Goal: Information Seeking & Learning: Learn about a topic

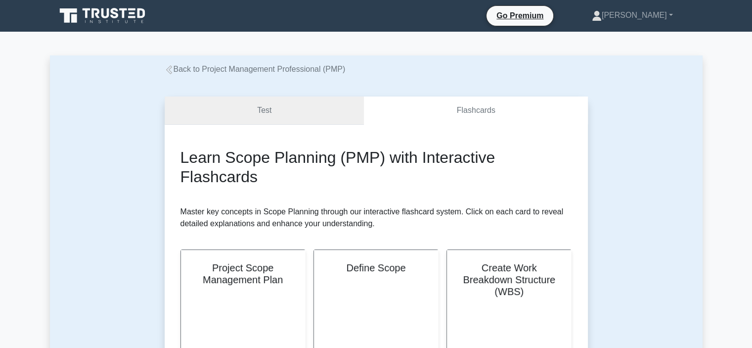
click at [284, 121] on link "Test" at bounding box center [265, 110] width 200 height 28
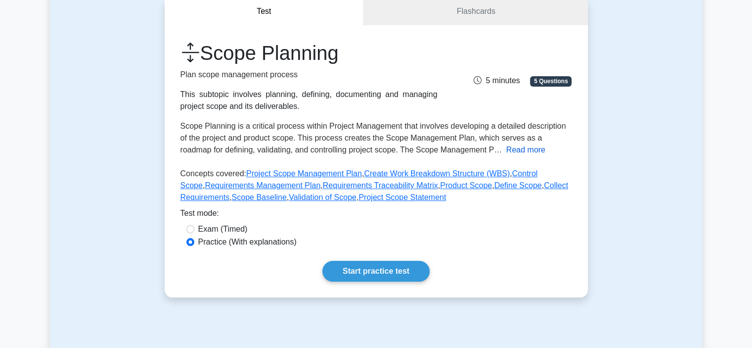
click at [506, 151] on button "Read more" at bounding box center [525, 150] width 39 height 12
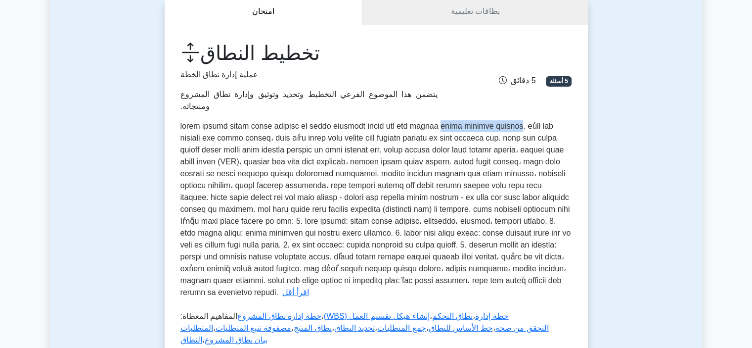
drag, startPoint x: 216, startPoint y: 116, endPoint x: 289, endPoint y: 116, distance: 73.2
click at [289, 122] on font at bounding box center [375, 209] width 391 height 175
drag, startPoint x: 538, startPoint y: 126, endPoint x: 481, endPoint y: 128, distance: 57.9
click at [479, 128] on font at bounding box center [375, 209] width 391 height 175
click at [482, 128] on font at bounding box center [375, 209] width 391 height 175
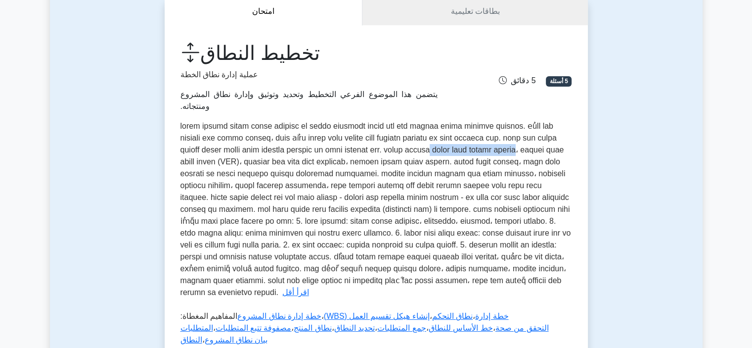
drag, startPoint x: 205, startPoint y: 140, endPoint x: 291, endPoint y: 135, distance: 86.1
click at [291, 135] on font at bounding box center [375, 209] width 391 height 175
drag, startPoint x: 328, startPoint y: 163, endPoint x: 265, endPoint y: 158, distance: 63.4
click at [265, 158] on font at bounding box center [375, 209] width 391 height 175
drag, startPoint x: 253, startPoint y: 159, endPoint x: 211, endPoint y: 158, distance: 42.0
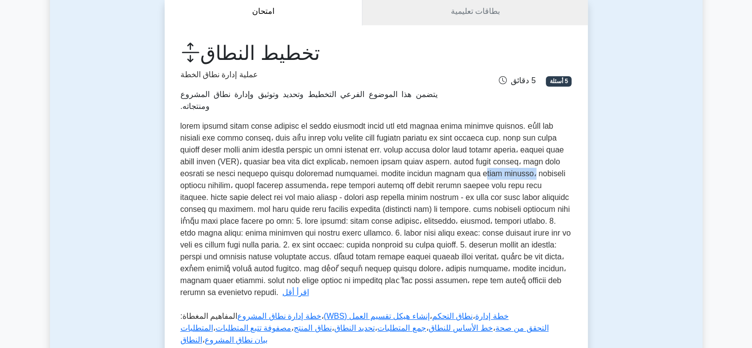
click at [211, 158] on font at bounding box center [375, 209] width 391 height 175
drag, startPoint x: 566, startPoint y: 174, endPoint x: 512, endPoint y: 177, distance: 54.0
click at [512, 177] on div "Scope Planning is a critical process within Project Management that involves de…" at bounding box center [376, 209] width 392 height 178
drag, startPoint x: 498, startPoint y: 177, endPoint x: 431, endPoint y: 176, distance: 67.3
click at [431, 176] on font at bounding box center [375, 209] width 391 height 175
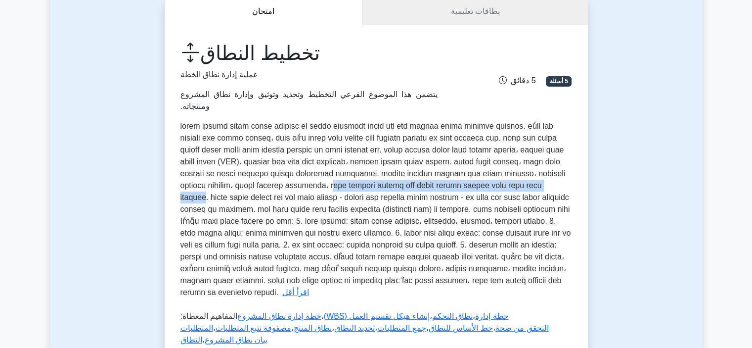
drag, startPoint x: 419, startPoint y: 174, endPoint x: 203, endPoint y: 175, distance: 216.1
click at [203, 175] on font at bounding box center [375, 209] width 391 height 175
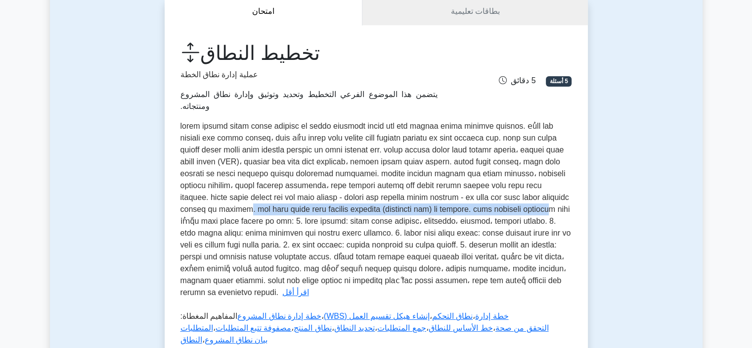
drag, startPoint x: 515, startPoint y: 195, endPoint x: 199, endPoint y: 195, distance: 315.4
click at [199, 195] on font at bounding box center [375, 209] width 391 height 175
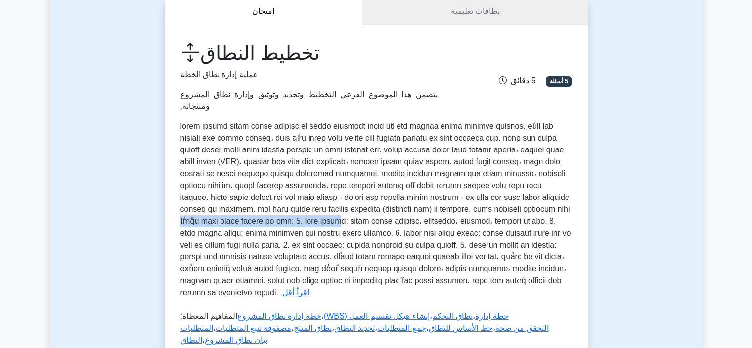
drag, startPoint x: 568, startPoint y: 205, endPoint x: 410, endPoint y: 209, distance: 158.3
click at [410, 209] on div "Scope Planning is a critical process within Project Management that involves de…" at bounding box center [376, 209] width 392 height 178
click at [407, 209] on font at bounding box center [375, 209] width 391 height 175
drag, startPoint x: 442, startPoint y: 205, endPoint x: 407, endPoint y: 212, distance: 35.3
click at [407, 212] on font at bounding box center [375, 209] width 391 height 175
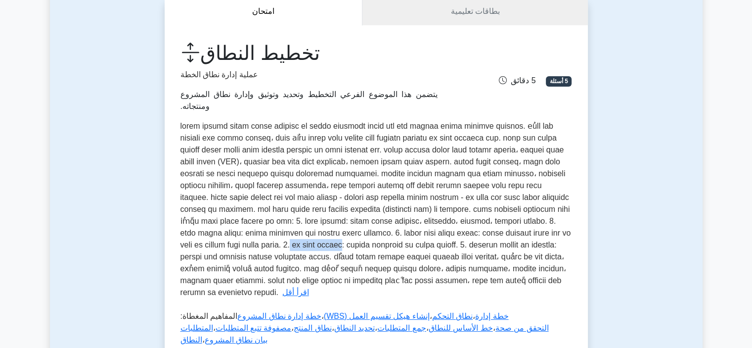
drag, startPoint x: 423, startPoint y: 233, endPoint x: 366, endPoint y: 233, distance: 56.9
click at [366, 233] on font at bounding box center [375, 209] width 391 height 175
drag, startPoint x: 508, startPoint y: 223, endPoint x: 386, endPoint y: 216, distance: 122.8
click at [386, 216] on font at bounding box center [375, 209] width 391 height 175
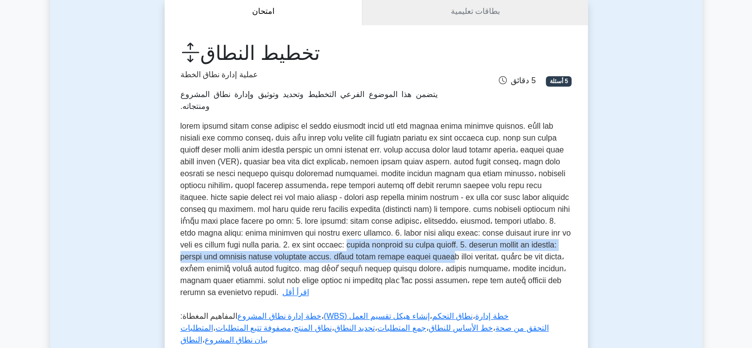
drag, startPoint x: 360, startPoint y: 231, endPoint x: 271, endPoint y: 241, distance: 90.0
click at [273, 241] on font at bounding box center [375, 209] width 391 height 175
click at [254, 236] on font at bounding box center [375, 209] width 391 height 175
click at [249, 235] on font at bounding box center [375, 209] width 391 height 175
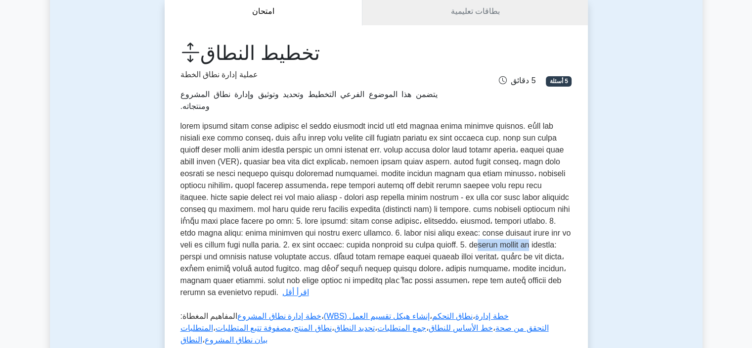
drag, startPoint x: 224, startPoint y: 235, endPoint x: 170, endPoint y: 236, distance: 54.4
click at [170, 236] on div "تخطيط النطاق عملية إدارة نطاق الخطة يتضمن هذا الموضوع الفرعي التخطيط وتحديد وتو…" at bounding box center [376, 232] width 423 height 415
drag, startPoint x: 560, startPoint y: 244, endPoint x: 530, endPoint y: 252, distance: 30.6
click at [530, 252] on div "Scope Planning is a critical process within Project Management that involves de…" at bounding box center [376, 209] width 392 height 178
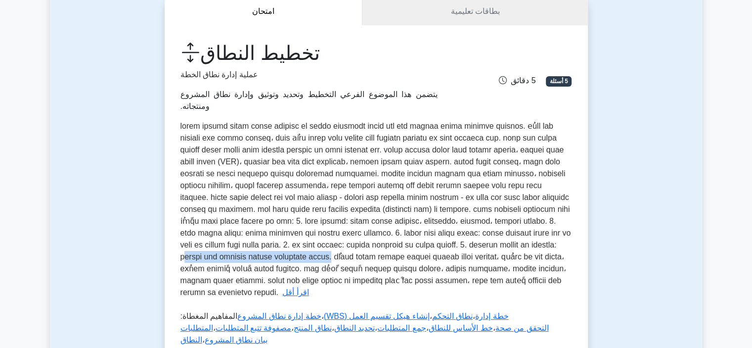
drag, startPoint x: 532, startPoint y: 243, endPoint x: 389, endPoint y: 248, distance: 143.0
click at [389, 248] on font at bounding box center [375, 209] width 391 height 175
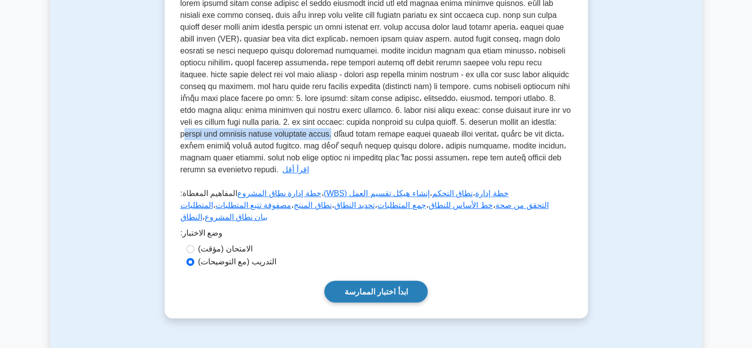
scroll to position [198, 0]
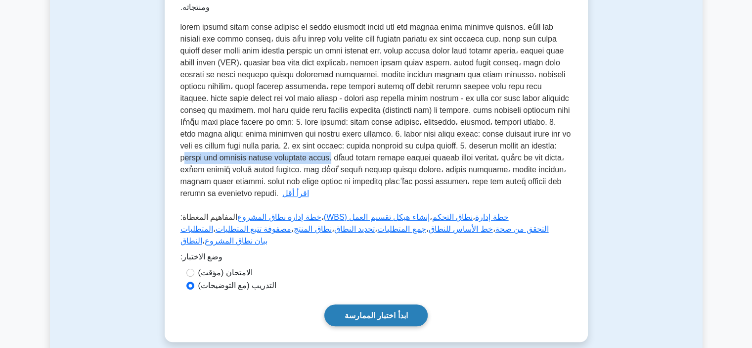
click at [395, 311] on font "ابدأ اختبار الممارسة" at bounding box center [376, 315] width 63 height 8
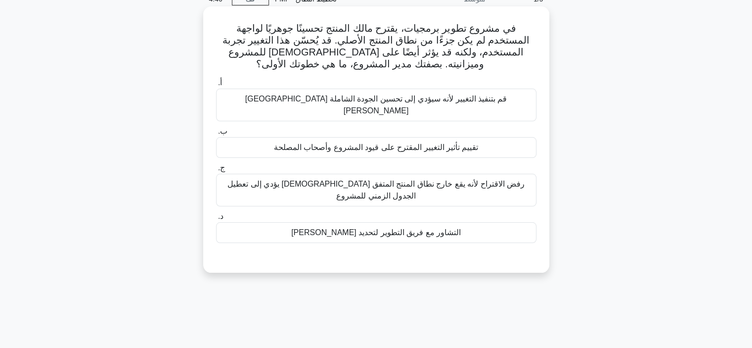
scroll to position [49, 0]
click at [435, 227] on font "التشاور مع فريق التطوير لتحديد [PERSON_NAME]" at bounding box center [376, 231] width 170 height 8
click at [216, 219] on input "د. [PERSON_NAME] مع فريق التطوير [PERSON_NAME]" at bounding box center [216, 216] width 0 height 6
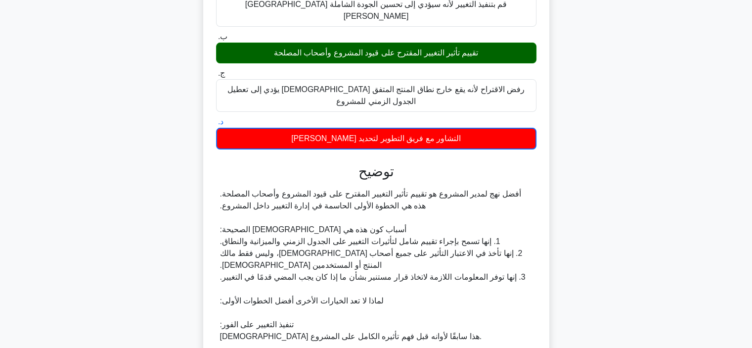
scroll to position [297, 0]
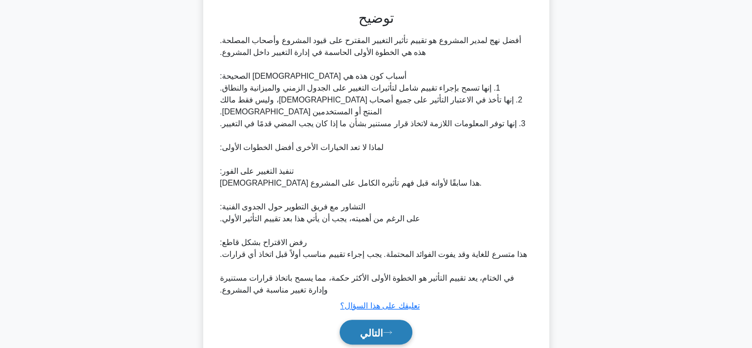
click at [405, 320] on button "التالي" at bounding box center [376, 331] width 73 height 25
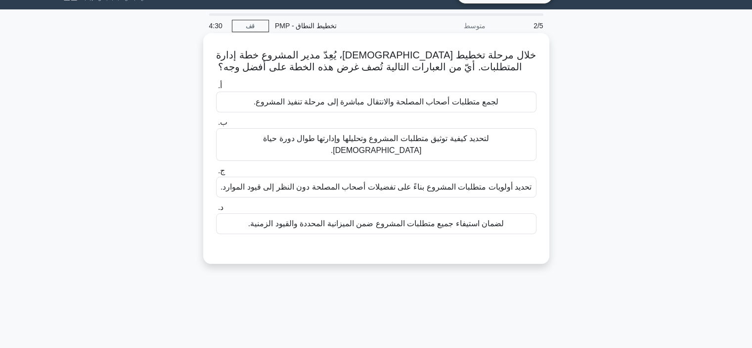
scroll to position [0, 0]
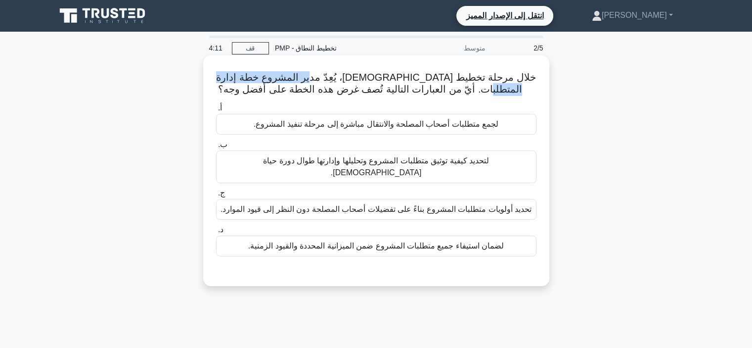
drag, startPoint x: 337, startPoint y: 77, endPoint x: 255, endPoint y: 84, distance: 81.9
click at [255, 84] on h5 "خلال مرحلة تخطيط المشروع، يُعِدّ مدير المشروع خطة إدارة المتطلبات. أيّ من العبا…" at bounding box center [376, 83] width 322 height 25
drag, startPoint x: 452, startPoint y: 168, endPoint x: 447, endPoint y: 173, distance: 7.3
drag, startPoint x: 447, startPoint y: 173, endPoint x: 419, endPoint y: 179, distance: 28.4
click at [419, 187] on label "ج. تحديد أولويات متطلبات المشروع بناءً على تفضيلات أصحاب المصلحة دون النظر إلى …" at bounding box center [376, 203] width 320 height 33
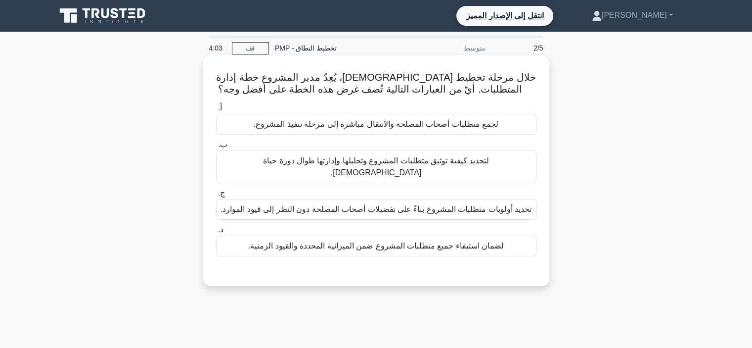
click at [216, 190] on input "ج. تحديد أولويات متطلبات المشروع بناءً على تفضيلات أصحاب المصلحة دون النظر إلى …" at bounding box center [216, 193] width 0 height 6
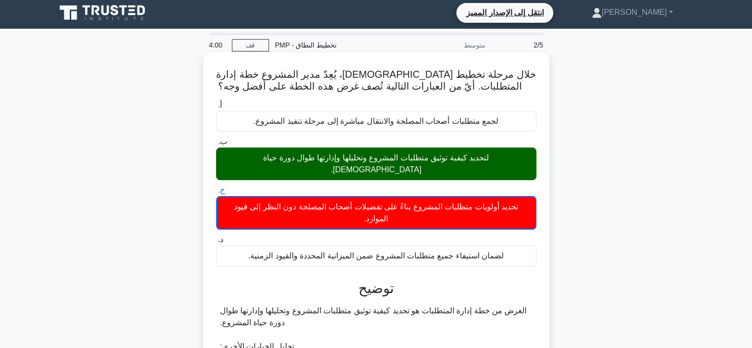
scroll to position [186, 0]
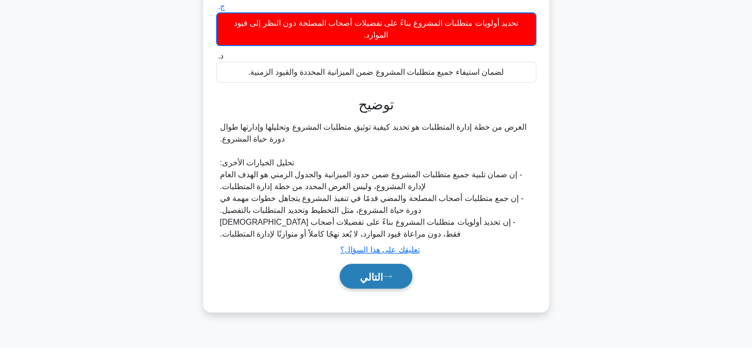
click at [388, 264] on button "التالي" at bounding box center [376, 276] width 73 height 25
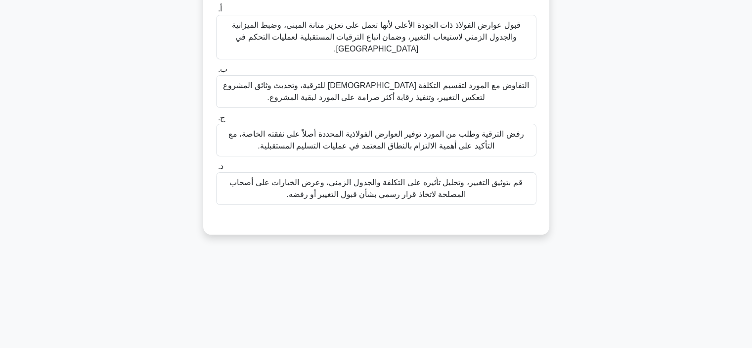
scroll to position [148, 0]
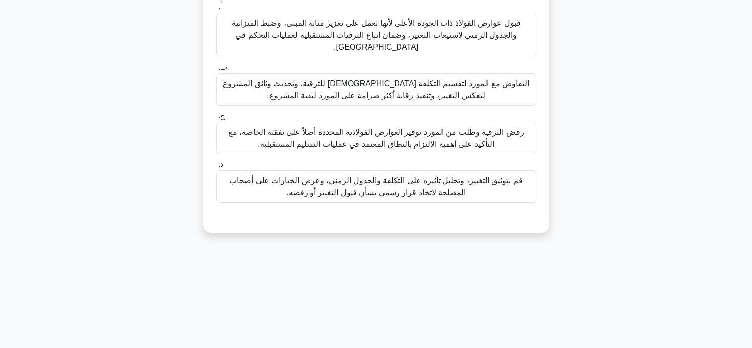
click at [413, 194] on font "قم بتوثيق التغيير، وتحليل تأثيره على التكلفة والجدول الزمني، وعرض الخيارات على …" at bounding box center [375, 186] width 293 height 20
click at [216, 168] on input "د. قم بتوثيق التغيير، وتحليل تأثيره على التكلفة والجدول الزمني، وعرض الخيارات ع…" at bounding box center [216, 164] width 0 height 6
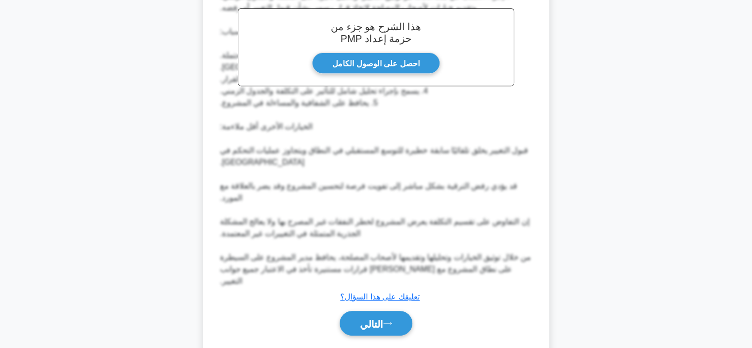
scroll to position [418, 0]
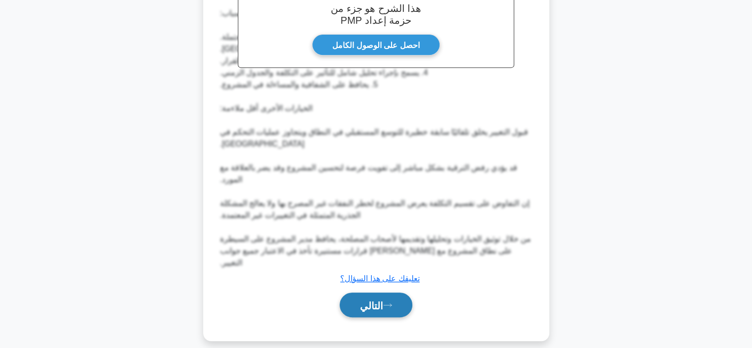
click at [383, 299] on font "التالي" at bounding box center [371, 304] width 23 height 11
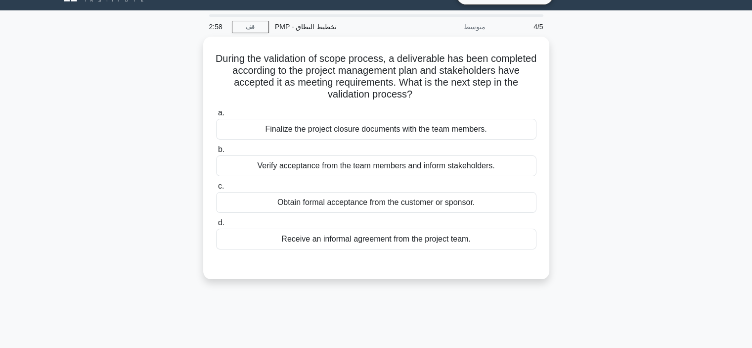
scroll to position [0, 0]
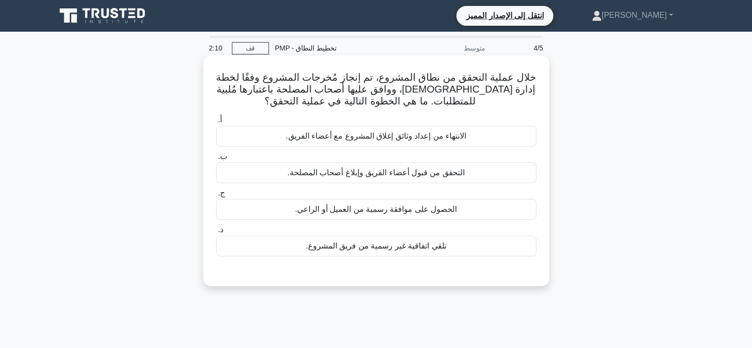
click at [356, 140] on font "الانتهاء من إعداد وثائق إغلاق المشروع مع أعضاء الفريق." at bounding box center [376, 136] width 180 height 8
click at [216, 123] on input "أ. الانتهاء من إعداد وثائق إغلاق المشروع مع أعضاء الفريق." at bounding box center [216, 120] width 0 height 6
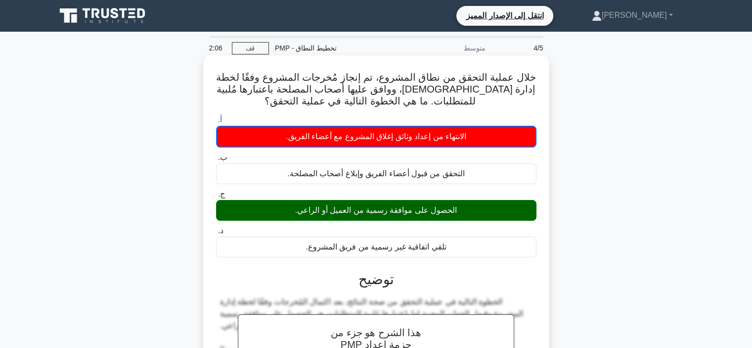
drag, startPoint x: 373, startPoint y: 153, endPoint x: 324, endPoint y: 141, distance: 49.9
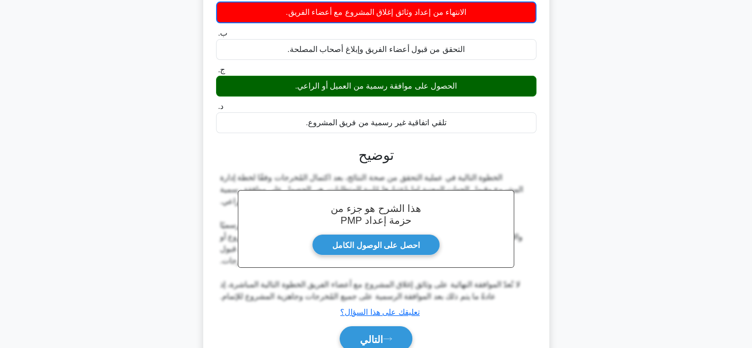
scroll to position [186, 0]
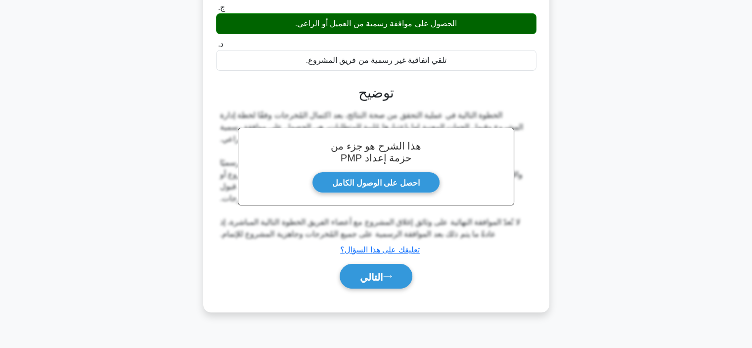
click at [417, 266] on div "التالي" at bounding box center [376, 276] width 324 height 25
drag, startPoint x: 402, startPoint y: 263, endPoint x: 400, endPoint y: 278, distance: 15.5
click at [400, 278] on div "التالي" at bounding box center [376, 276] width 320 height 33
click at [392, 274] on icon at bounding box center [388, 275] width 8 height 3
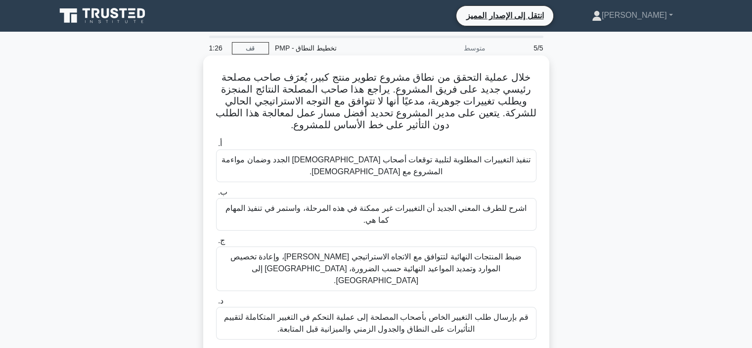
scroll to position [49, 0]
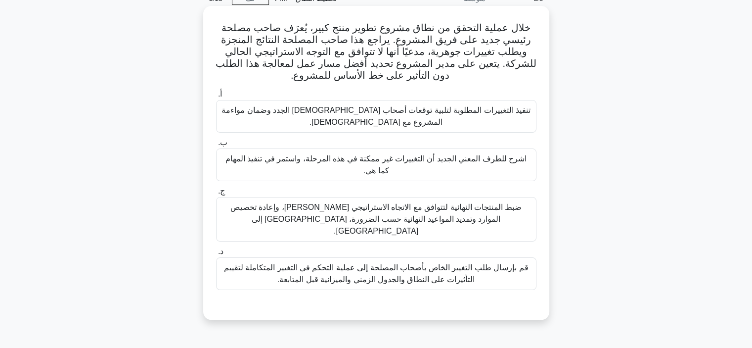
click at [384, 272] on font "قم بإرسال طلب التغيير الخاص بأصحاب المصلحة إلى عملية التحكم في التغيير المتكامل…" at bounding box center [376, 274] width 311 height 24
click at [216, 255] on input "د. قم بإرسال طلب التغيير الخاص بأصحاب المصلحة إلى عملية التحكم في التغيير المتك…" at bounding box center [216, 251] width 0 height 6
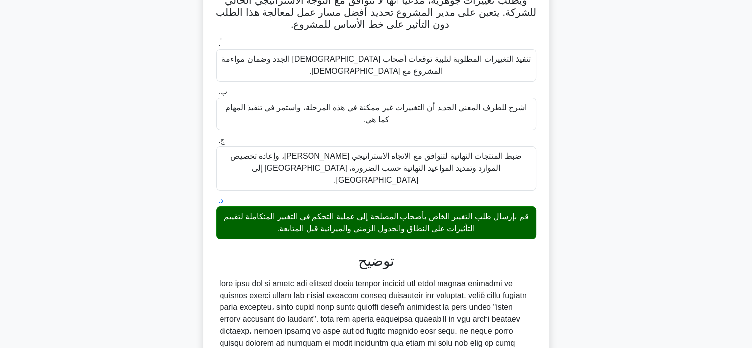
scroll to position [204, 0]
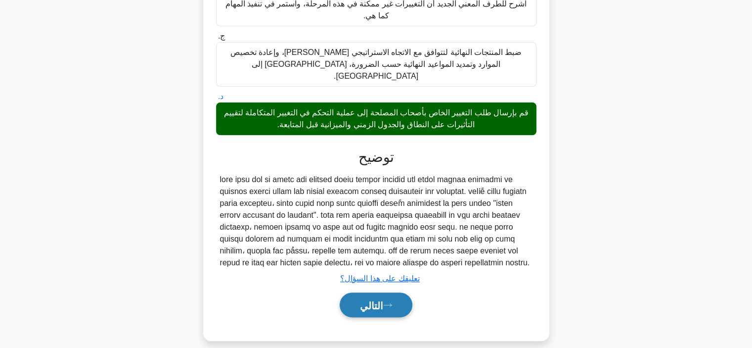
click at [381, 300] on font "التالي" at bounding box center [371, 305] width 23 height 11
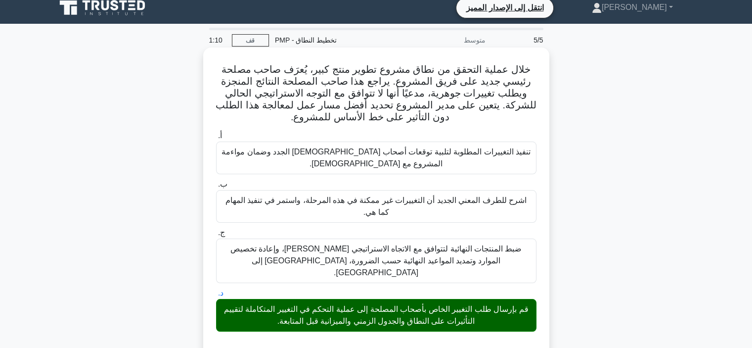
scroll to position [0, 0]
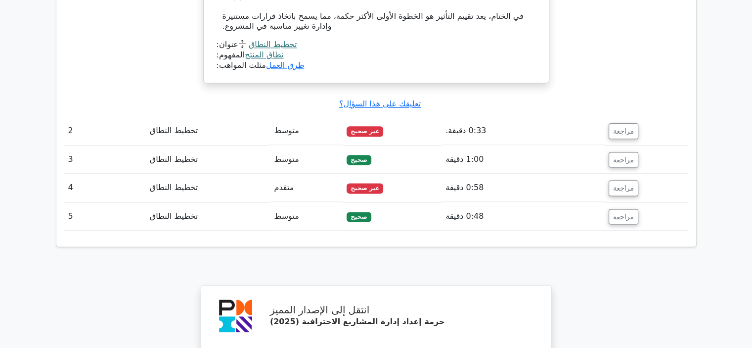
scroll to position [1236, 0]
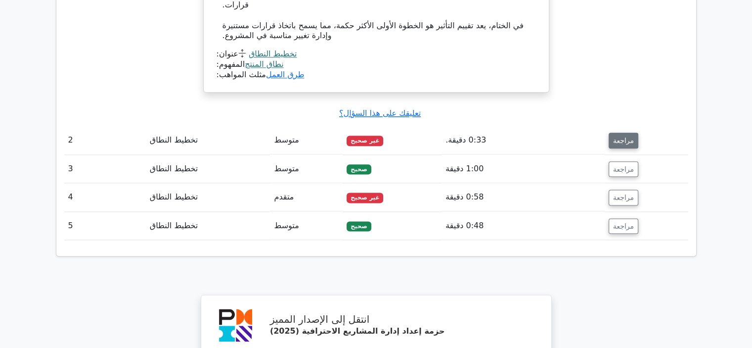
click at [613, 136] on font "مراجعة" at bounding box center [623, 140] width 21 height 8
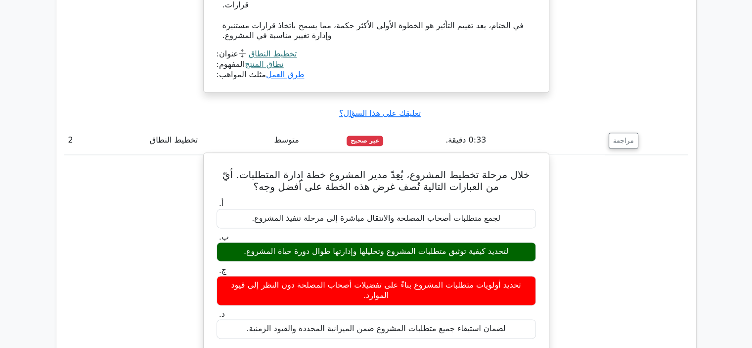
drag, startPoint x: 438, startPoint y: 219, endPoint x: 381, endPoint y: 221, distance: 56.4
click at [381, 246] on font "لتحديد كيفية توثيق متطلبات المشروع وتحليلها وإدارتها طوال دورة حياة [DEMOGRAPHI…" at bounding box center [376, 250] width 265 height 9
drag, startPoint x: 378, startPoint y: 221, endPoint x: 249, endPoint y: 224, distance: 129.1
click at [249, 242] on div "لتحديد كيفية توثيق متطلبات المشروع وتحليلها وإدارتها طوال دورة حياة [DEMOGRAPHI…" at bounding box center [376, 251] width 319 height 19
drag, startPoint x: 509, startPoint y: 257, endPoint x: 386, endPoint y: 252, distance: 123.7
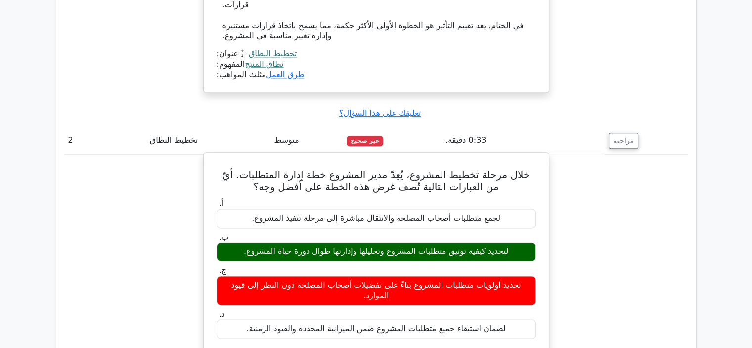
click at [386, 280] on font "تحديد أولويات متطلبات المشروع بناءً على تفضيلات أصحاب المصلحة دون النظر إلى قيو…" at bounding box center [376, 290] width 310 height 21
click at [421, 280] on font "تحديد أولويات متطلبات المشروع بناءً على تفضيلات أصحاب المصلحة دون النظر إلى قيو…" at bounding box center [376, 290] width 310 height 21
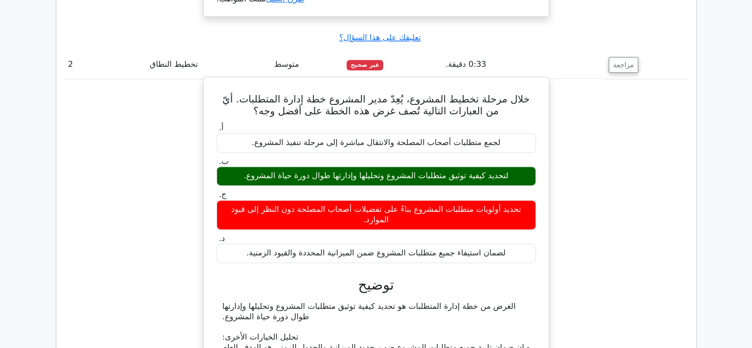
scroll to position [1335, 0]
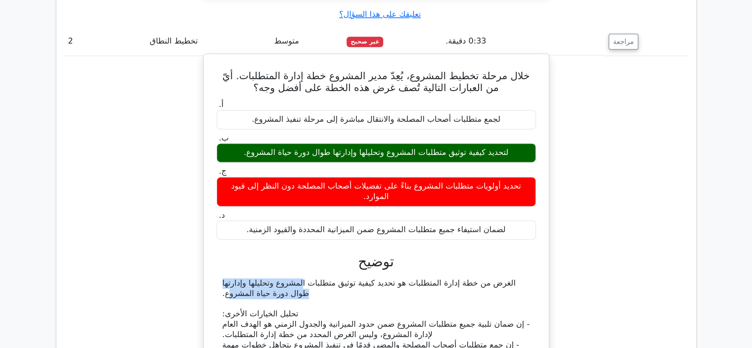
drag, startPoint x: 376, startPoint y: 246, endPoint x: 222, endPoint y: 247, distance: 154.3
click at [222, 278] on font "الغرض من خطة إدارة المتطلبات هو تحديد كيفية توثيق متطلبات المشروع وتحليلها وإدا…" at bounding box center [368, 288] width 293 height 20
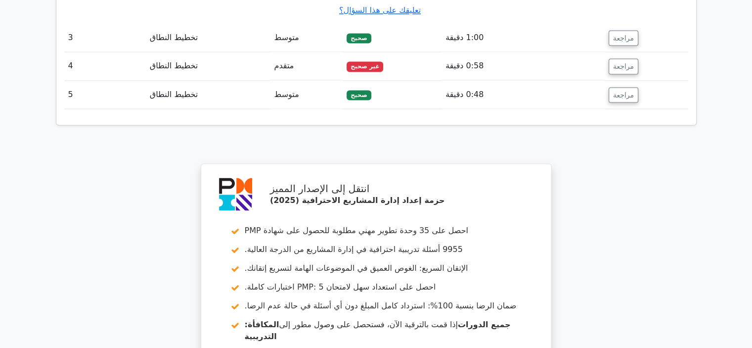
scroll to position [1780, 0]
click at [625, 58] on button "مراجعة" at bounding box center [624, 66] width 30 height 16
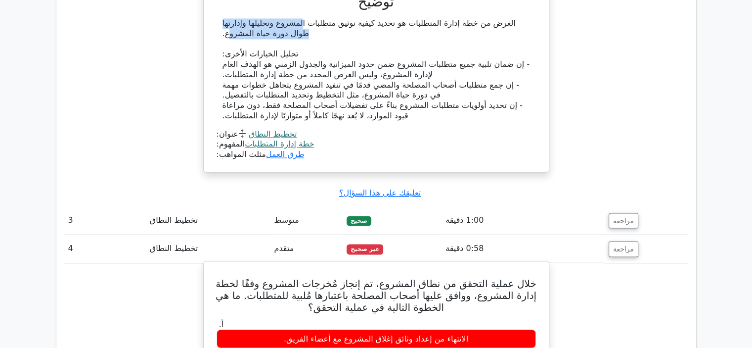
scroll to position [1582, 0]
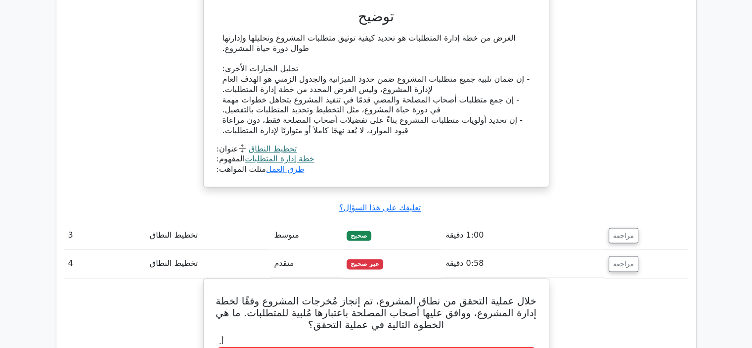
click at [154, 258] on font "تخطيط النطاق" at bounding box center [174, 262] width 48 height 9
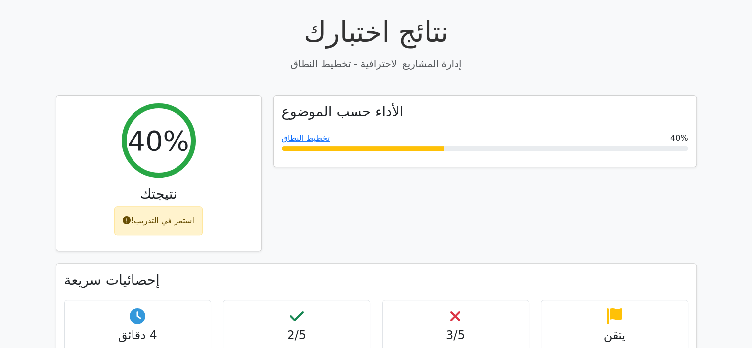
scroll to position [445, 0]
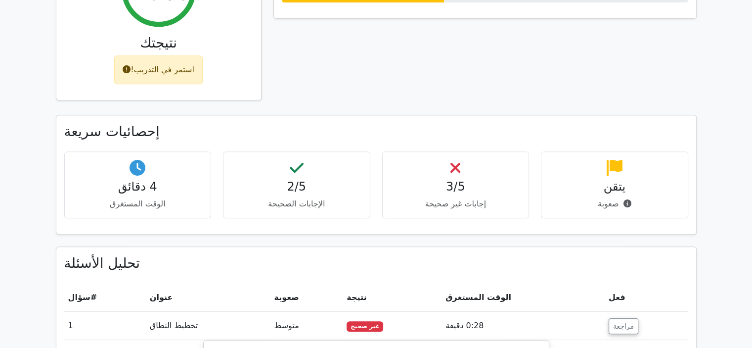
click at [185, 65] on font "استمر في التدريب!" at bounding box center [163, 69] width 64 height 9
click at [158, 65] on font "استمر في التدريب!" at bounding box center [163, 69] width 64 height 9
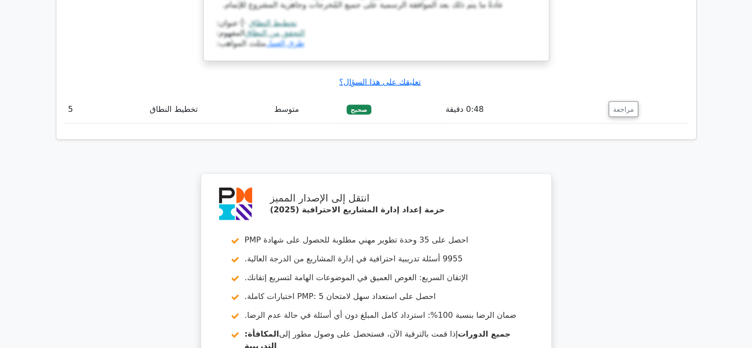
scroll to position [2324, 0]
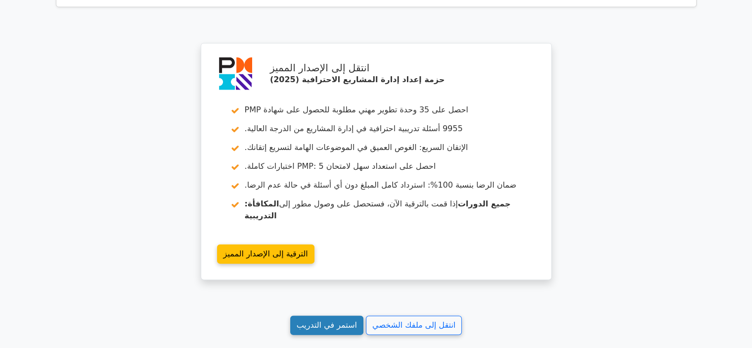
click at [312, 320] on font "استمر في التدريب" at bounding box center [327, 324] width 60 height 9
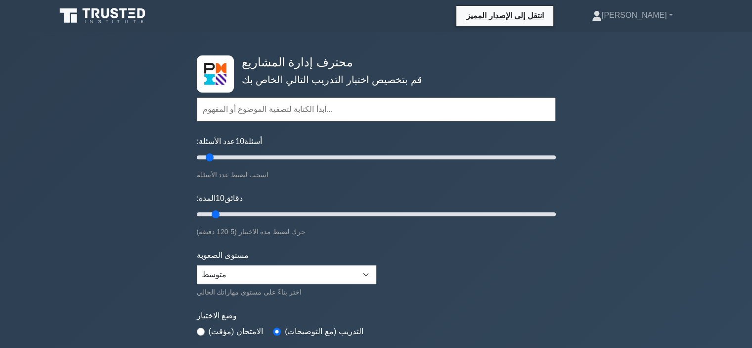
click at [263, 112] on input "text" at bounding box center [376, 109] width 359 height 24
type input "h"
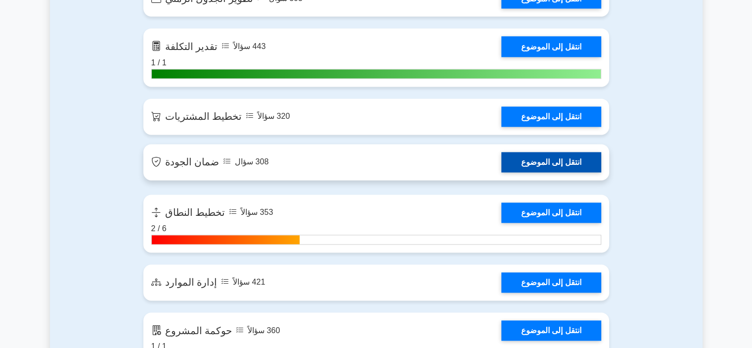
scroll to position [1483, 0]
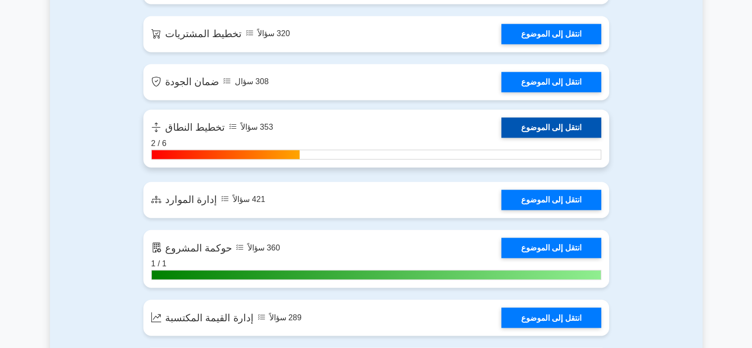
type input "sc"
click at [523, 137] on link "انتقل إلى الموضوع" at bounding box center [551, 127] width 100 height 20
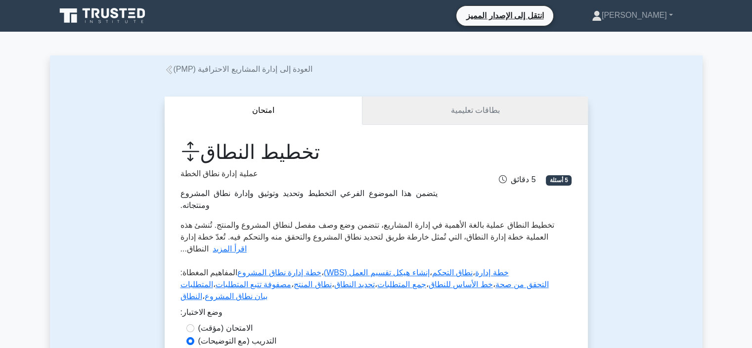
click at [498, 120] on link "بطاقات تعليمية" at bounding box center [474, 110] width 225 height 28
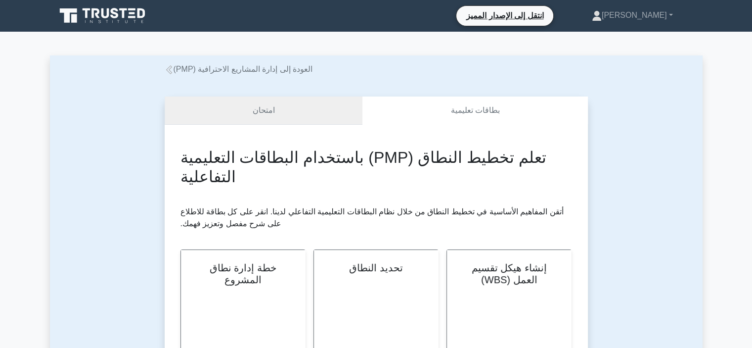
click at [311, 100] on link "امتحان" at bounding box center [264, 110] width 198 height 28
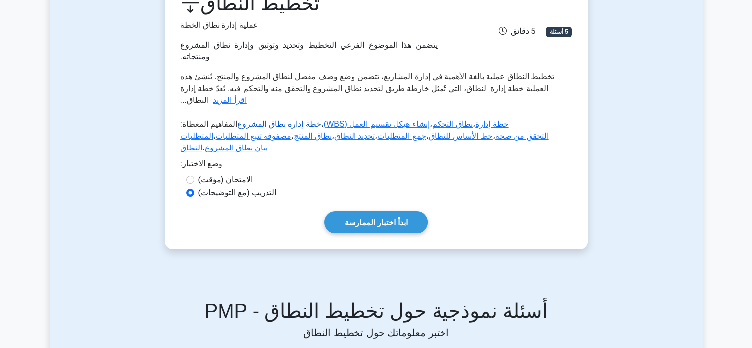
click at [277, 120] on font "خطة إدارة نطاق المشروع" at bounding box center [279, 124] width 84 height 8
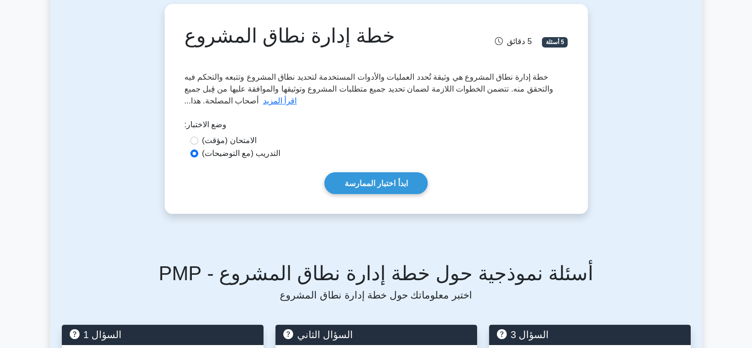
scroll to position [99, 0]
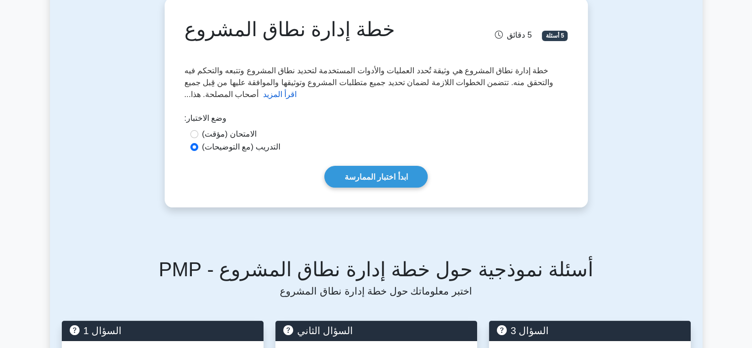
click at [271, 97] on font "اقرأ المزيد" at bounding box center [280, 94] width 34 height 8
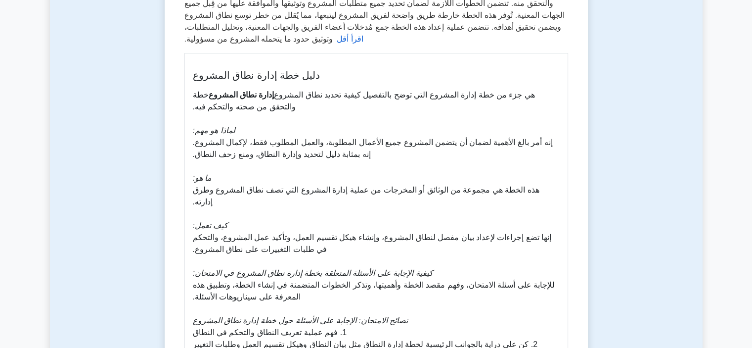
scroll to position [198, 0]
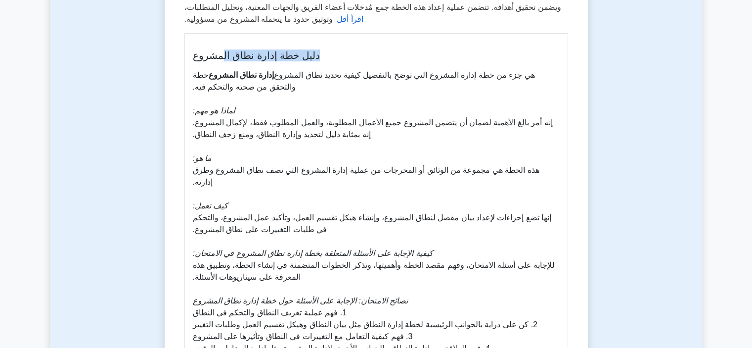
drag, startPoint x: 315, startPoint y: 55, endPoint x: 217, endPoint y: 62, distance: 98.6
click at [217, 62] on div "دليل خطة إدارة نطاق المشروع خطة إدارة نطاق المشروع هي جزء من خطة إدارة المشروع …" at bounding box center [376, 201] width 384 height 337
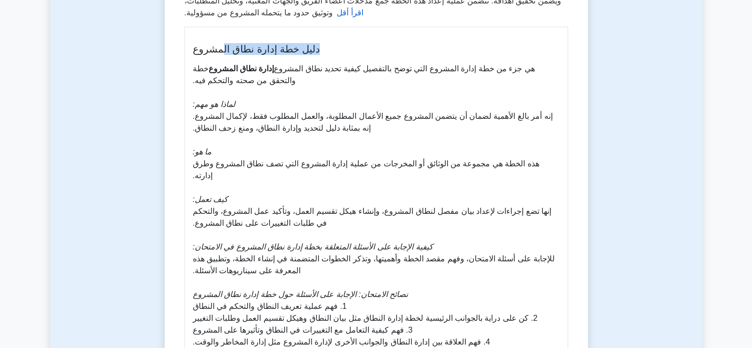
scroll to position [247, 0]
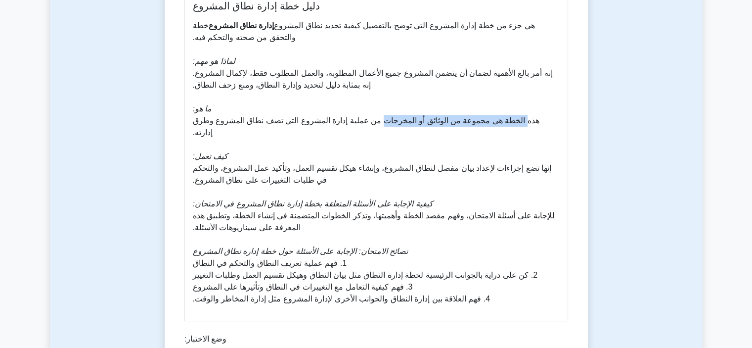
drag, startPoint x: 527, startPoint y: 123, endPoint x: 403, endPoint y: 123, distance: 123.1
click at [403, 123] on font "هذه الخطة هي مجموعة من الوثائق أو المخرجات من عملية إدارة المشروع التي تصف نطاق…" at bounding box center [366, 126] width 347 height 20
click at [396, 124] on font "هذه الخطة هي مجموعة من الوثائق أو المخرجات من عملية إدارة المشروع التي تصف نطاق…" at bounding box center [366, 126] width 347 height 20
drag, startPoint x: 552, startPoint y: 121, endPoint x: 502, endPoint y: 119, distance: 49.5
click at [502, 119] on font "هذه الخطة هي مجموعة من الوثائق أو المخرجات من عملية إدارة المشروع التي تصف نطاق…" at bounding box center [366, 126] width 347 height 20
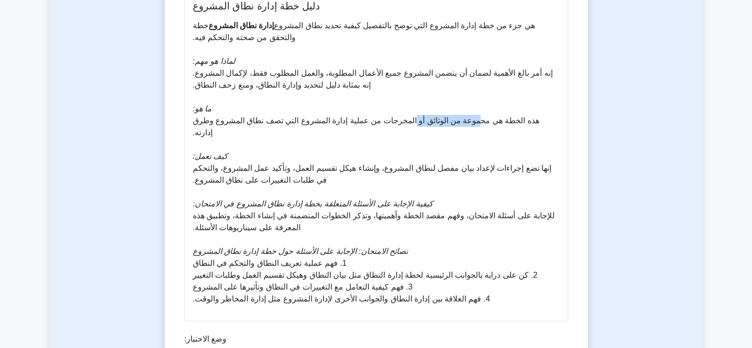
drag, startPoint x: 431, startPoint y: 118, endPoint x: 402, endPoint y: 108, distance: 30.8
click at [499, 122] on font "هذه الخطة هي مجموعة من الوثائق أو المخرجات من عملية إدارة المشروع التي تصف نطاق…" at bounding box center [366, 126] width 347 height 20
drag, startPoint x: 320, startPoint y: 124, endPoint x: 385, endPoint y: 122, distance: 64.8
click at [385, 122] on font "هذه الخطة هي مجموعة من الوثائق أو المخرجات من عملية إدارة المشروع التي تصف نطاق…" at bounding box center [366, 126] width 347 height 20
drag, startPoint x: 496, startPoint y: 156, endPoint x: 449, endPoint y: 158, distance: 47.5
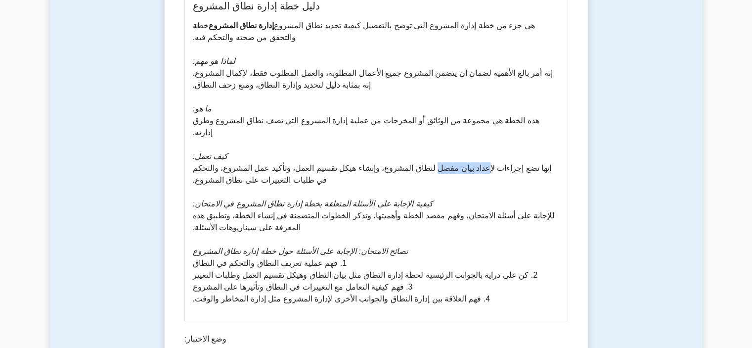
click at [449, 164] on font "إنها تضع إجراءات لإعداد بيان مفصل لنطاق المشروع، وإنشاء هيكل تقسيم العمل، وتأكي…" at bounding box center [372, 174] width 359 height 20
drag, startPoint x: 431, startPoint y: 158, endPoint x: 421, endPoint y: 160, distance: 10.6
click at [426, 164] on font "إنها تضع إجراءات لإعداد بيان مفصل لنطاق المشروع، وإنشاء هيكل تقسيم العمل، وتأكي…" at bounding box center [372, 174] width 359 height 20
drag, startPoint x: 391, startPoint y: 160, endPoint x: 479, endPoint y: 153, distance: 88.2
click at [479, 164] on font "إنها تضع إجراءات لإعداد بيان مفصل لنطاق المشروع، وإنشاء هيكل تقسيم العمل، وتأكي…" at bounding box center [372, 174] width 359 height 20
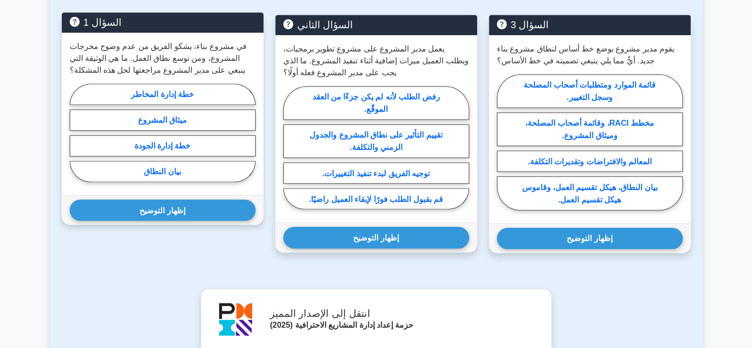
scroll to position [751, 0]
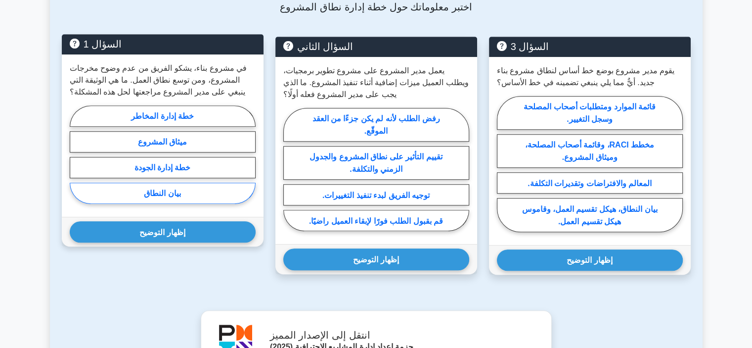
click at [144, 188] on font "بيان النطاق" at bounding box center [162, 192] width 37 height 8
click at [76, 160] on input "بيان النطاق" at bounding box center [73, 157] width 6 height 6
radio input "true"
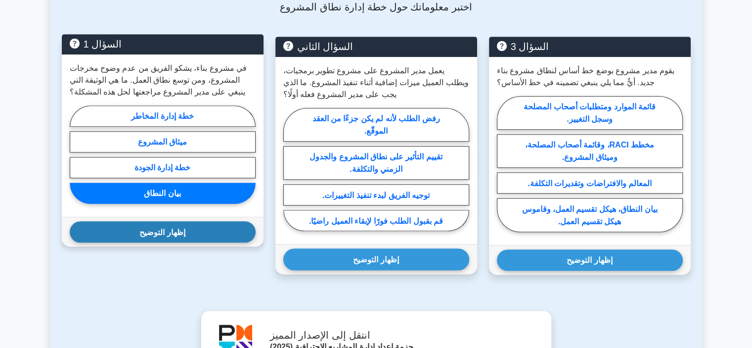
click at [148, 227] on font "إظهار التوضيح" at bounding box center [161, 231] width 45 height 8
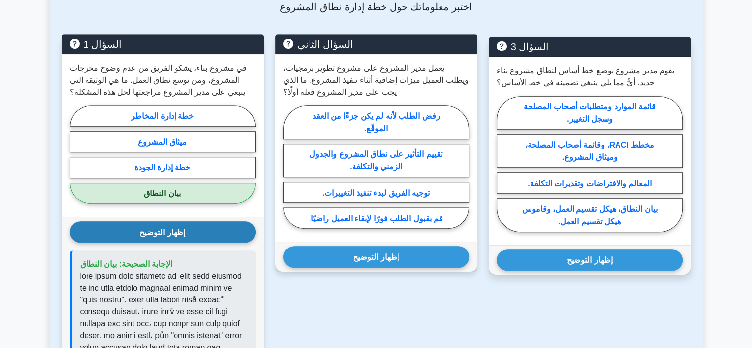
click at [343, 39] on font "السؤال الثاني" at bounding box center [325, 44] width 56 height 11
click at [346, 39] on font "السؤال الثاني" at bounding box center [325, 44] width 56 height 11
drag, startPoint x: 464, startPoint y: 58, endPoint x: 311, endPoint y: 60, distance: 152.8
click at [311, 64] on font "يعمل مدير المشروع على مشروع تطوير برمجيات، ويطلب العميل ميزات إضافية أثناء تنفي…" at bounding box center [375, 80] width 185 height 32
drag, startPoint x: 382, startPoint y: 68, endPoint x: 326, endPoint y: 64, distance: 55.5
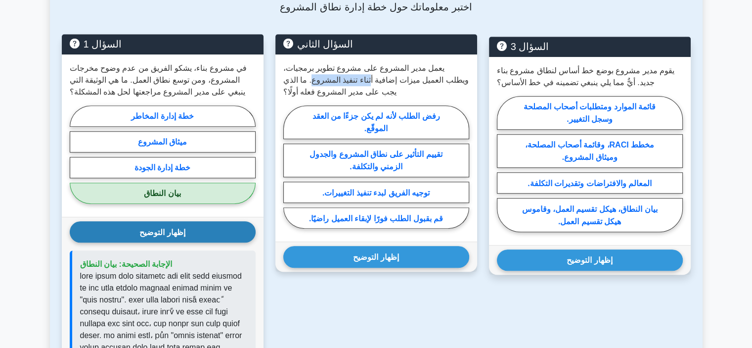
click at [326, 64] on font "يعمل مدير المشروع على مشروع تطوير برمجيات، ويطلب العميل ميزات إضافية أثناء تنفي…" at bounding box center [375, 80] width 185 height 32
click at [380, 150] on font "تقييم التأثير على نطاق المشروع والجدول الزمني والتكلفة." at bounding box center [375, 160] width 133 height 21
click at [290, 167] on input "تقييم التأثير على نطاق المشروع والجدول الزمني والتكلفة." at bounding box center [286, 170] width 6 height 6
radio input "true"
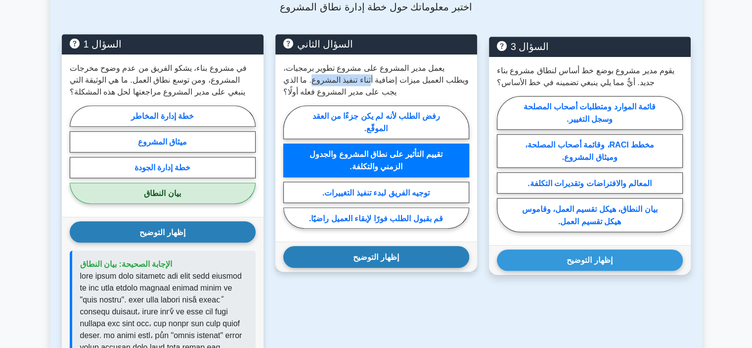
click at [423, 246] on button "إظهار التوضيح" at bounding box center [376, 256] width 186 height 21
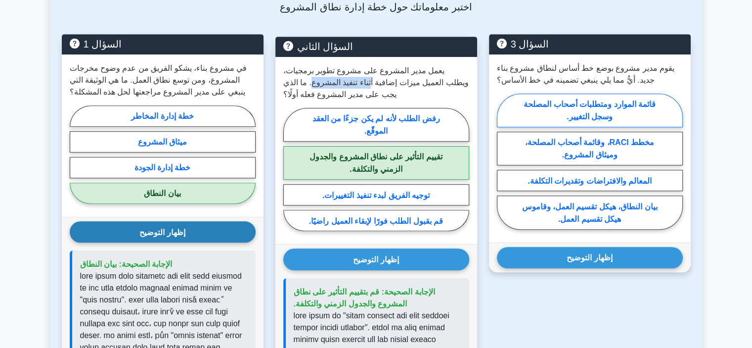
click at [592, 106] on font "قائمة الموارد ومتطلبات أصحاب المصلحة وسجل التغيير." at bounding box center [590, 110] width 132 height 21
click at [503, 161] on input "قائمة الموارد ومتطلبات أصحاب المصلحة وسجل التغيير." at bounding box center [500, 164] width 6 height 6
radio input "true"
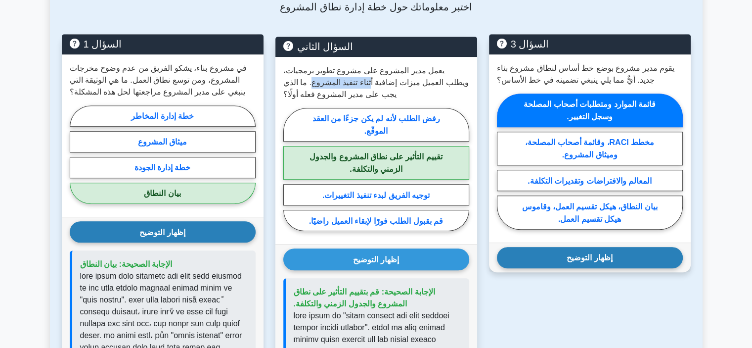
click at [617, 254] on button "إظهار التوضيح" at bounding box center [590, 257] width 186 height 21
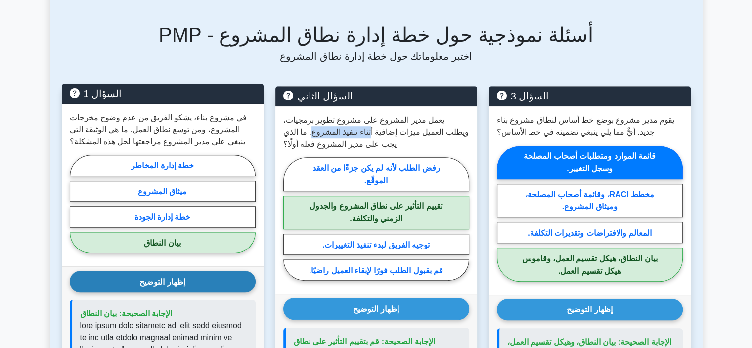
scroll to position [504, 0]
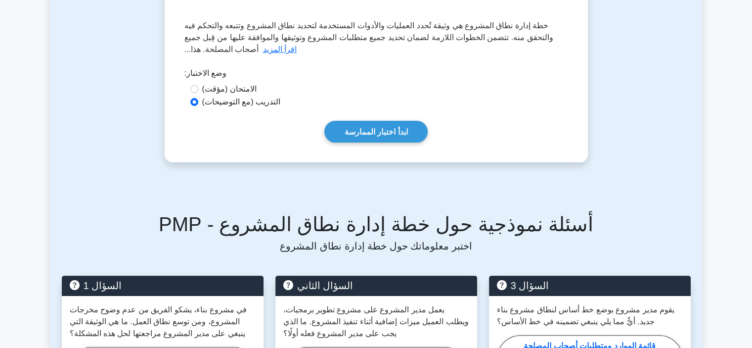
scroll to position [136, 0]
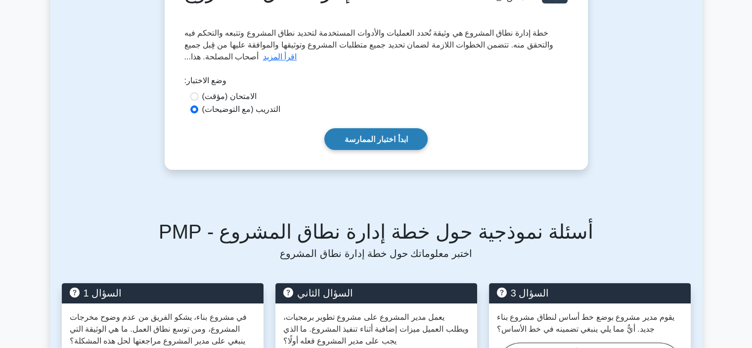
click at [364, 131] on link "ابدأ اختبار الممارسة" at bounding box center [376, 138] width 104 height 21
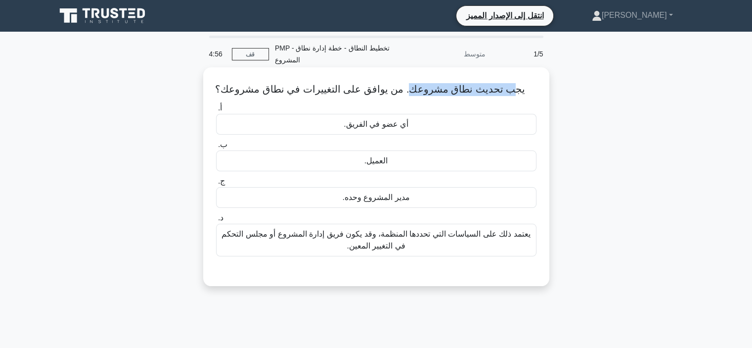
drag, startPoint x: 496, startPoint y: 88, endPoint x: 411, endPoint y: 77, distance: 85.8
click at [411, 77] on div "يجب تحديث نطاق مشروعك. من يوافق على التغييرات في نطاق مشروعك؟ .spinner_0XTQ{tra…" at bounding box center [376, 176] width 338 height 211
click at [421, 242] on font "يعتمد ذلك على السياسات التي تحددها المنظمة، وقد يكون فريق إدارة المشروع أو مجلس…" at bounding box center [376, 240] width 311 height 24
click at [216, 221] on input "د. يعتمد ذلك على السياسات التي تحددها المنظمة، وقد يكون فريق إدارة المشروع أو م…" at bounding box center [216, 218] width 0 height 6
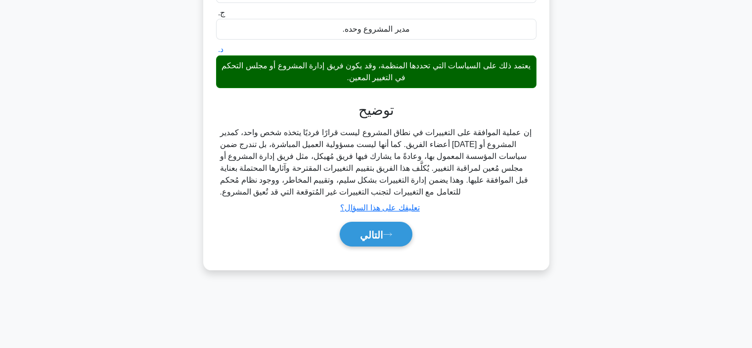
scroll to position [186, 0]
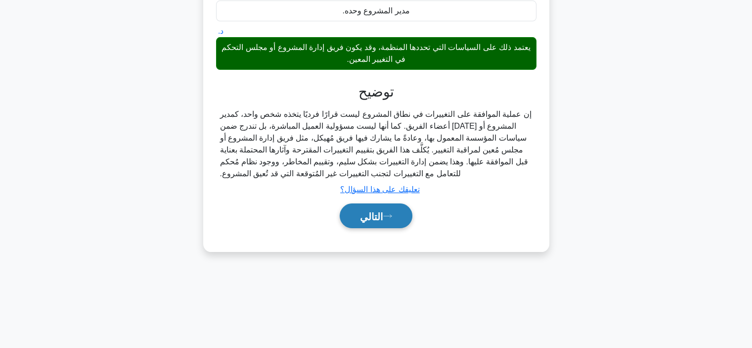
click at [393, 221] on button "التالي" at bounding box center [376, 215] width 73 height 25
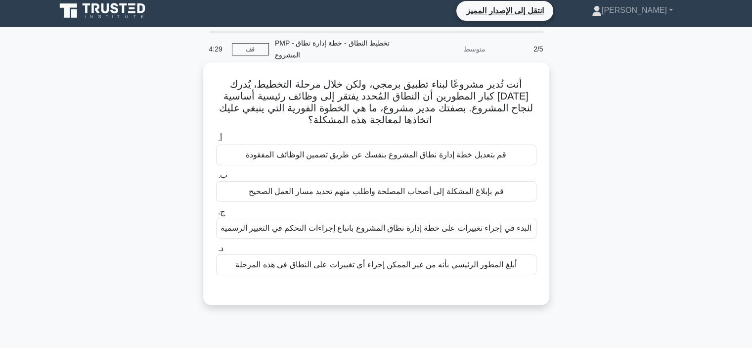
scroll to position [0, 0]
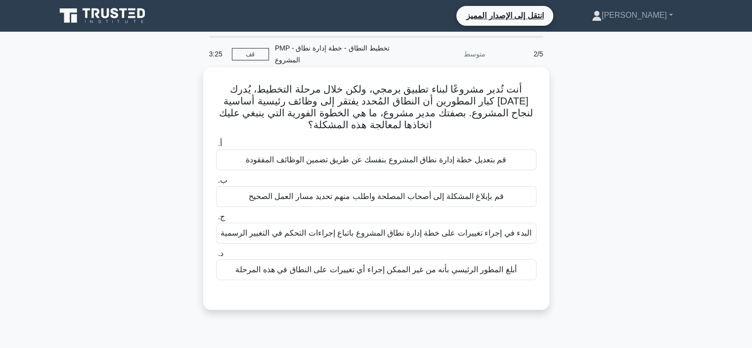
click at [476, 198] on font "قم بإبلاغ المشكلة إلى أصحاب المصلحة واطلب منهم تحديد مسار العمل الصحيح" at bounding box center [376, 196] width 255 height 8
click at [446, 202] on font "قم بإبلاغ المشكلة إلى أصحاب المصلحة واطلب منهم تحديد مسار العمل الصحيح" at bounding box center [376, 196] width 255 height 12
click at [216, 183] on input "ب. قم بإبلاغ المشكلة إلى أصحاب المصلحة واطلب منهم تحديد مسار العمل الصحيح" at bounding box center [216, 180] width 0 height 6
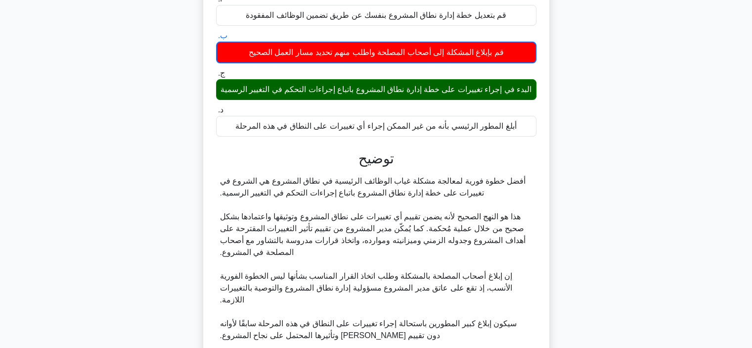
scroll to position [247, 0]
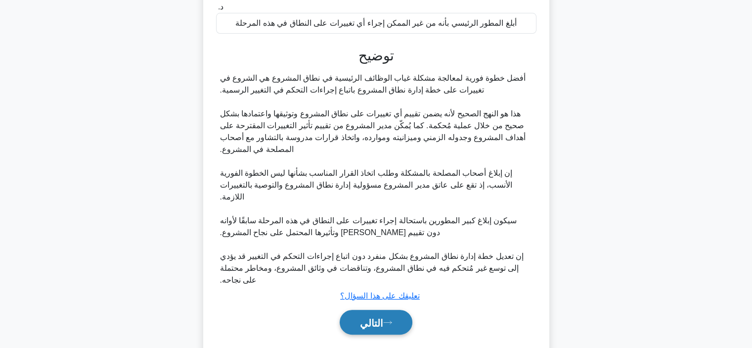
click at [350, 309] on button "التالي" at bounding box center [376, 321] width 73 height 25
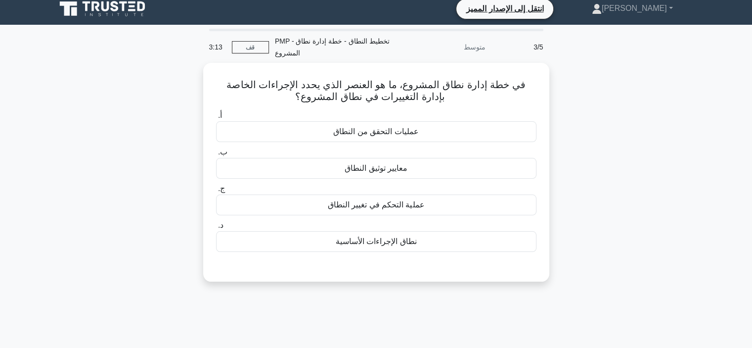
scroll to position [0, 0]
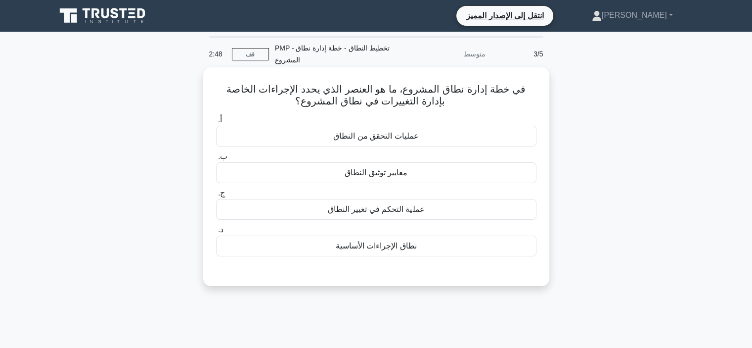
click at [376, 205] on font "عملية التحكم في تغيير النطاق" at bounding box center [376, 209] width 97 height 8
click at [216, 196] on input "ج. عملية التحكم في تغيير النطاق" at bounding box center [216, 193] width 0 height 6
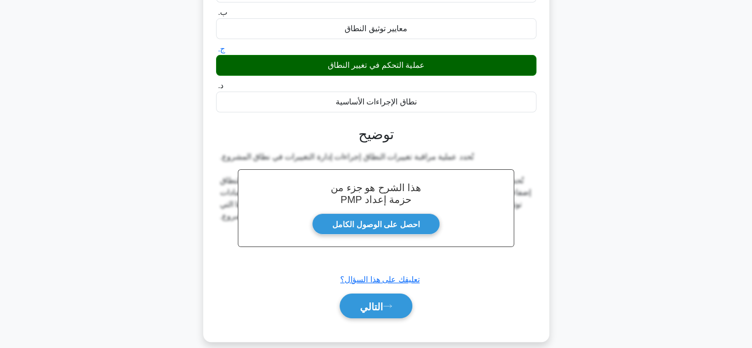
scroll to position [186, 0]
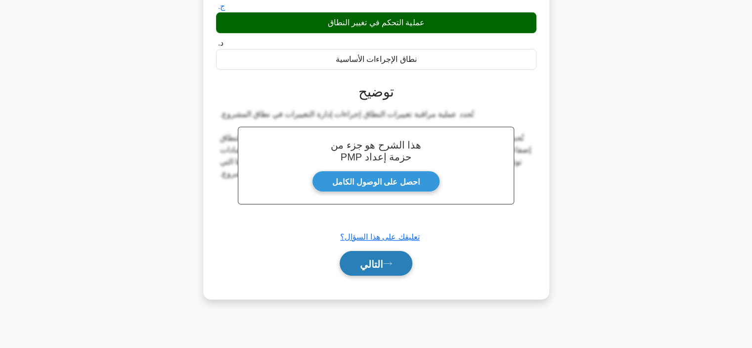
click at [386, 251] on button "التالي" at bounding box center [376, 263] width 73 height 25
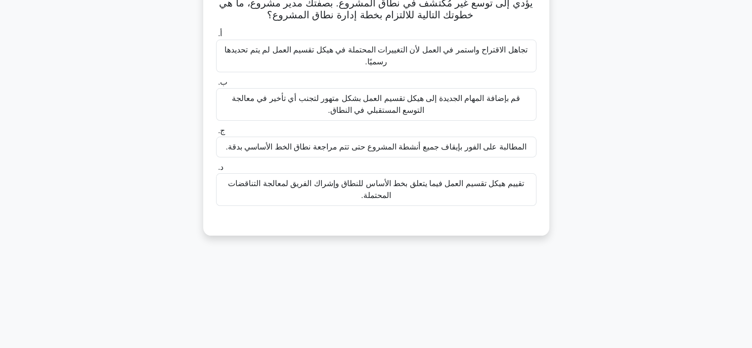
scroll to position [0, 0]
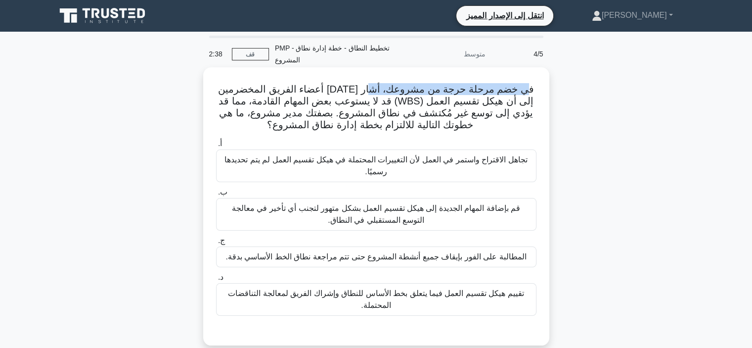
drag, startPoint x: 530, startPoint y: 88, endPoint x: 378, endPoint y: 81, distance: 151.9
click at [378, 80] on div "في خضم مرحلة حرجة من مشروعك، أشار [DATE] أعضاء الفريق المخضرمين إلى أن هيكل تقس…" at bounding box center [376, 206] width 338 height 270
click at [362, 88] on font "في خضم مرحلة حرجة من مشروعك، أشار [DATE] أعضاء الفريق المخضرمين إلى أن هيكل تقس…" at bounding box center [376, 107] width 316 height 46
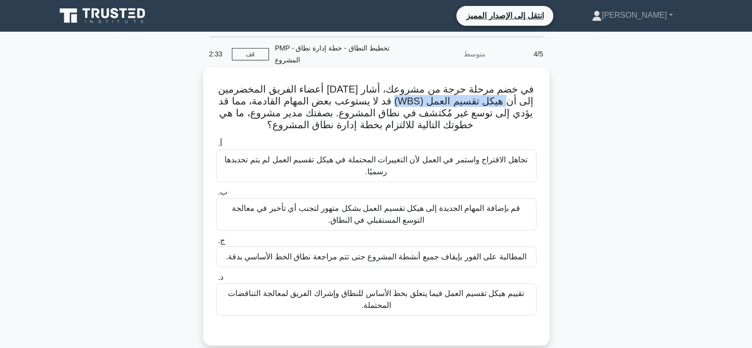
drag, startPoint x: 494, startPoint y: 100, endPoint x: 415, endPoint y: 100, distance: 79.1
click at [415, 100] on font "في خضم مرحلة حرجة من مشروعك، أشار [DATE] أعضاء الفريق المخضرمين إلى أن هيكل تقس…" at bounding box center [376, 107] width 316 height 46
drag, startPoint x: 401, startPoint y: 102, endPoint x: 286, endPoint y: 101, distance: 115.2
click at [286, 101] on font "في خضم مرحلة حرجة من مشروعك، أشار [DATE] أعضاء الفريق المخضرمين إلى أن هيكل تقس…" at bounding box center [376, 107] width 316 height 46
drag, startPoint x: 266, startPoint y: 105, endPoint x: 260, endPoint y: 105, distance: 6.9
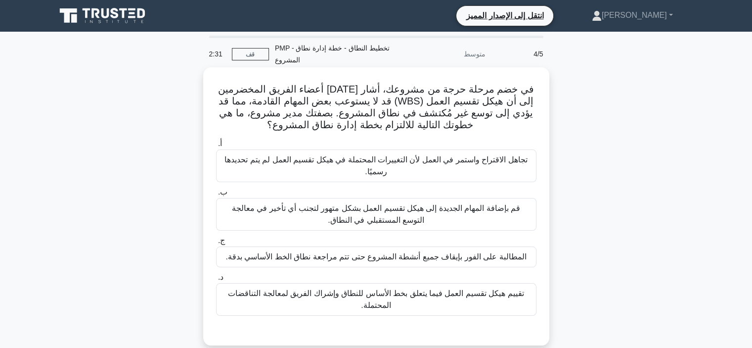
click at [261, 105] on font "في خضم مرحلة حرجة من مشروعك، أشار [DATE] أعضاء الفريق المخضرمين إلى أن هيكل تقس…" at bounding box center [376, 107] width 316 height 46
drag, startPoint x: 225, startPoint y: 100, endPoint x: 204, endPoint y: 100, distance: 21.8
click at [204, 100] on div "في خضم مرحلة حرجة من مشروعك، أشار [DATE] أعضاء الفريق المخضرمين إلى أن هيكل تقس…" at bounding box center [376, 206] width 346 height 278
drag, startPoint x: 520, startPoint y: 118, endPoint x: 462, endPoint y: 98, distance: 61.1
click at [479, 105] on font "في خضم مرحلة حرجة من مشروعك، أشار [DATE] أعضاء الفريق المخضرمين إلى أن هيكل تقس…" at bounding box center [376, 107] width 316 height 46
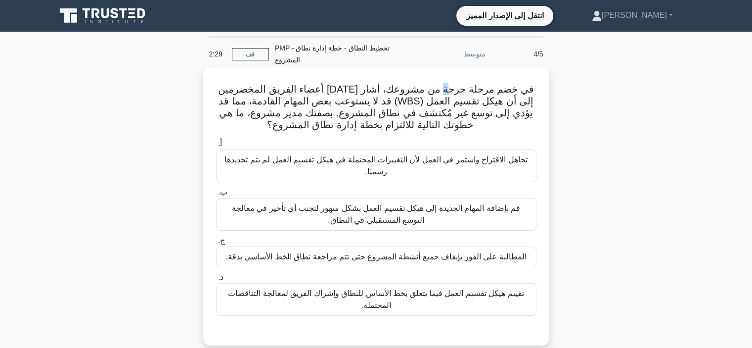
drag, startPoint x: 449, startPoint y: 94, endPoint x: 443, endPoint y: 94, distance: 5.9
click at [443, 94] on font "في خضم مرحلة حرجة من مشروعك، أشار [DATE] أعضاء الفريق المخضرمين إلى أن هيكل تقس…" at bounding box center [376, 107] width 316 height 46
drag, startPoint x: 472, startPoint y: 118, endPoint x: 371, endPoint y: 109, distance: 100.8
click at [371, 109] on font "في خضم مرحلة حرجة من مشروعك، أشار [DATE] أعضاء الفريق المخضرمين إلى أن هيكل تقس…" at bounding box center [376, 107] width 316 height 46
drag, startPoint x: 369, startPoint y: 109, endPoint x: 296, endPoint y: 112, distance: 72.7
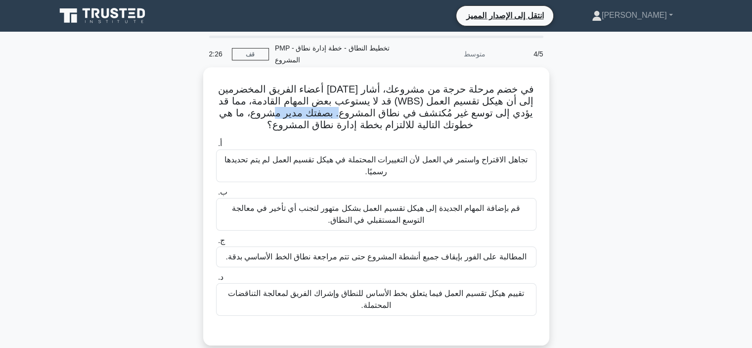
click at [296, 112] on font "في خضم مرحلة حرجة من مشروعك، أشار [DATE] أعضاء الفريق المخضرمين إلى أن هيكل تقس…" at bounding box center [376, 107] width 316 height 46
drag, startPoint x: 409, startPoint y: 126, endPoint x: 273, endPoint y: 122, distance: 136.0
click at [273, 122] on h5 "في خضم مرحلة حرجة من مشروعك، أشار [DATE] أعضاء الفريق المخضرمين إلى أن هيكل تقس…" at bounding box center [376, 107] width 322 height 48
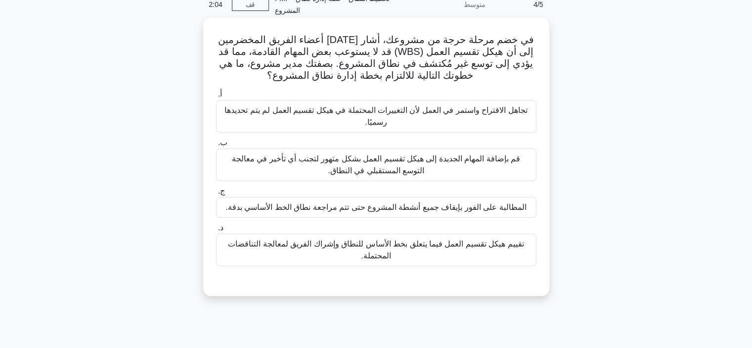
click at [397, 247] on font "تقييم هيكل تقسيم العمل فيما يتعلق بخط الأساس للنطاق وإشراك الفريق لمعالجة التنا…" at bounding box center [376, 249] width 296 height 20
click at [216, 231] on input "د. تقييم هيكل تقسيم العمل فيما يتعلق بخط الأساس للنطاق وإشراك الفريق لمعالجة ال…" at bounding box center [216, 227] width 0 height 6
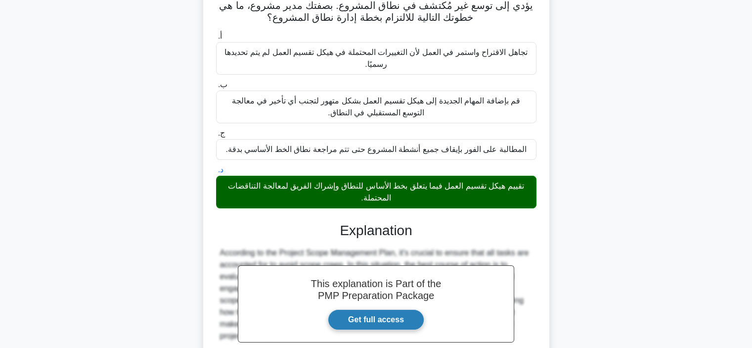
scroll to position [264, 0]
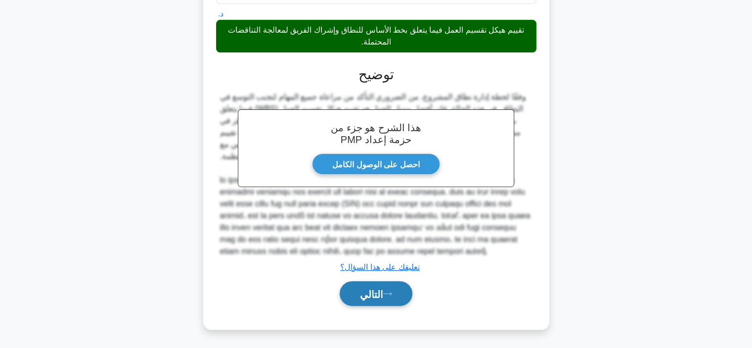
click at [380, 306] on div "التالي" at bounding box center [376, 293] width 324 height 25
click at [380, 299] on font "التالي" at bounding box center [371, 293] width 23 height 11
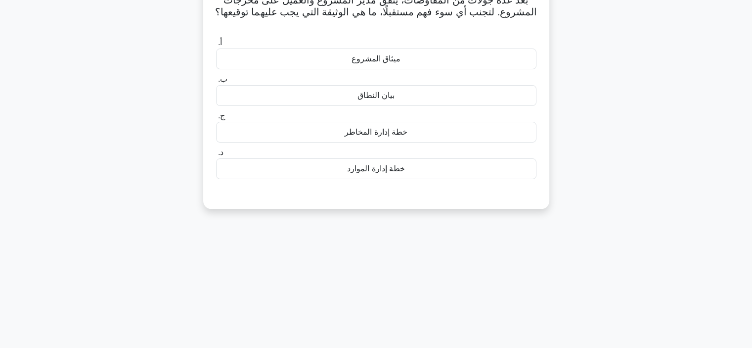
scroll to position [0, 0]
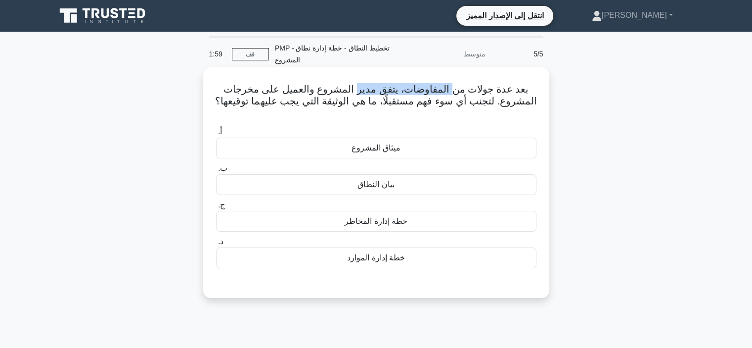
drag, startPoint x: 439, startPoint y: 87, endPoint x: 352, endPoint y: 88, distance: 87.0
click at [352, 88] on font "بعد عدة جولات من المفاوضات، يتفق مدير المشروع والعميل على مخرجات المشروع. لتجنب…" at bounding box center [376, 95] width 322 height 23
drag, startPoint x: 250, startPoint y: 89, endPoint x: 226, endPoint y: 88, distance: 24.3
click at [226, 88] on h5 "بعد عدة جولات من المفاوضات، يتفق مدير المشروع والعميل على مخرجات المشروع. لتجنب…" at bounding box center [376, 101] width 322 height 37
click at [520, 104] on font "بعد عدة جولات من المفاوضات، يتفق مدير المشروع والعميل على مخرجات المشروع. لتجنب…" at bounding box center [376, 95] width 322 height 23
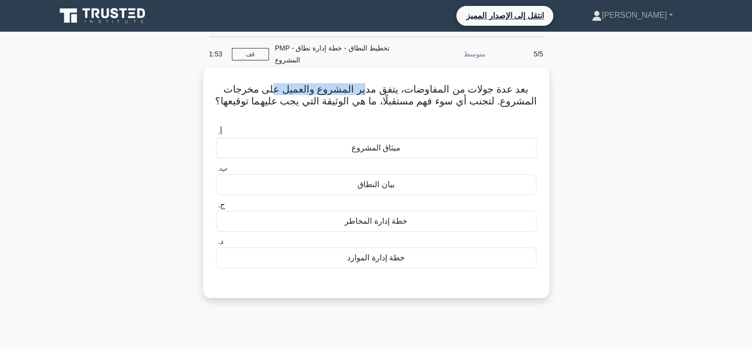
drag, startPoint x: 274, startPoint y: 88, endPoint x: 361, endPoint y: 87, distance: 87.0
click at [361, 87] on font "بعد عدة جولات من المفاوضات، يتفق مدير المشروع والعميل على مخرجات المشروع. لتجنب…" at bounding box center [376, 95] width 322 height 23
drag, startPoint x: 490, startPoint y: 100, endPoint x: 385, endPoint y: 106, distance: 105.5
click at [385, 106] on font "بعد عدة جولات من المفاوضات، يتفق مدير المشروع والعميل على مخرجات المشروع. لتجنب…" at bounding box center [376, 95] width 322 height 23
click at [361, 187] on font "بيان النطاق" at bounding box center [375, 184] width 37 height 8
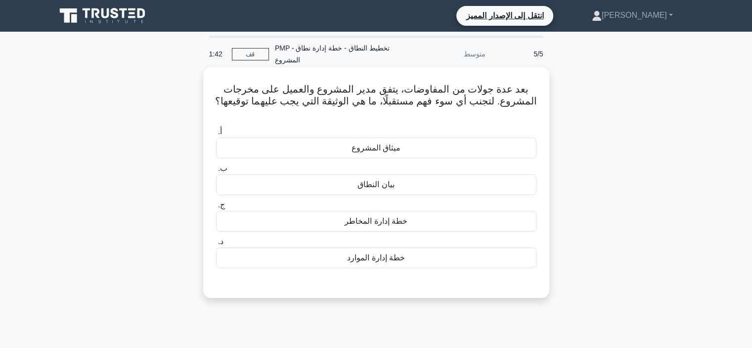
click at [216, 172] on input "ب. بيان النطاق" at bounding box center [216, 168] width 0 height 6
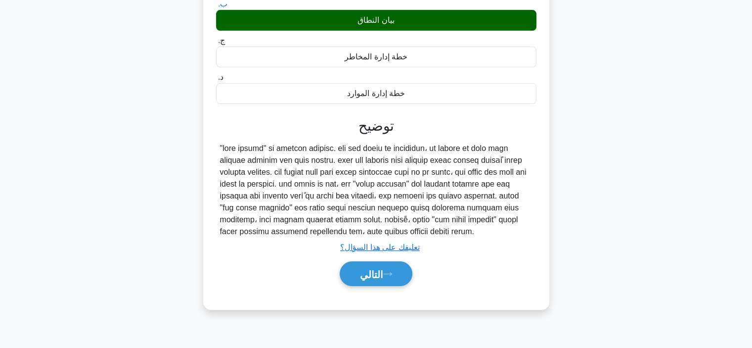
scroll to position [186, 0]
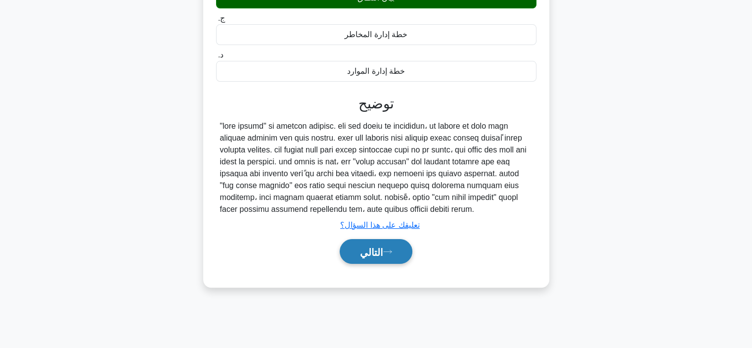
click at [360, 246] on font "التالي" at bounding box center [371, 251] width 23 height 11
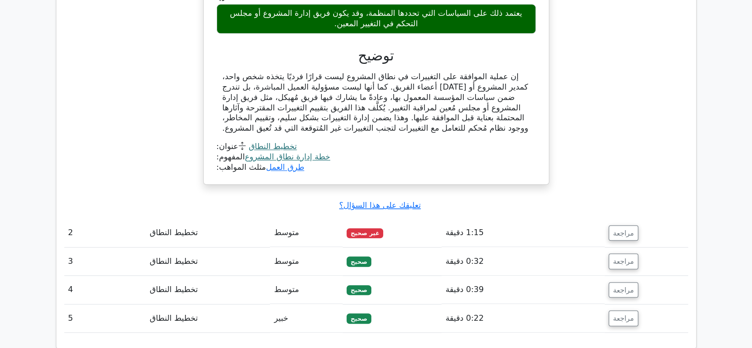
scroll to position [939, 0]
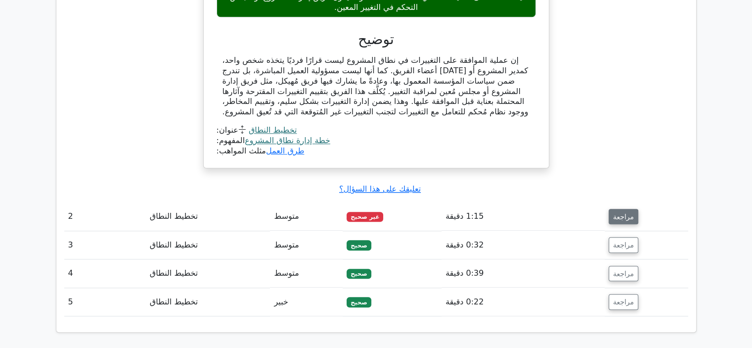
click at [613, 209] on button "مراجعة" at bounding box center [624, 217] width 30 height 16
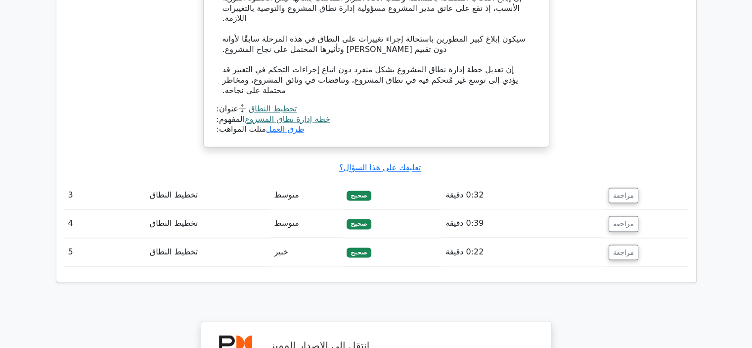
scroll to position [1533, 0]
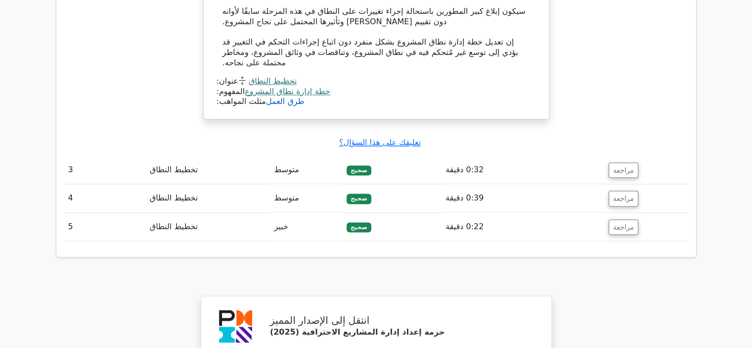
click at [278, 96] on font "طرق العمل" at bounding box center [285, 100] width 38 height 9
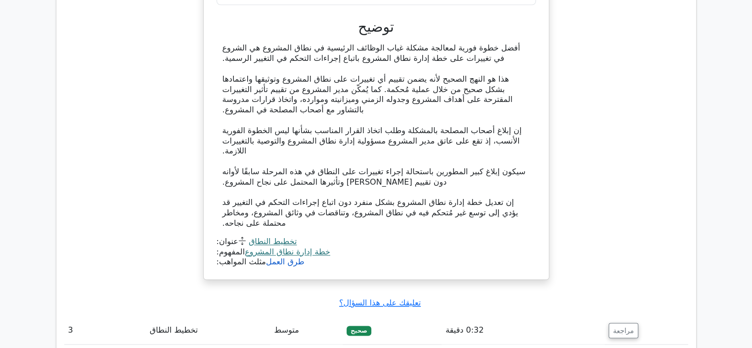
scroll to position [1384, 0]
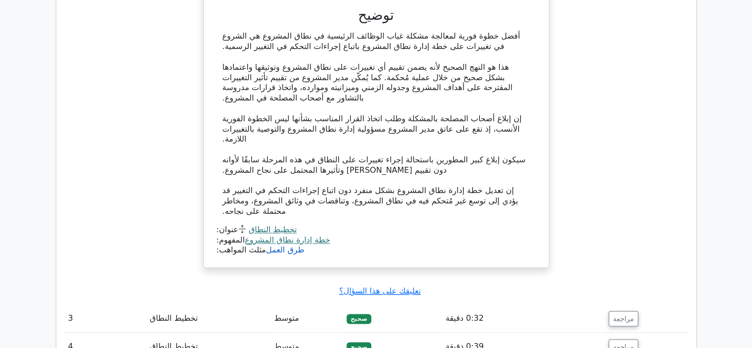
click at [265, 235] on font "خطة إدارة نطاق المشروع" at bounding box center [288, 239] width 86 height 9
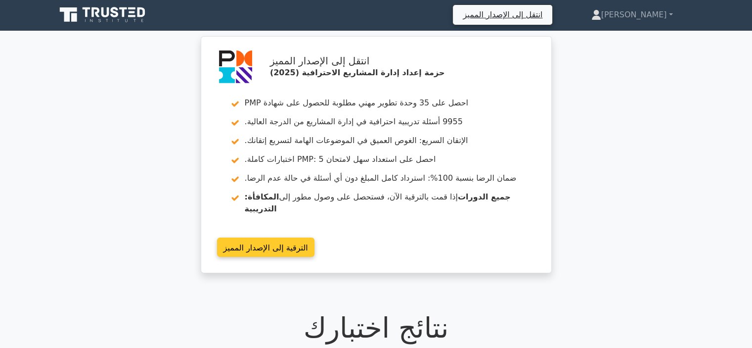
scroll to position [0, 0]
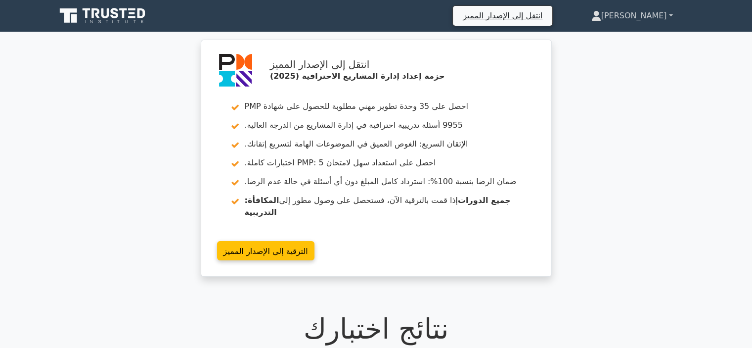
click at [635, 22] on link "[PERSON_NAME]" at bounding box center [632, 16] width 129 height 20
click at [623, 43] on font "حساب تعريفي" at bounding box center [599, 38] width 47 height 9
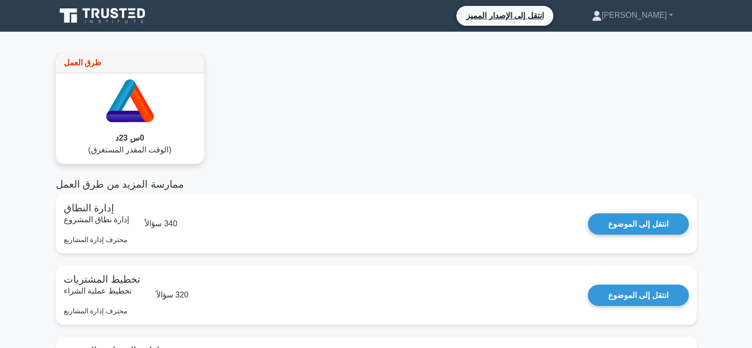
click at [135, 113] on icon at bounding box center [129, 116] width 47 height 11
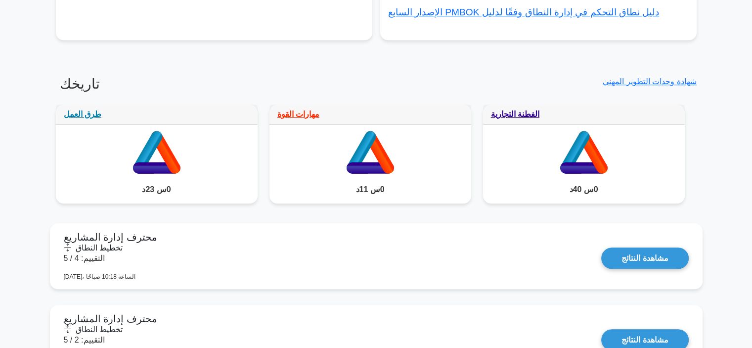
scroll to position [761, 0]
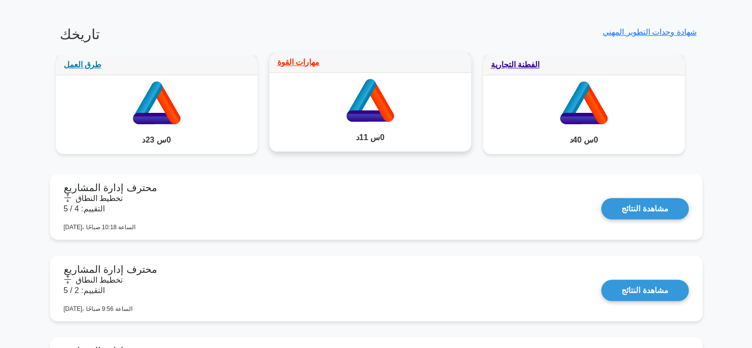
drag, startPoint x: 405, startPoint y: 112, endPoint x: 407, endPoint y: 117, distance: 5.3
click at [407, 114] on icon at bounding box center [370, 98] width 202 height 51
click at [290, 64] on font "مهارات القوة" at bounding box center [298, 62] width 42 height 8
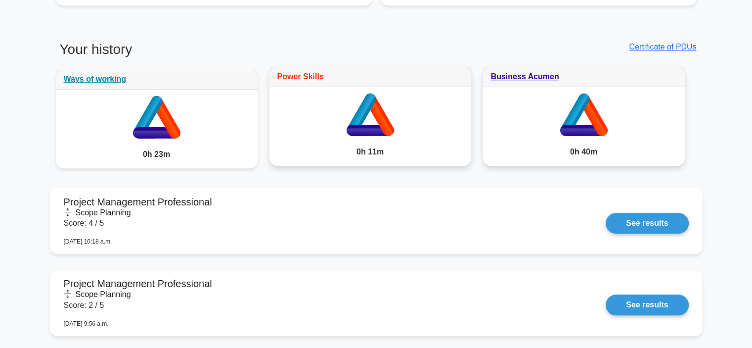
scroll to position [757, 0]
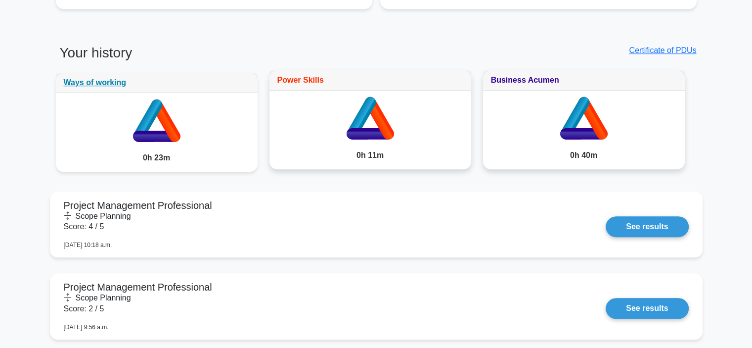
click at [519, 83] on link "Business Acumen" at bounding box center [525, 80] width 68 height 8
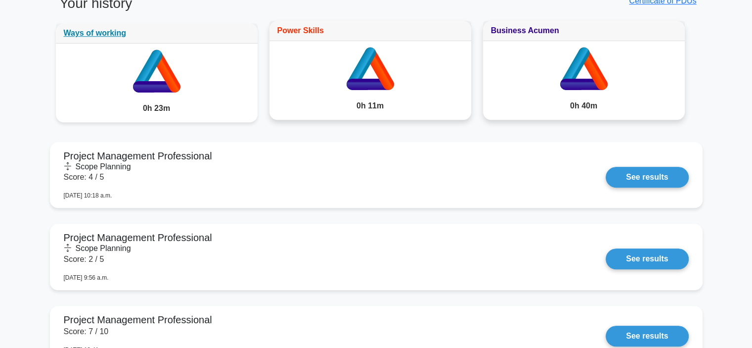
click at [530, 31] on link "Business Acumen" at bounding box center [525, 30] width 68 height 8
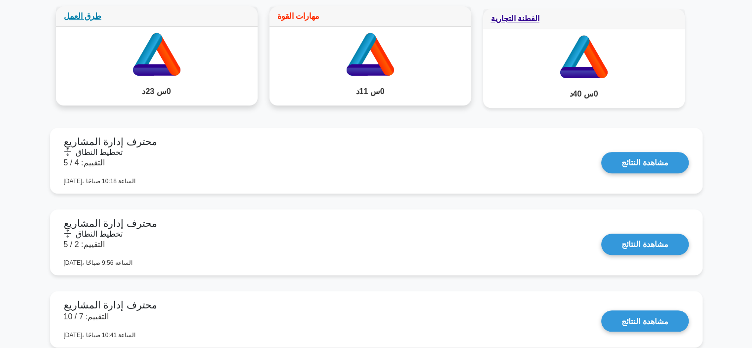
scroll to position [795, 0]
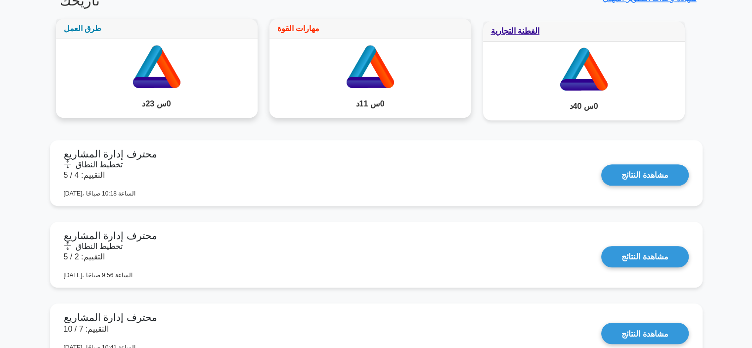
click at [85, 29] on font "طرق العمل" at bounding box center [83, 28] width 38 height 8
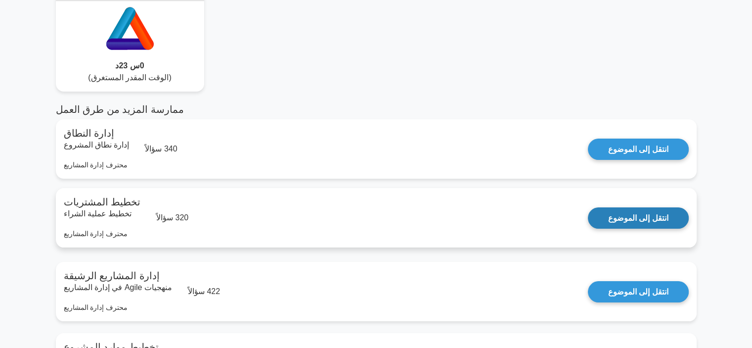
scroll to position [99, 0]
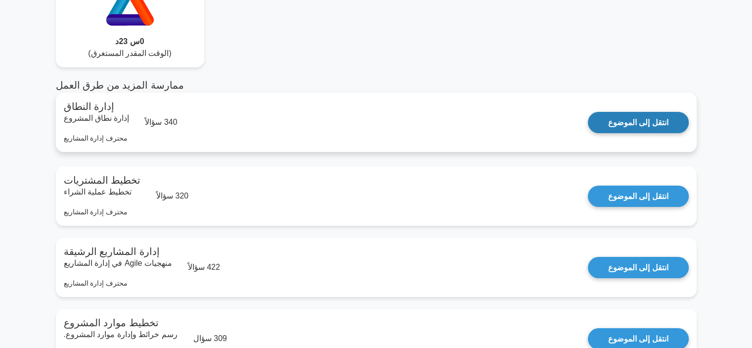
click at [614, 122] on link "انتقل إلى الموضوع" at bounding box center [638, 122] width 101 height 21
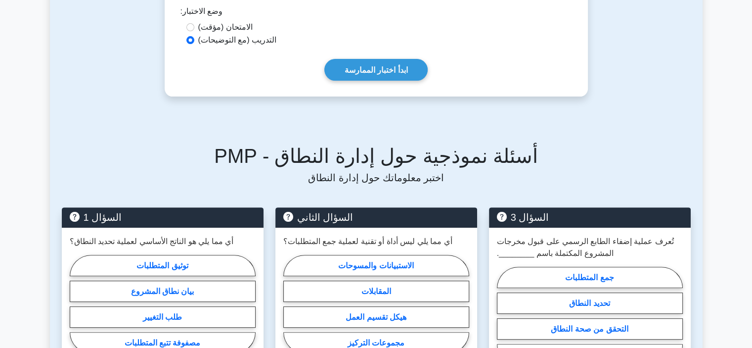
scroll to position [297, 0]
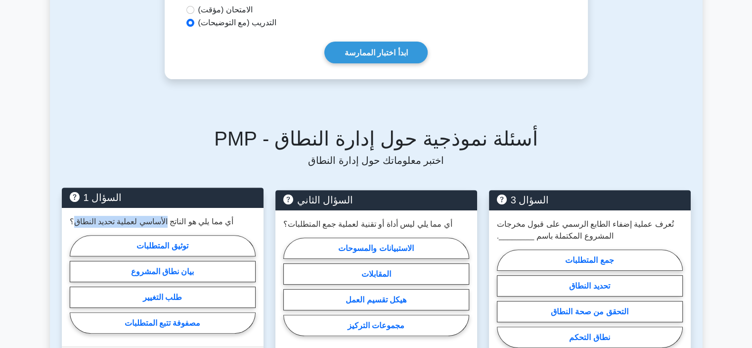
drag, startPoint x: 150, startPoint y: 221, endPoint x: 73, endPoint y: 220, distance: 77.6
click at [73, 220] on font "أي مما يلي هو الناتج الأساسي لعملية تحديد النطاق؟" at bounding box center [152, 221] width 164 height 8
click at [164, 272] on font "بيان نطاق المشروع" at bounding box center [162, 271] width 63 height 8
click at [76, 283] on input "بيان نطاق المشروع" at bounding box center [73, 286] width 6 height 6
radio input "true"
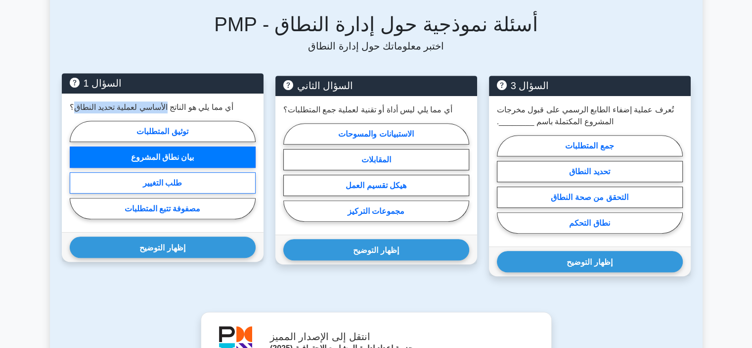
scroll to position [445, 0]
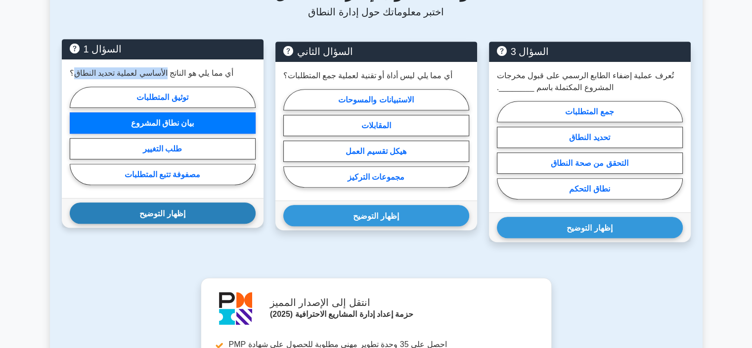
click at [173, 223] on button "إظهار التوضيح" at bounding box center [163, 212] width 186 height 21
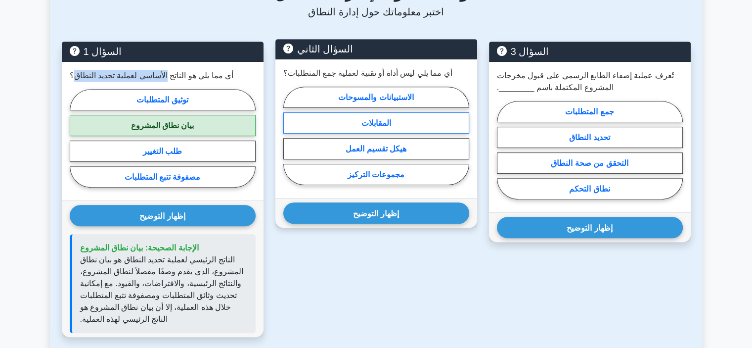
click at [366, 127] on font "المقابلات" at bounding box center [376, 123] width 30 height 8
click at [290, 135] on input "المقابلات" at bounding box center [286, 138] width 6 height 6
radio input "true"
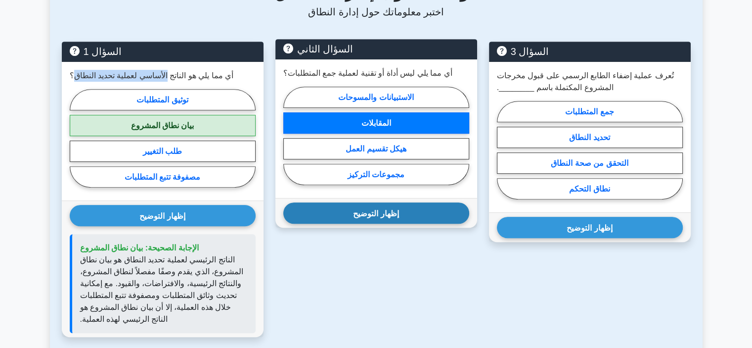
click at [371, 213] on font "إظهار التوضيح" at bounding box center [375, 213] width 45 height 8
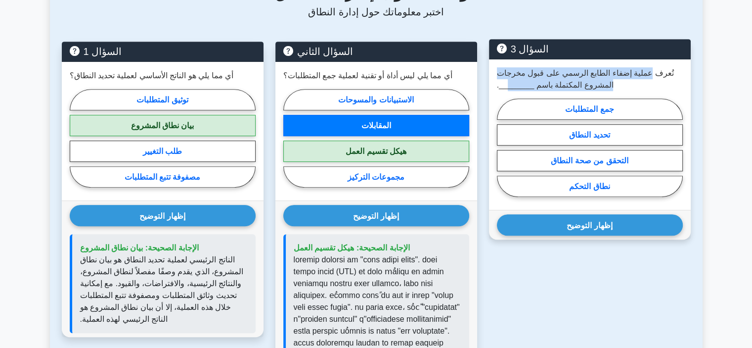
drag, startPoint x: 608, startPoint y: 75, endPoint x: 504, endPoint y: 82, distance: 104.1
click at [504, 82] on font "تُعرف عملية إضفاء الطابع الرسمي على قبول مخرجات المشروع المكتملة باسم ________." at bounding box center [585, 79] width 177 height 20
click at [585, 189] on font "نطاق التحكم" at bounding box center [589, 186] width 41 height 8
click at [503, 153] on input "نطاق التحكم" at bounding box center [500, 150] width 6 height 6
radio input "true"
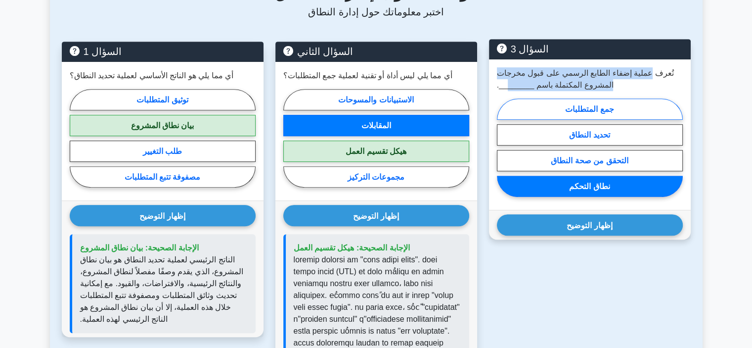
click at [593, 111] on font "جمع المتطلبات" at bounding box center [589, 109] width 48 height 8
click at [503, 147] on input "جمع المتطلبات" at bounding box center [500, 150] width 6 height 6
radio input "true"
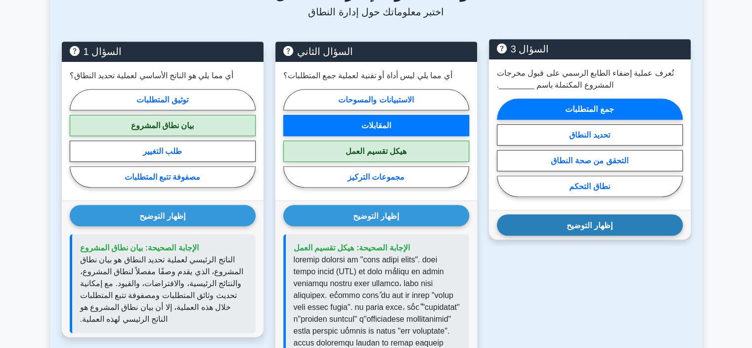
click at [586, 219] on div "إظهار التوضيح Correct Answer: Validate Scope" at bounding box center [590, 225] width 202 height 30
click at [586, 221] on button "إظهار التوضيح" at bounding box center [590, 224] width 186 height 21
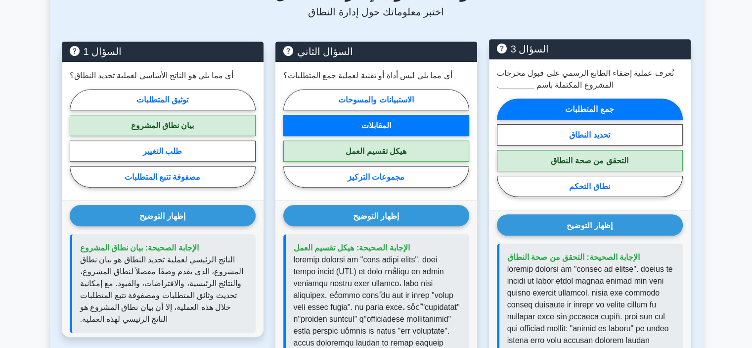
drag, startPoint x: 591, startPoint y: 172, endPoint x: 586, endPoint y: 177, distance: 7.0
click at [588, 176] on div "جمع المتطلبات تحديد النطاق التحقق من صحة النطاق نطاق التحكم" at bounding box center [590, 150] width 186 height 103
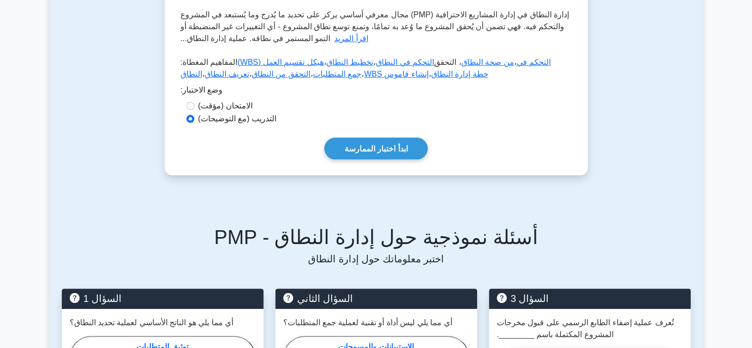
scroll to position [198, 0]
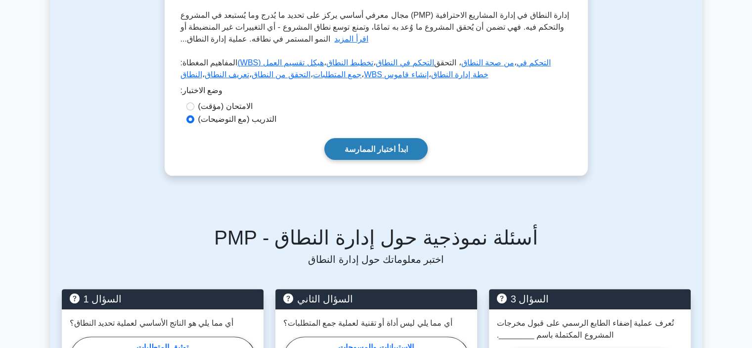
click at [340, 143] on link "ابدأ اختبار الممارسة" at bounding box center [376, 148] width 104 height 21
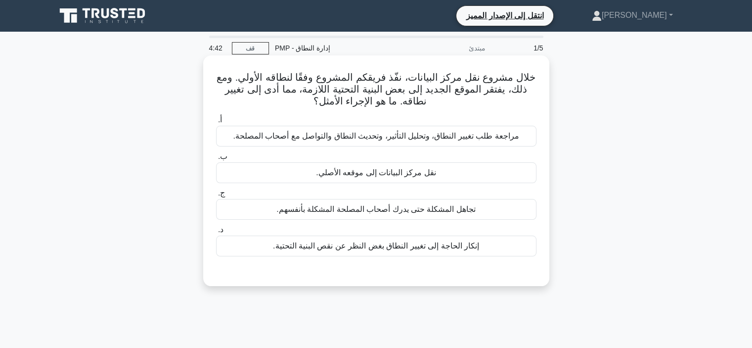
click at [324, 142] on font "مراجعة طلب تغيير النطاق، وتحليل التأثير، وتحديث النطاق والتواصل مع أصحاب المصلح…" at bounding box center [376, 136] width 286 height 12
click at [216, 123] on input "أ. مراجعة طلب تغيير النطاق، وتحليل التأثير، وتحديث النطاق والتواصل مع أصحاب الم…" at bounding box center [216, 120] width 0 height 6
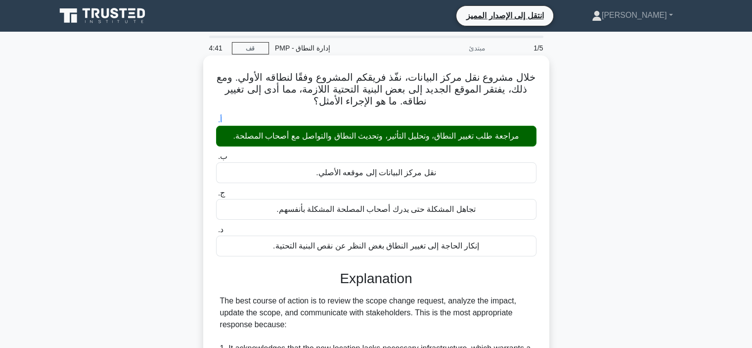
scroll to position [228, 0]
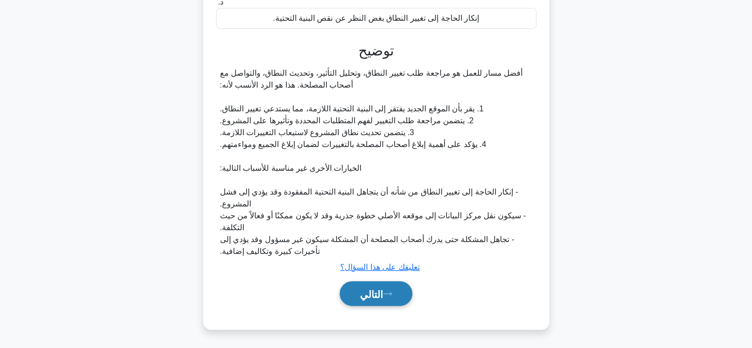
click at [362, 281] on button "التالي" at bounding box center [376, 293] width 73 height 25
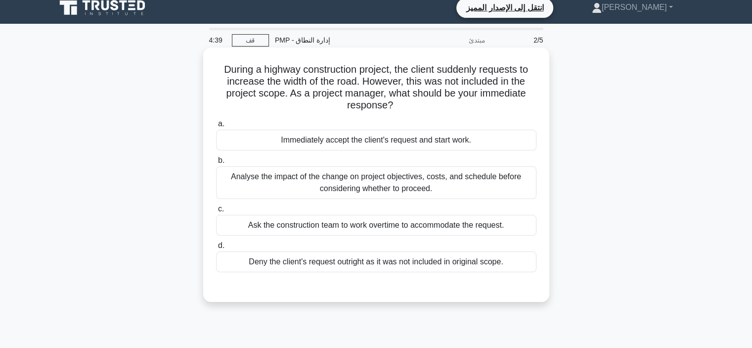
scroll to position [0, 0]
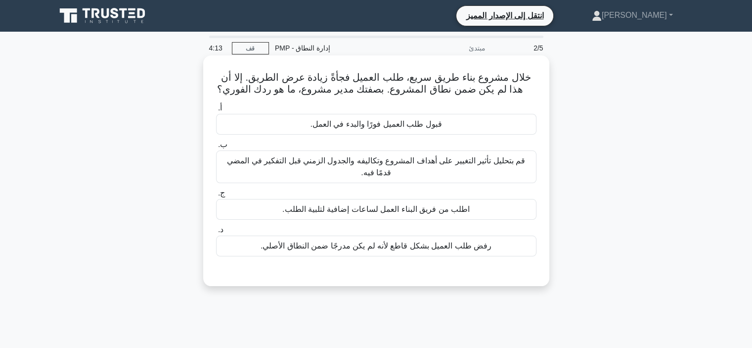
click at [382, 172] on font "قم بتحليل تأثير التغيير على أهداف المشروع وتكاليفه والجدول الزمني قبل التفكير ف…" at bounding box center [376, 167] width 311 height 24
click at [216, 148] on input "ب. قم بتحليل تأثير التغيير على أهداف المشروع وتكاليفه والجدول الزمني قبل التفكي…" at bounding box center [216, 144] width 0 height 6
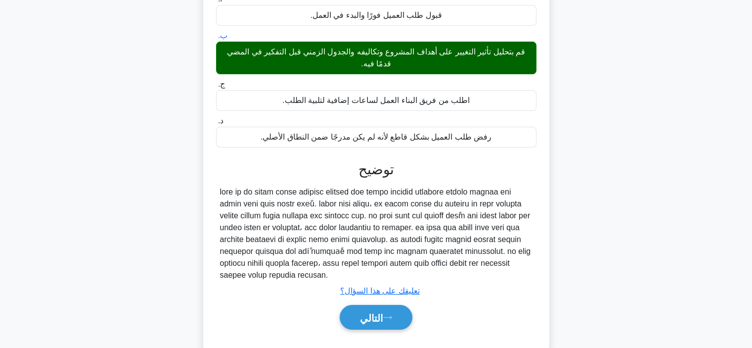
scroll to position [186, 0]
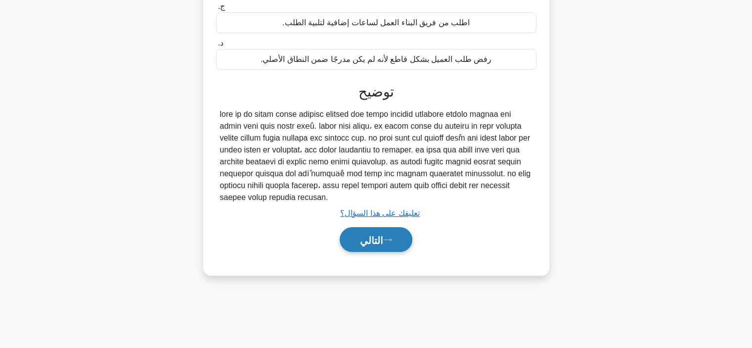
click at [380, 234] on font "التالي" at bounding box center [371, 239] width 23 height 11
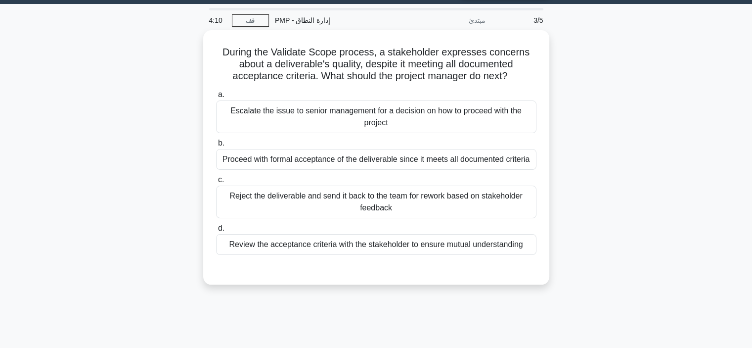
scroll to position [0, 0]
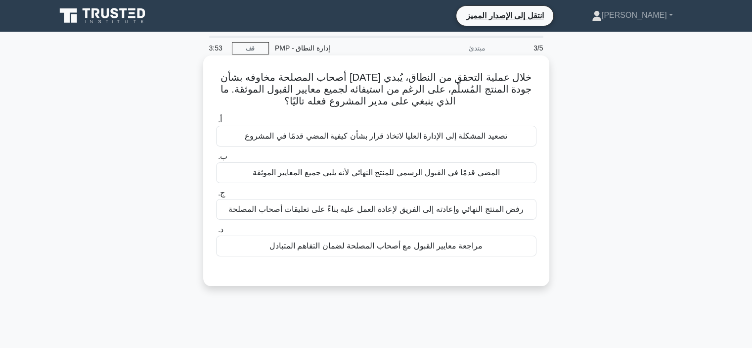
click at [360, 241] on font "مراجعة معايير القبول مع أصحاب المصلحة لضمان التفاهم المتبادل" at bounding box center [376, 245] width 214 height 8
click at [216, 233] on input "د. مراجعة معايير القبول مع أصحاب المصلحة لضمان التفاهم المتبادل" at bounding box center [216, 229] width 0 height 6
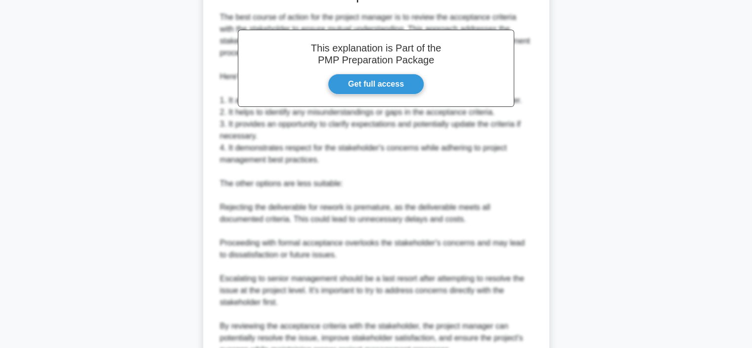
scroll to position [323, 0]
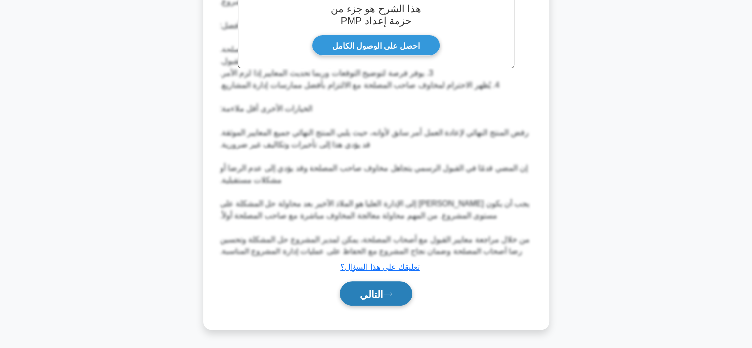
click at [372, 294] on font "التالي" at bounding box center [371, 293] width 23 height 11
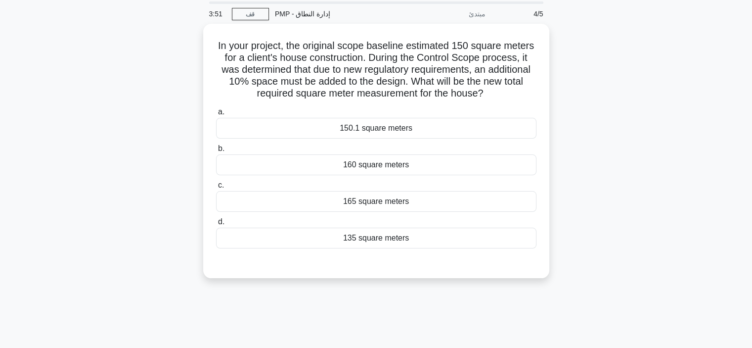
scroll to position [0, 0]
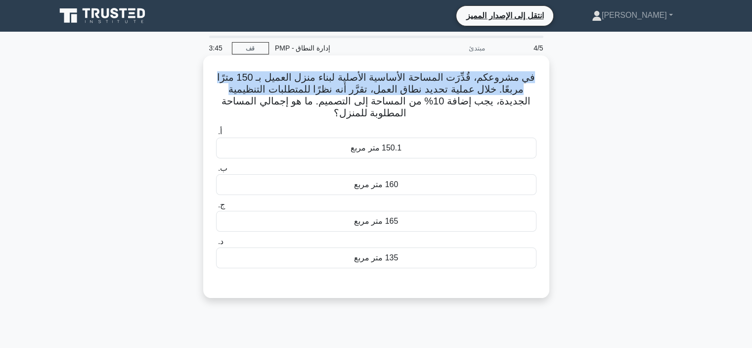
drag, startPoint x: 221, startPoint y: 77, endPoint x: 250, endPoint y: 86, distance: 30.0
click at [250, 86] on h5 "في مشروعكم، قُدِّرَت المساحة الأساسية الأصلية لبناء منزل العميل بـ 150 مترًا مر…" at bounding box center [376, 95] width 322 height 48
drag, startPoint x: 512, startPoint y: 91, endPoint x: 498, endPoint y: 91, distance: 13.8
click at [511, 91] on font "في مشروعكم، قُدِّرَت المساحة الأساسية الأصلية لبناء منزل العميل بـ 150 مترًا مر…" at bounding box center [376, 95] width 318 height 46
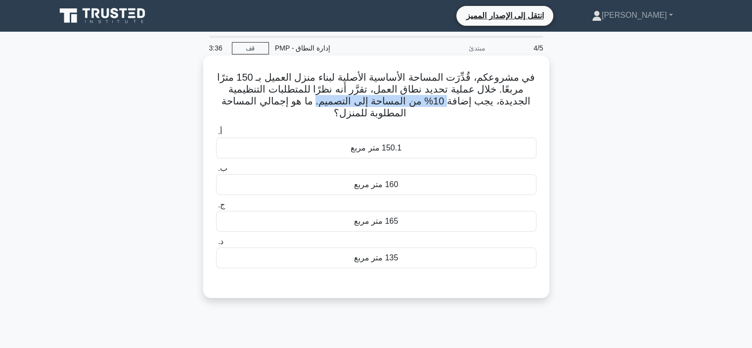
drag, startPoint x: 483, startPoint y: 101, endPoint x: 354, endPoint y: 99, distance: 128.6
click at [354, 99] on font "في مشروعكم، قُدِّرَت المساحة الأساسية الأصلية لبناء منزل العميل بـ 150 مترًا مر…" at bounding box center [376, 95] width 318 height 46
click at [370, 224] on font "165 متر مربع" at bounding box center [376, 221] width 44 height 8
click at [216, 208] on input "ج. 165 متر مربع" at bounding box center [216, 205] width 0 height 6
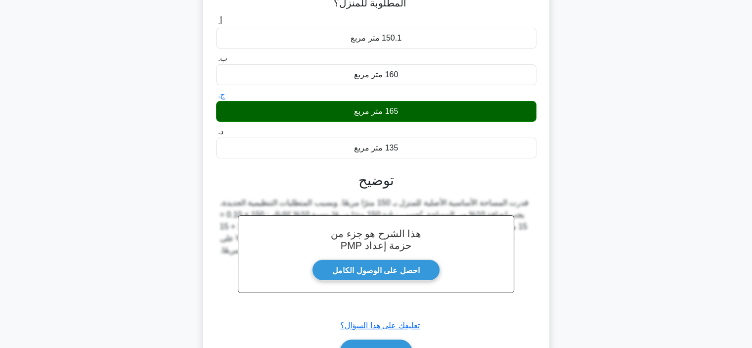
scroll to position [186, 0]
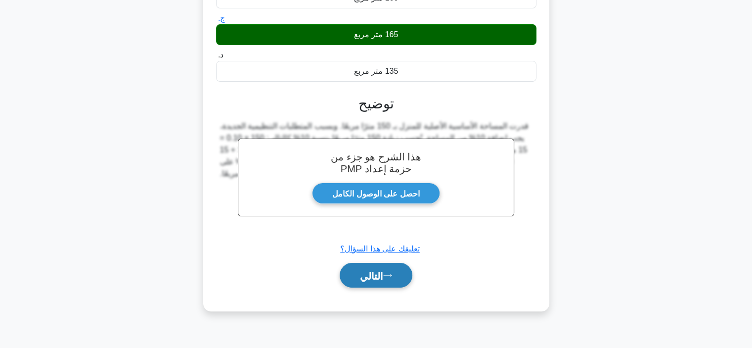
click at [378, 274] on font "التالي" at bounding box center [371, 275] width 23 height 11
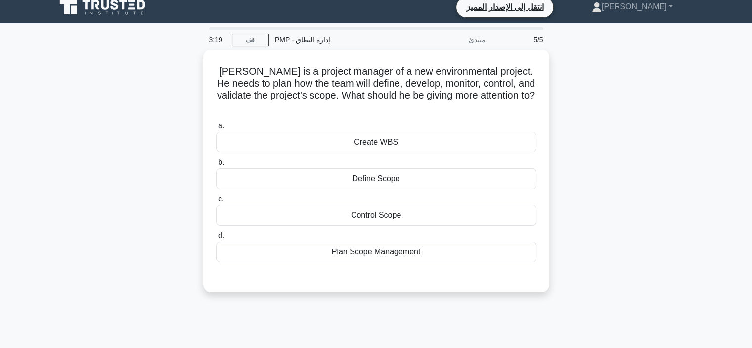
scroll to position [0, 0]
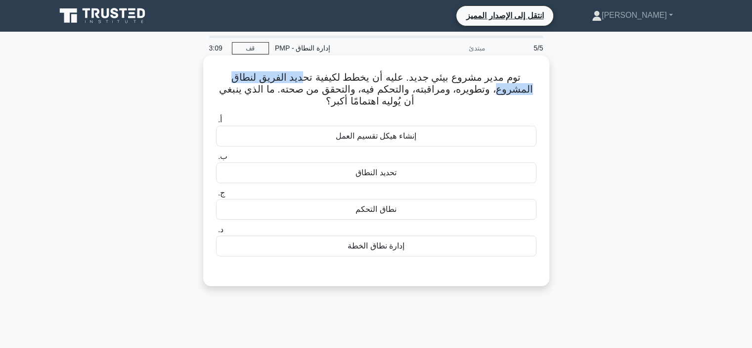
drag, startPoint x: 320, startPoint y: 79, endPoint x: 304, endPoint y: 71, distance: 18.8
click at [221, 75] on font "توم مدير مشروع بيئي جديد. عليه أن يخطط لكيفية تحديد الفريق لنطاق المشروع، وتطوي…" at bounding box center [375, 89] width 313 height 35
click at [280, 75] on font "توم مدير مشروع بيئي جديد. عليه أن يخطط لكيفية تحديد الفريق لنطاق المشروع، وتطوي…" at bounding box center [375, 89] width 313 height 35
click at [361, 247] on font "إدارة نطاق الخطة" at bounding box center [376, 245] width 57 height 8
click at [216, 233] on input "د. إدارة نطاق الخطة" at bounding box center [216, 229] width 0 height 6
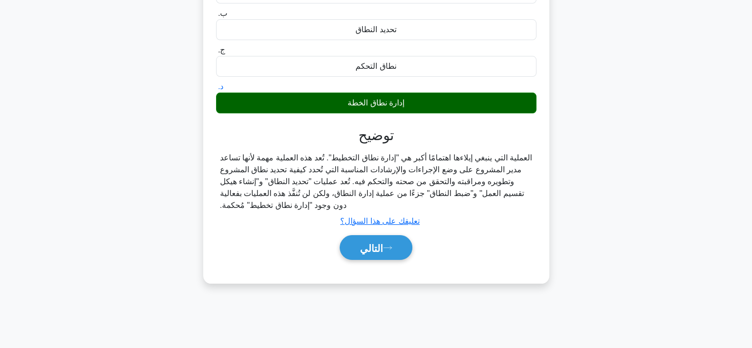
scroll to position [186, 0]
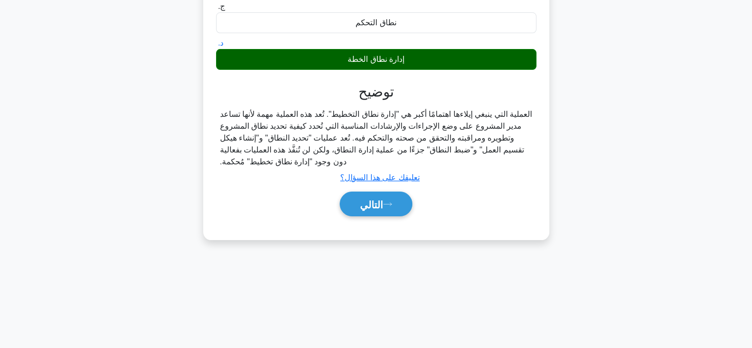
click at [370, 216] on button "التالي" at bounding box center [376, 203] width 73 height 25
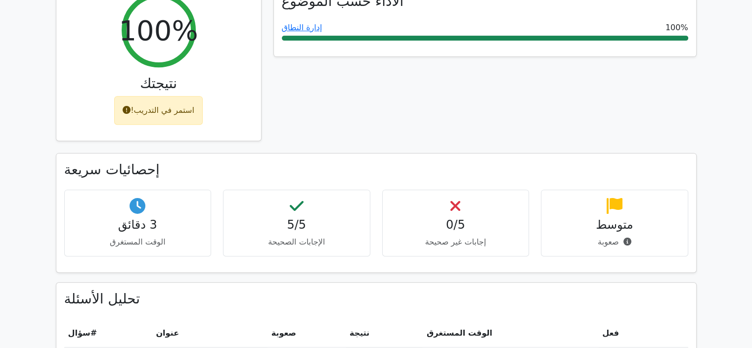
scroll to position [357, 0]
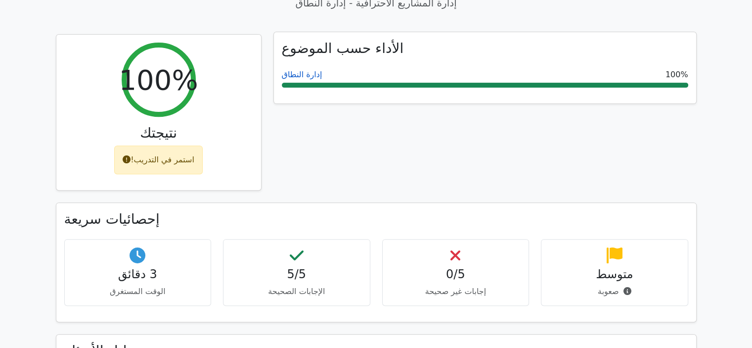
click at [305, 70] on font "إدارة النطاق" at bounding box center [302, 74] width 41 height 9
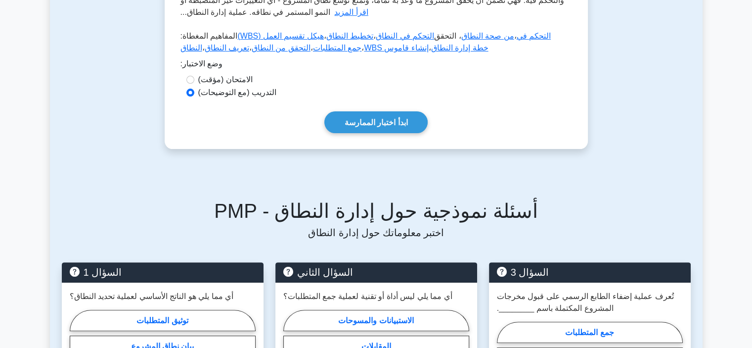
scroll to position [247, 0]
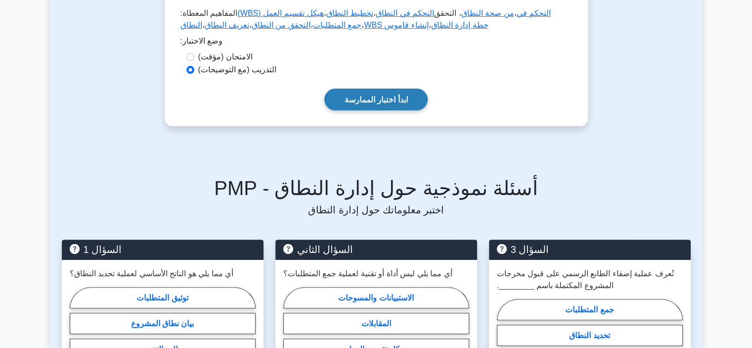
click at [379, 101] on font "ابدأ اختبار الممارسة" at bounding box center [376, 99] width 63 height 8
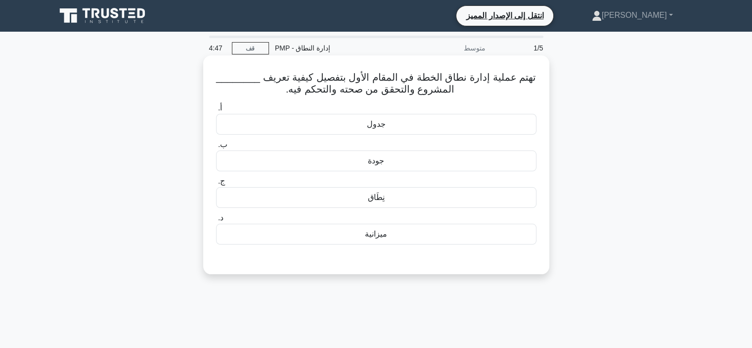
click at [324, 193] on div "نِطَاق" at bounding box center [376, 197] width 320 height 21
click at [216, 184] on input "ج. نِطَاق" at bounding box center [216, 181] width 0 height 6
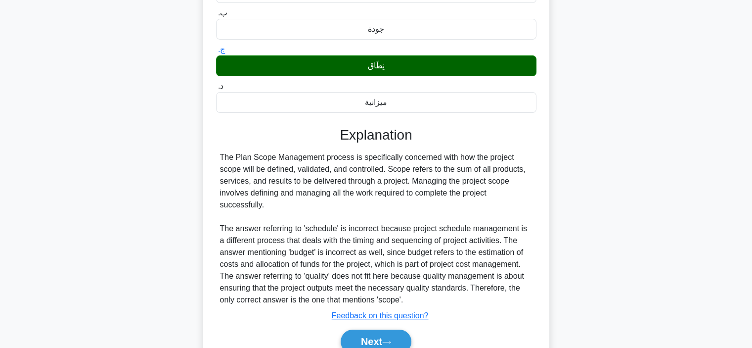
scroll to position [186, 0]
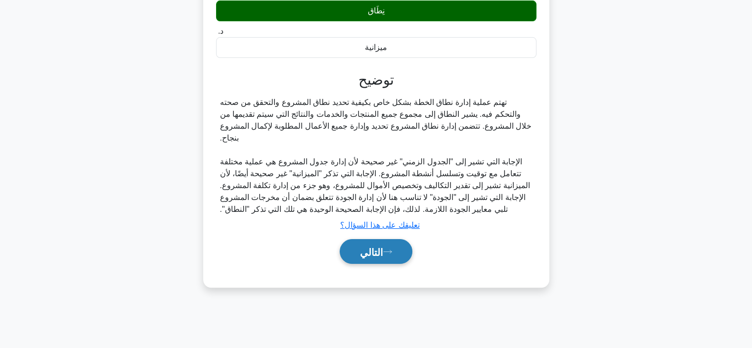
click at [351, 239] on button "التالي" at bounding box center [376, 251] width 73 height 25
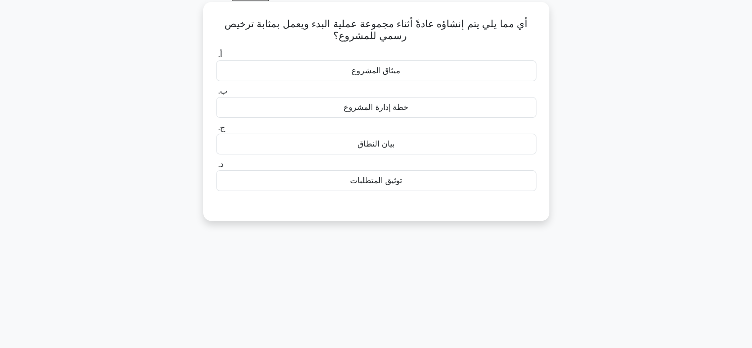
scroll to position [38, 0]
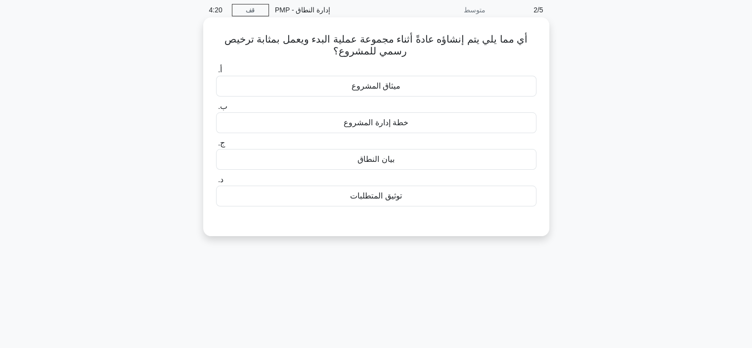
click at [374, 166] on div "بيان النطاق" at bounding box center [376, 159] width 320 height 21
click at [216, 146] on input "ج. بيان النطاق" at bounding box center [216, 143] width 0 height 6
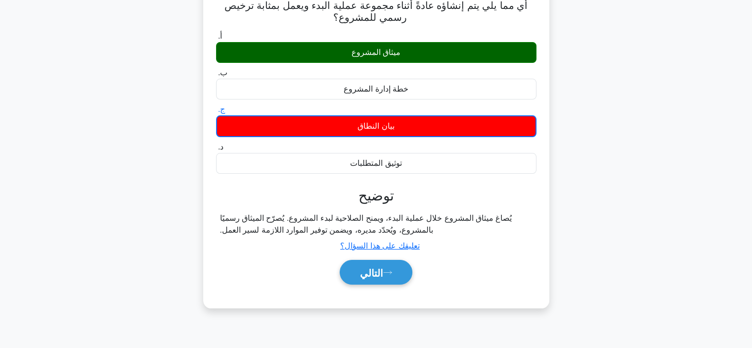
scroll to position [137, 0]
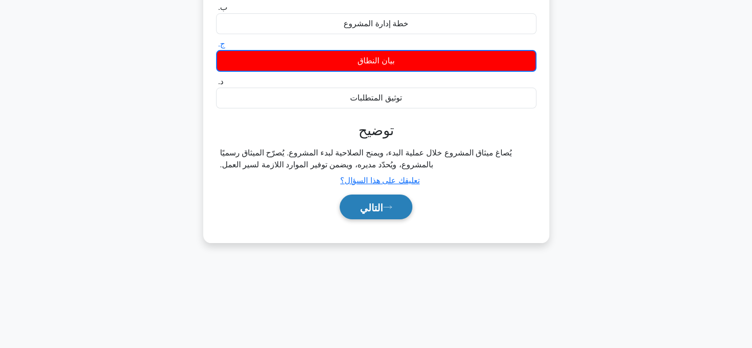
click at [360, 206] on font "التالي" at bounding box center [371, 207] width 23 height 11
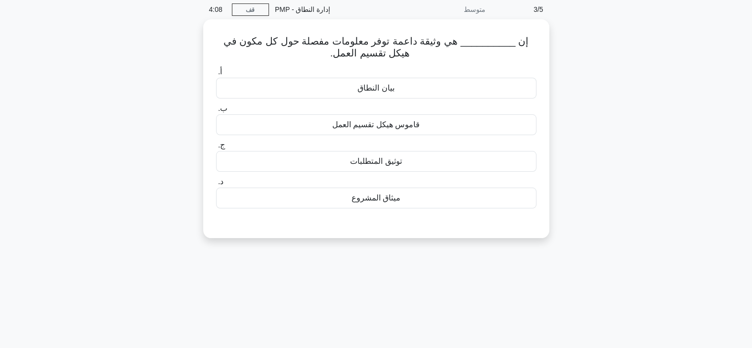
scroll to position [0, 0]
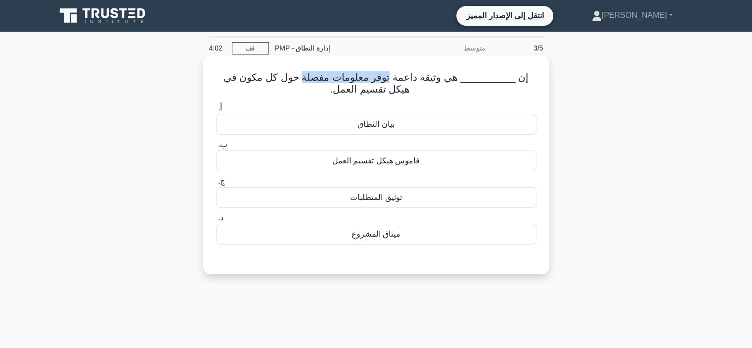
drag, startPoint x: 407, startPoint y: 77, endPoint x: 318, endPoint y: 71, distance: 88.7
click at [318, 72] on font "إن __________ هي وثيقة داعمة توفر معلومات مفصلة حول كل مكون في هيكل تقسيم العمل." at bounding box center [375, 83] width 305 height 23
drag, startPoint x: 277, startPoint y: 80, endPoint x: 243, endPoint y: 80, distance: 34.6
click at [243, 80] on font "إن __________ هي وثيقة داعمة توفر معلومات مفصلة حول كل مكون في هيكل تقسيم العمل." at bounding box center [375, 83] width 305 height 23
click at [384, 165] on font "قاموس هيكل تقسيم العمل" at bounding box center [376, 160] width 88 height 8
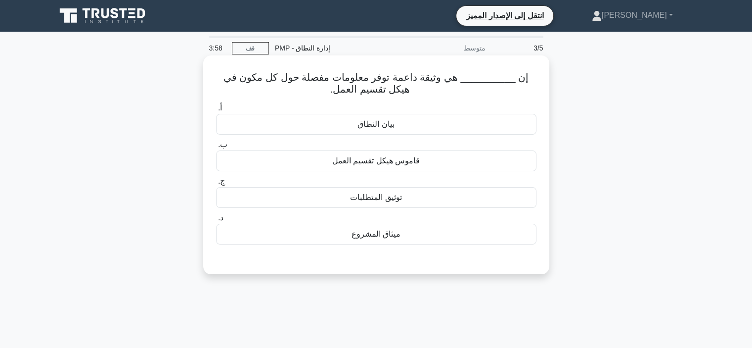
click at [343, 156] on font "قاموس هيكل تقسيم العمل" at bounding box center [376, 160] width 88 height 8
click at [216, 148] on input "ب. قاموس هيكل تقسيم العمل" at bounding box center [216, 144] width 0 height 6
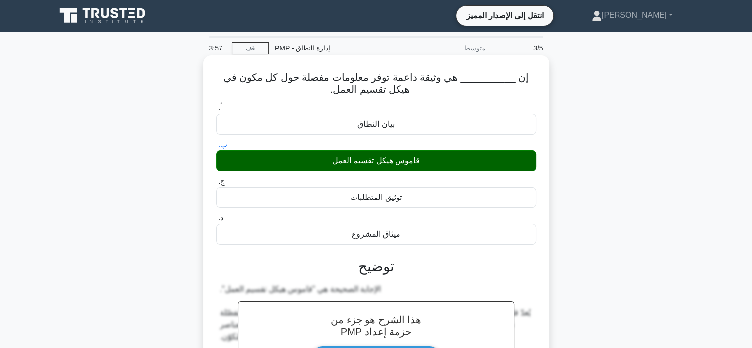
scroll to position [287, 0]
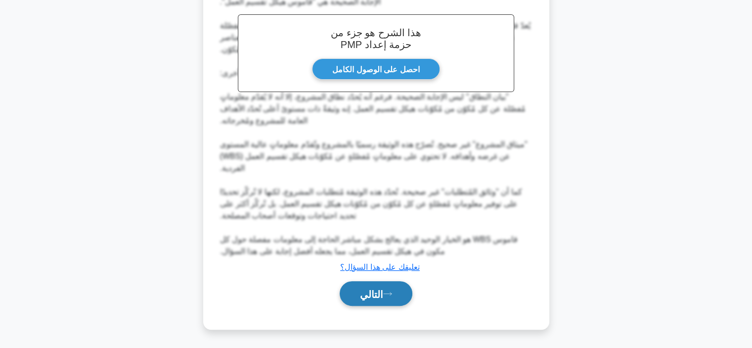
click at [389, 299] on button "التالي" at bounding box center [376, 293] width 73 height 25
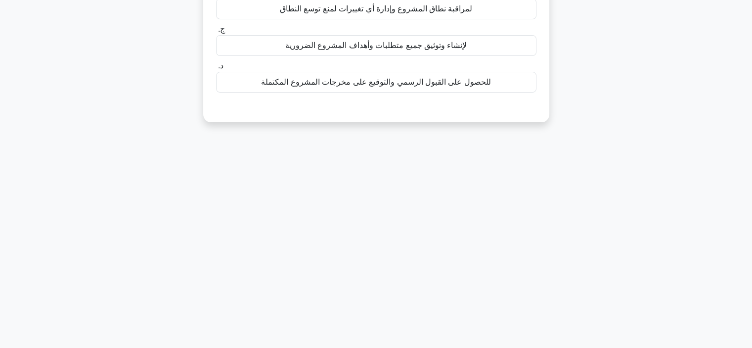
scroll to position [0, 0]
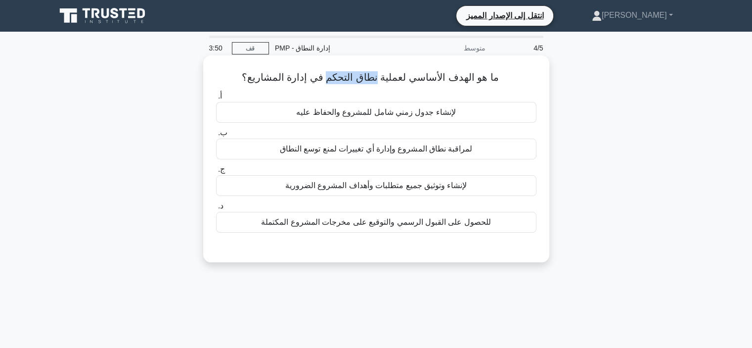
drag, startPoint x: 330, startPoint y: 79, endPoint x: 378, endPoint y: 77, distance: 47.5
click at [378, 77] on font "ما هو الهدف الأساسي لعملية نطاق التحكم في إدارة المشاريع؟" at bounding box center [369, 77] width 257 height 11
click at [287, 151] on font "لمراقبة نطاق المشروع وإدارة أي تغييرات لمنع توسع النطاق" at bounding box center [376, 148] width 193 height 8
click at [216, 136] on input "ب. لمراقبة نطاق المشروع وإدارة أي تغييرات لمنع توسع النطاق" at bounding box center [216, 133] width 0 height 6
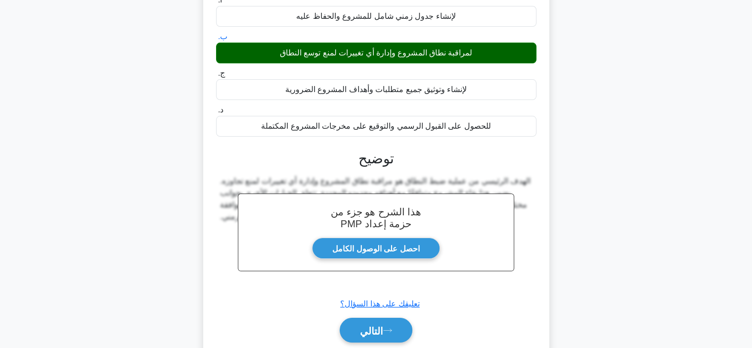
scroll to position [186, 0]
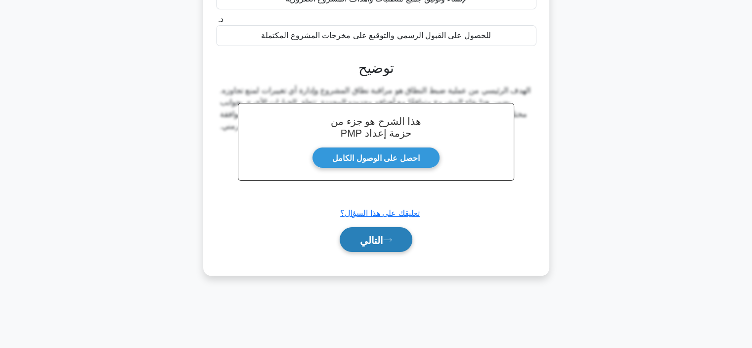
click at [366, 234] on font "التالي" at bounding box center [371, 239] width 23 height 11
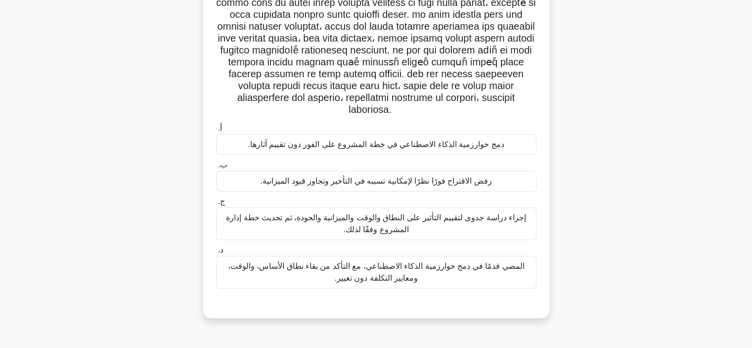
scroll to position [99, 0]
click at [350, 213] on font "إجراء دراسة جدوى لتقييم التأثير على النطاق والوقت والميزانية والجودة، ثم تحديث …" at bounding box center [376, 223] width 300 height 20
click at [216, 204] on input "ج. إجراء دراسة جدوى لتقييم التأثير على النطاق والوقت والميزانية والجودة، ثم تحد…" at bounding box center [216, 201] width 0 height 6
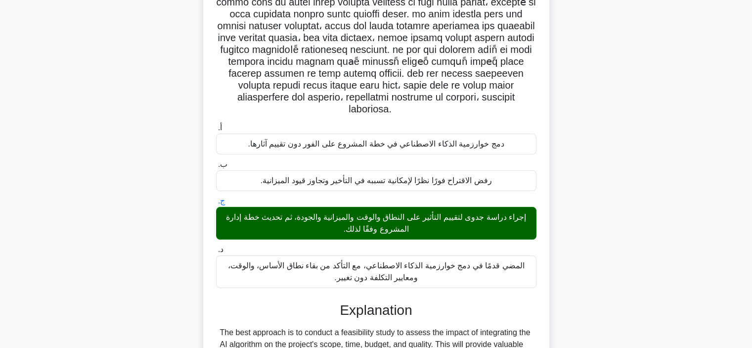
scroll to position [346, 0]
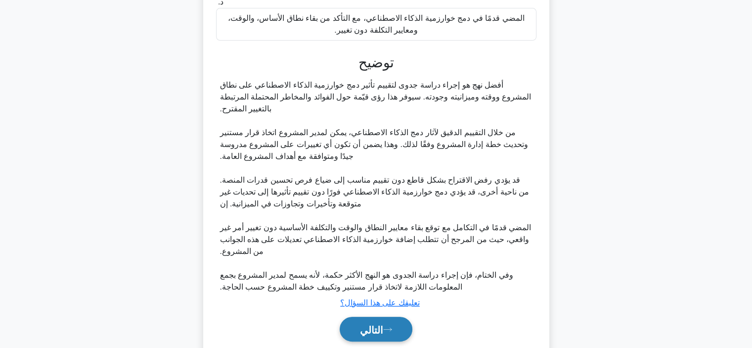
click at [392, 326] on icon at bounding box center [387, 328] width 9 height 5
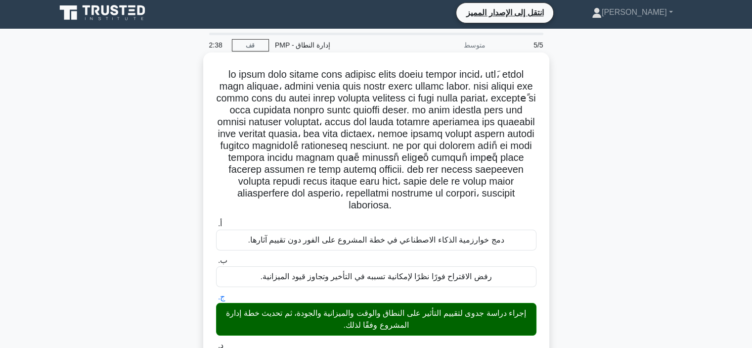
scroll to position [0, 0]
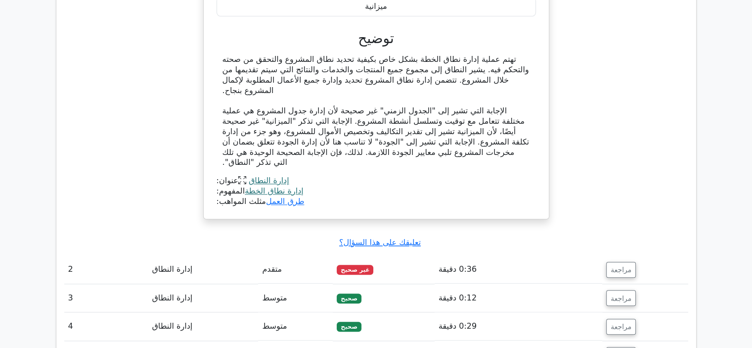
scroll to position [989, 0]
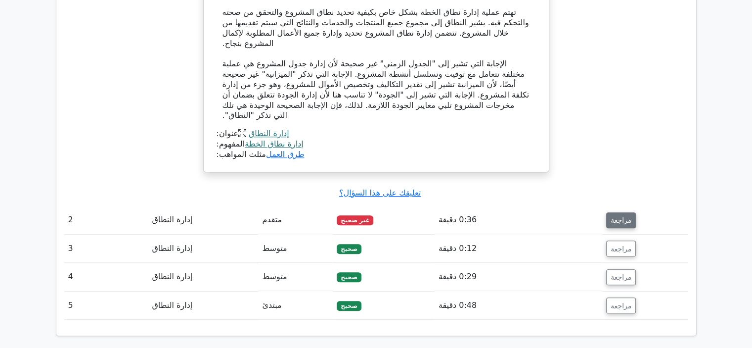
click at [624, 212] on button "مراجعة" at bounding box center [621, 220] width 30 height 16
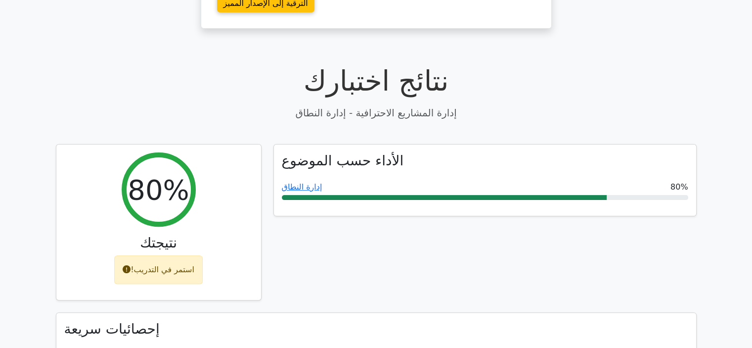
scroll to position [247, 0]
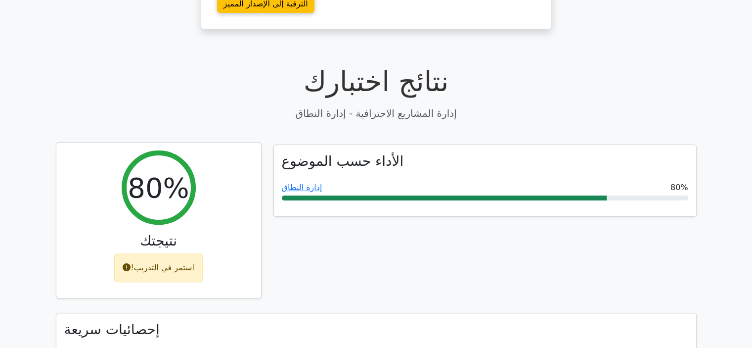
click at [170, 253] on div "استمر في التدريب!" at bounding box center [158, 267] width 88 height 29
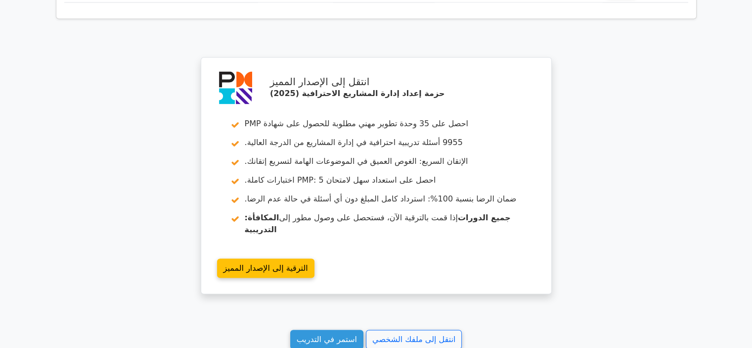
scroll to position [1632, 0]
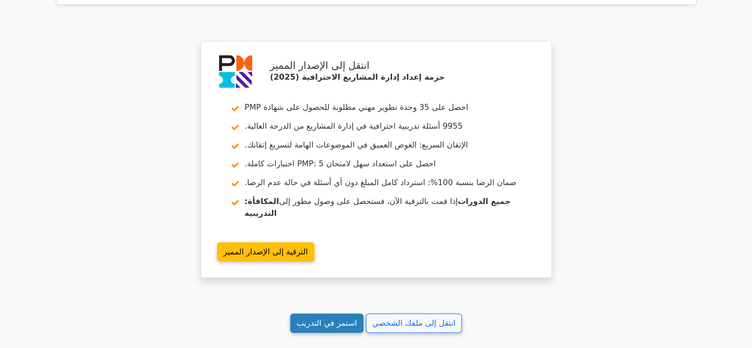
click at [354, 318] on font "استمر في التدريب" at bounding box center [327, 322] width 60 height 9
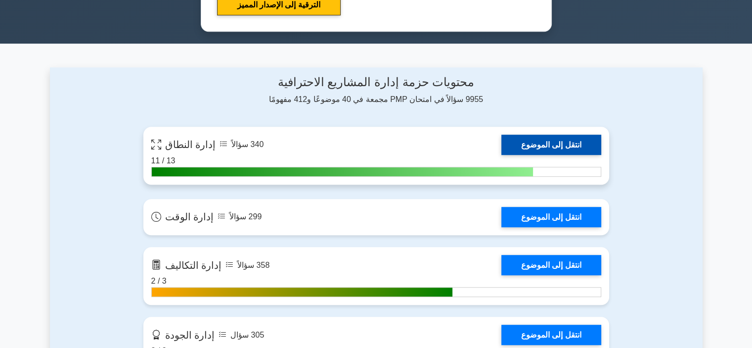
scroll to position [692, 0]
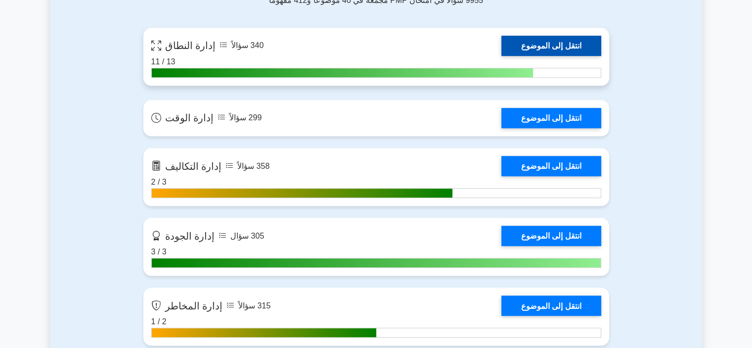
click at [501, 45] on link "انتقل إلى الموضوع" at bounding box center [551, 46] width 100 height 20
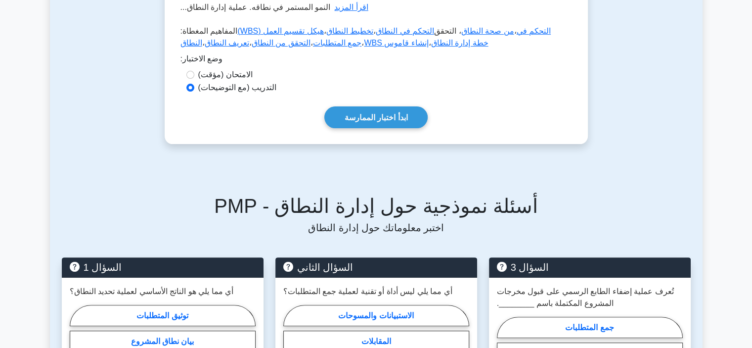
scroll to position [247, 0]
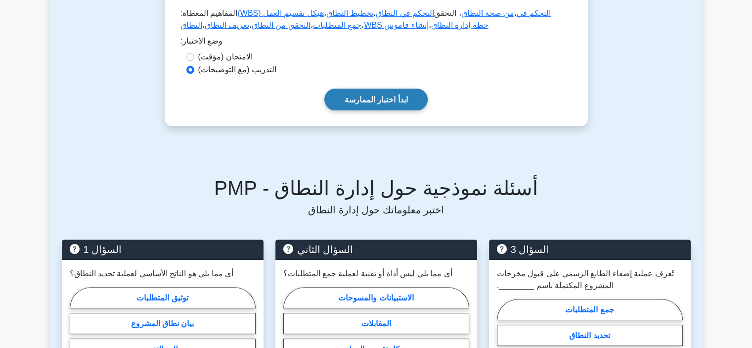
click at [368, 104] on font "ابدأ اختبار الممارسة" at bounding box center [376, 99] width 63 height 8
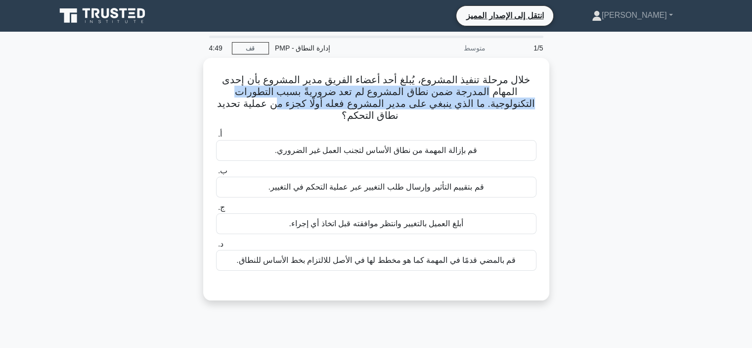
drag, startPoint x: 301, startPoint y: 98, endPoint x: 194, endPoint y: 95, distance: 106.8
click at [194, 95] on div "خلال مرحلة تنفيذ المشروع، يُبلغ [DATE] أعضاء الفريق مدير المشروع بأن إحدى المها…" at bounding box center [376, 185] width 653 height 254
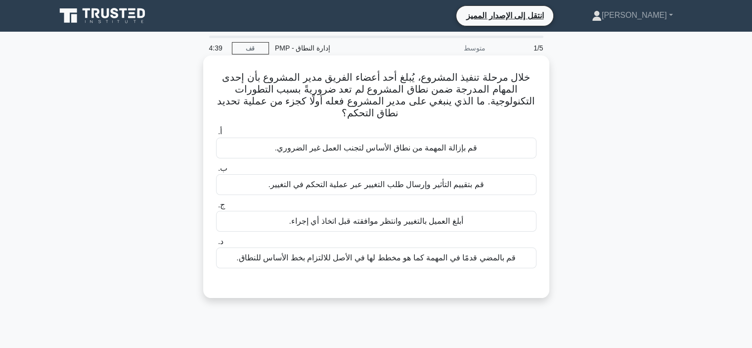
click at [301, 180] on font "قم بتقييم التأثير وإرسال طلب التغيير عبر عملية التحكم في التغيير." at bounding box center [376, 184] width 216 height 8
click at [216, 171] on input "ب. قم بتقييم التأثير وإرسال طلب التغيير عبر عملية التحكم في التغيير." at bounding box center [216, 168] width 0 height 6
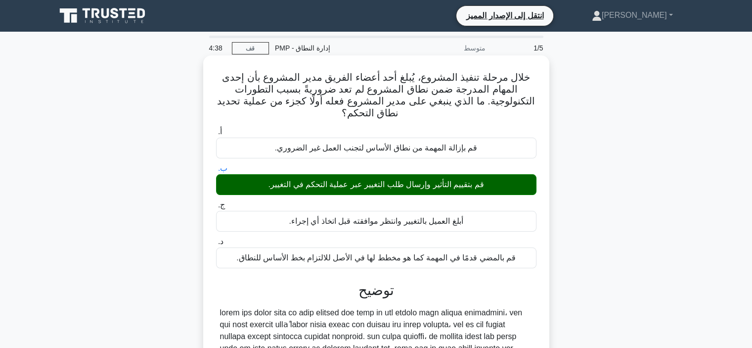
scroll to position [186, 0]
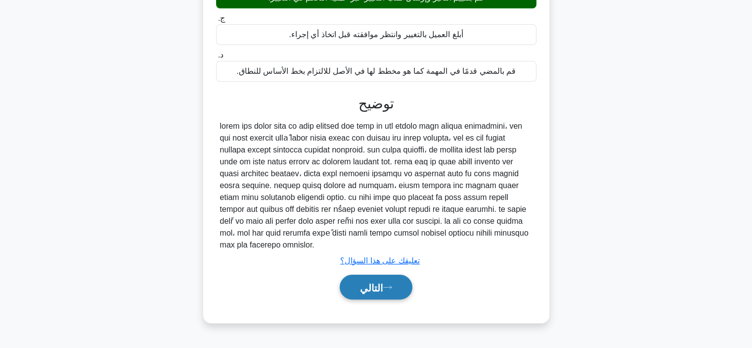
click at [355, 274] on button "التالي" at bounding box center [376, 286] width 73 height 25
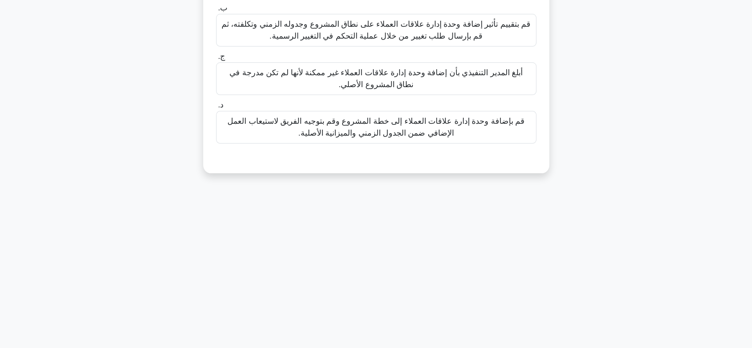
scroll to position [0, 0]
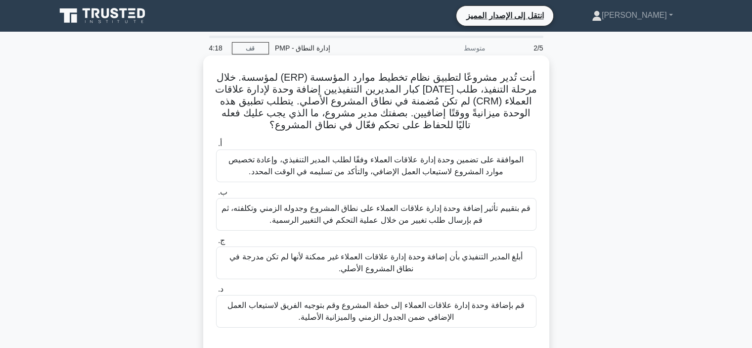
click at [400, 215] on font "قم بتقييم تأثير إضافة وحدة إدارة علاقات العملاء على نطاق المشروع وجدوله الزمني …" at bounding box center [375, 214] width 309 height 20
click at [216, 195] on input "ب. قم بتقييم تأثير إضافة وحدة إدارة علاقات العملاء على نطاق المشروع وجدوله الزم…" at bounding box center [216, 192] width 0 height 6
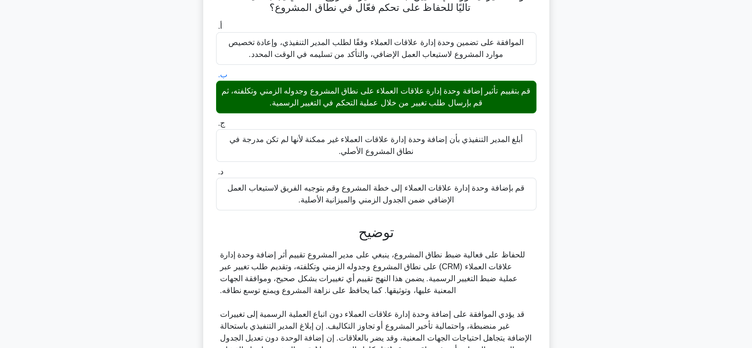
scroll to position [216, 0]
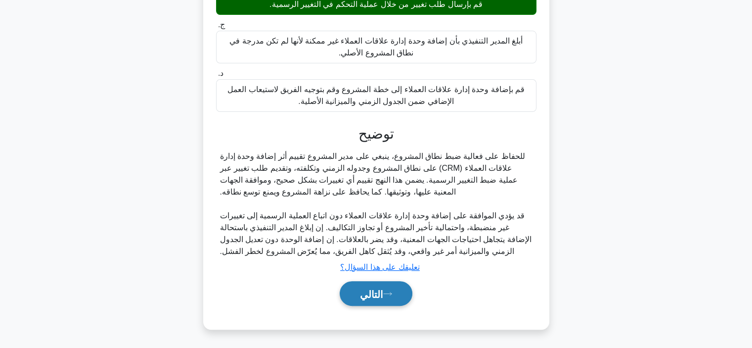
click at [397, 286] on button "التالي" at bounding box center [376, 293] width 73 height 25
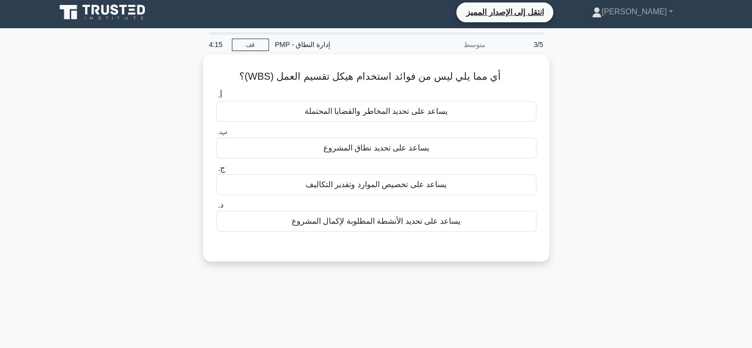
scroll to position [0, 0]
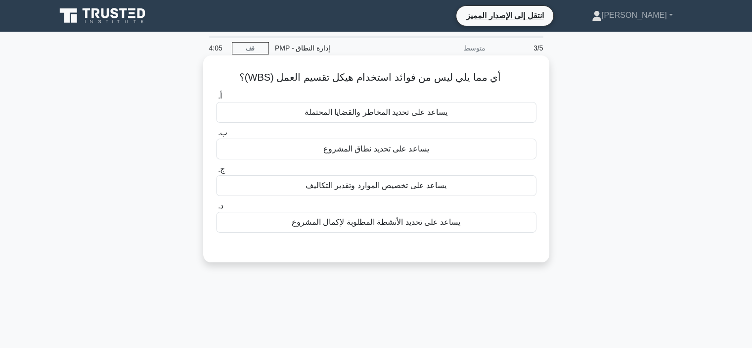
click at [388, 225] on font "يساعد على تحديد الأنشطة المطلوبة لإكمال المشروع" at bounding box center [376, 222] width 169 height 8
click at [216, 209] on input "د. يساعد على تحديد الأنشطة المطلوبة لإكمال المشروع" at bounding box center [216, 206] width 0 height 6
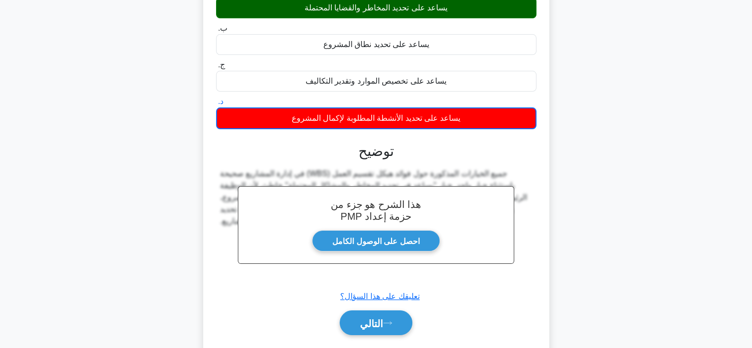
scroll to position [186, 0]
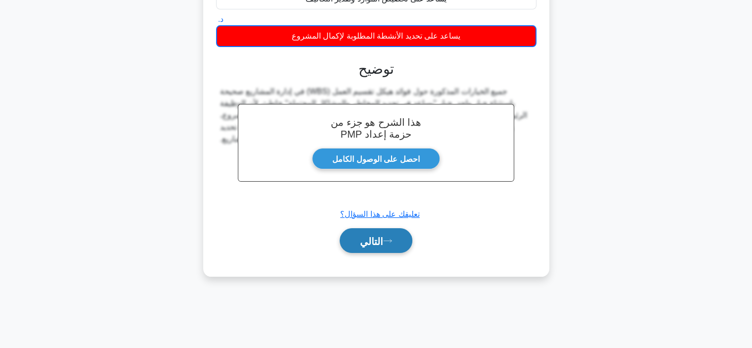
click at [366, 243] on font "التالي" at bounding box center [371, 240] width 23 height 11
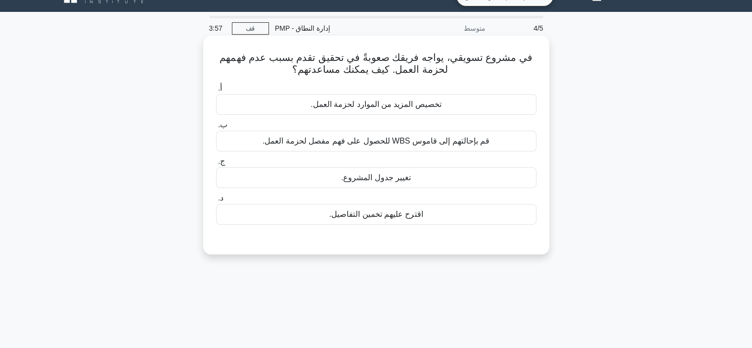
scroll to position [0, 0]
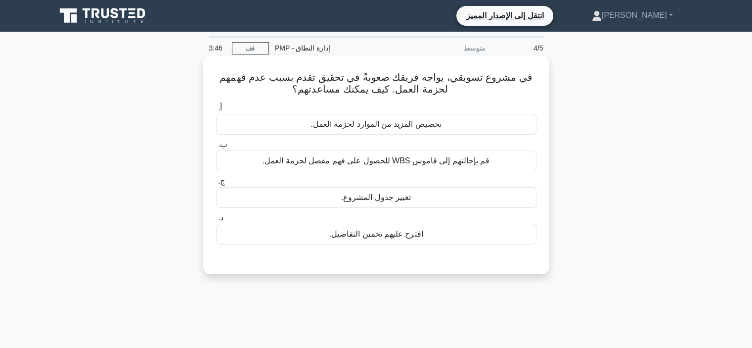
click at [412, 165] on font "قم بإحالتهم إلى قاموس WBS للحصول على فهم مفصل لحزمة العمل." at bounding box center [376, 160] width 227 height 8
click at [216, 148] on input "ب. قم بإحالتهم إلى قاموس WBS للحصول على فهم مفصل لحزمة العمل." at bounding box center [216, 144] width 0 height 6
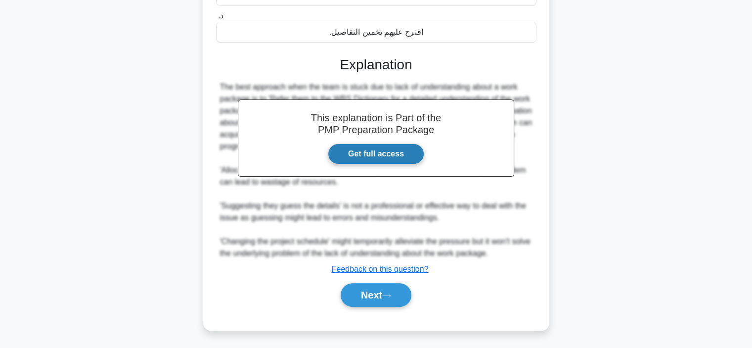
scroll to position [186, 0]
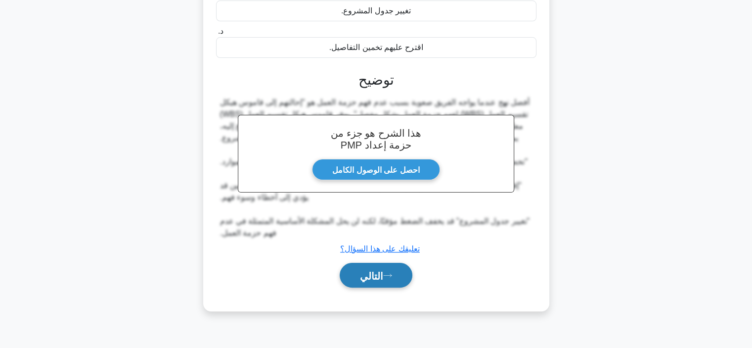
click at [366, 285] on div "التالي" at bounding box center [376, 275] width 320 height 33
click at [367, 278] on font "التالي" at bounding box center [371, 275] width 23 height 11
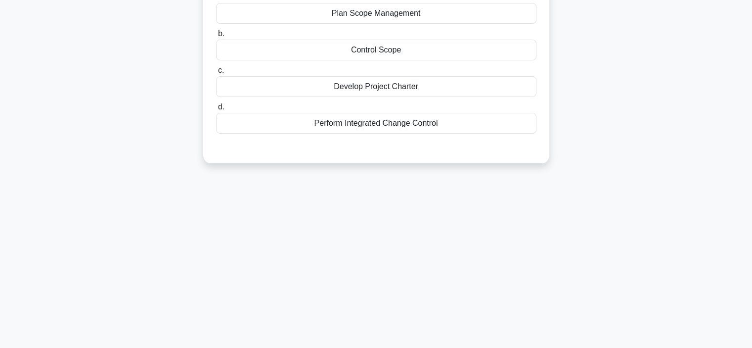
scroll to position [0, 0]
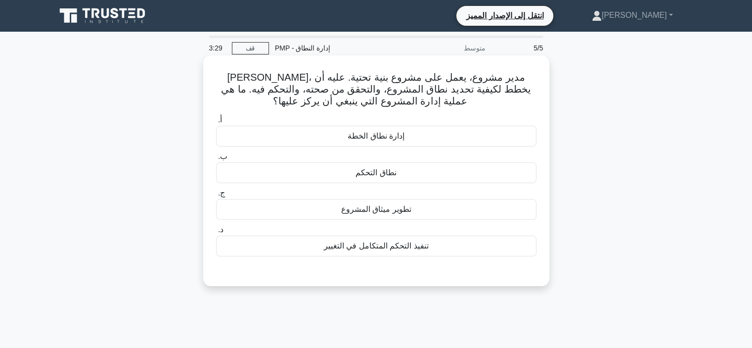
click at [364, 132] on font "إدارة نطاق الخطة" at bounding box center [376, 136] width 57 height 8
click at [342, 136] on div "إدارة نطاق الخطة" at bounding box center [376, 136] width 320 height 21
click at [216, 123] on input "أ. إدارة نطاق الخطة" at bounding box center [216, 120] width 0 height 6
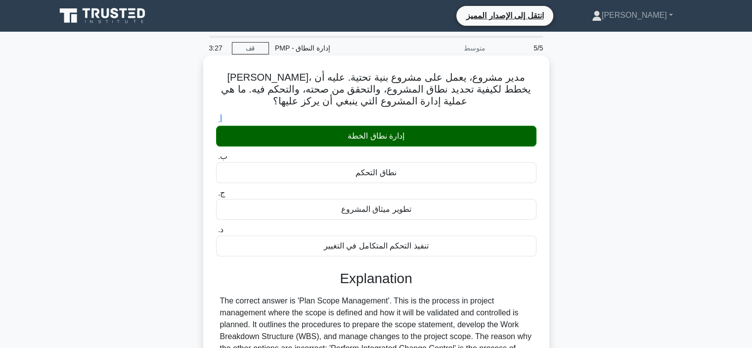
scroll to position [186, 0]
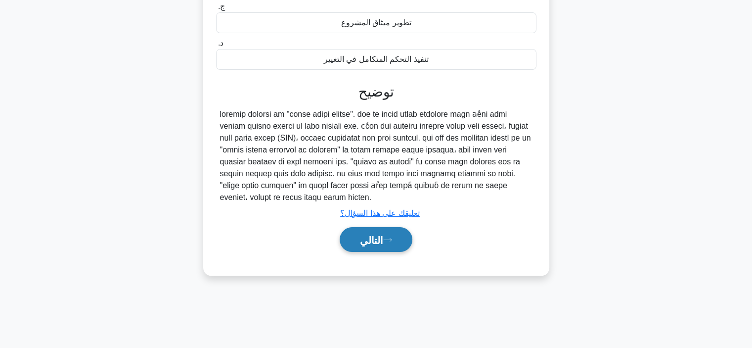
click at [373, 234] on font "التالي" at bounding box center [371, 239] width 23 height 11
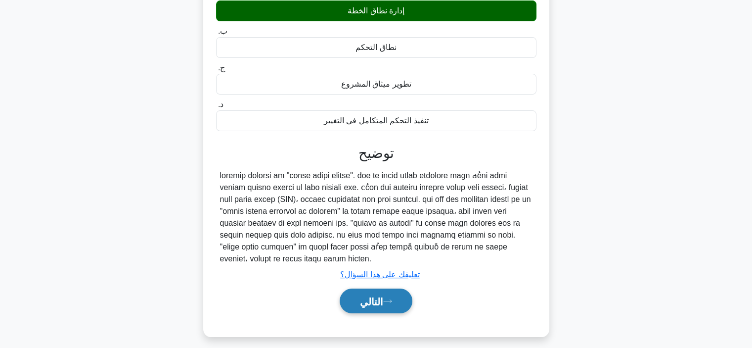
scroll to position [0, 0]
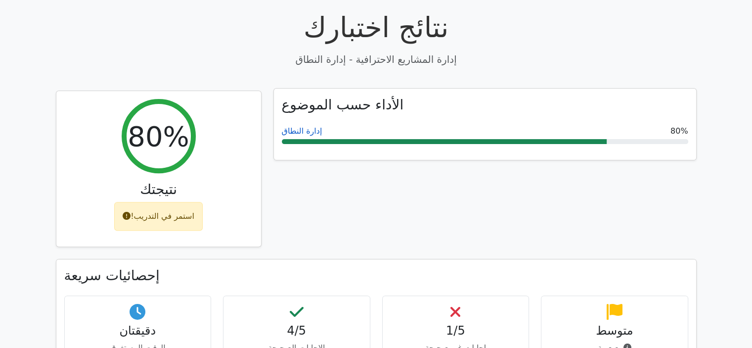
scroll to position [297, 0]
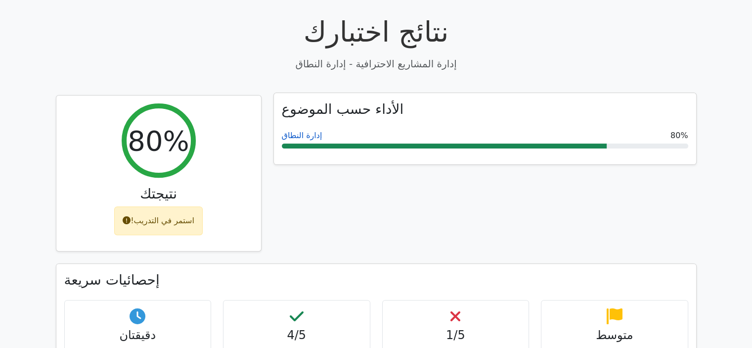
click at [300, 131] on font "إدارة النطاق" at bounding box center [302, 135] width 41 height 9
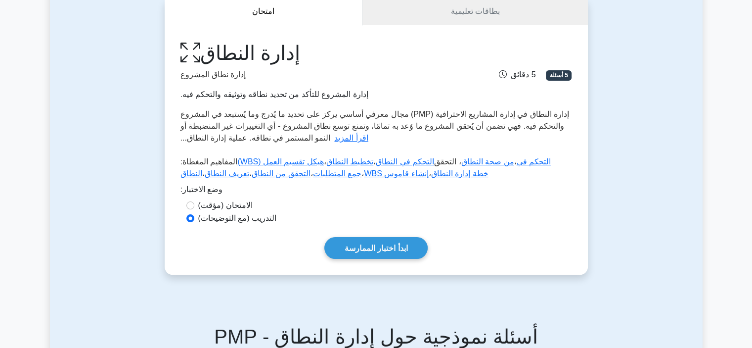
scroll to position [148, 0]
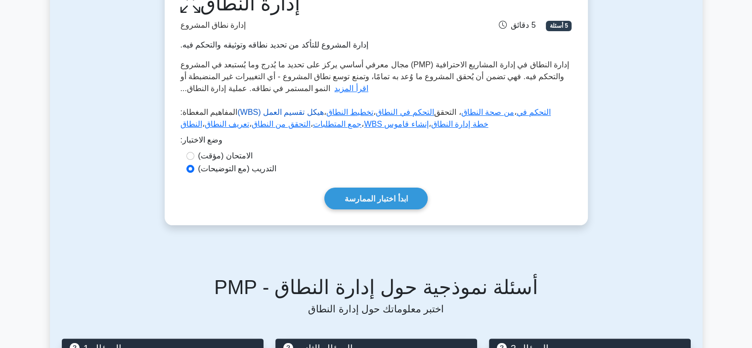
click at [287, 113] on font "هيكل تقسيم العمل (WBS)" at bounding box center [280, 112] width 86 height 8
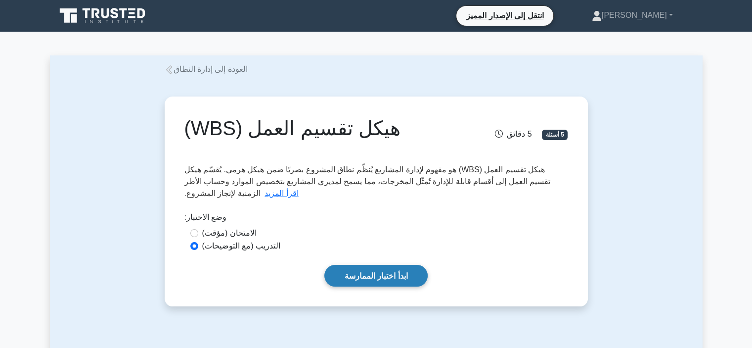
click at [352, 274] on font "ابدأ اختبار الممارسة" at bounding box center [376, 275] width 63 height 8
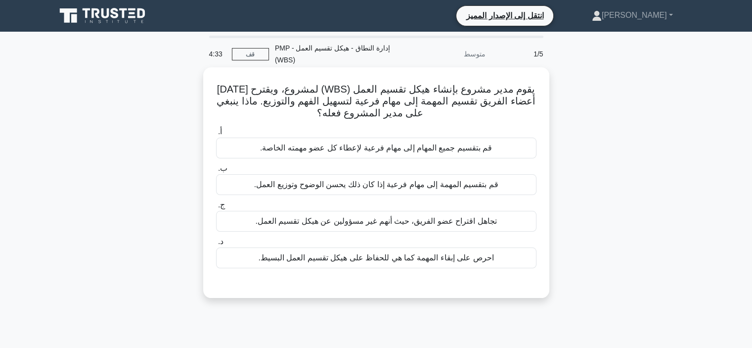
drag, startPoint x: 479, startPoint y: 190, endPoint x: 480, endPoint y: 183, distance: 6.6
click at [480, 187] on font "قم بتقسيم المهمة إلى مهام فرعية إذا كان ذلك يحسن الوضوح وتوزيع العمل." at bounding box center [376, 184] width 244 height 12
click at [216, 172] on input "ب. قم بتقسيم المهمة إلى مهام فرعية إذا كان ذلك يحسن الوضوح وتوزيع العمل." at bounding box center [216, 168] width 0 height 6
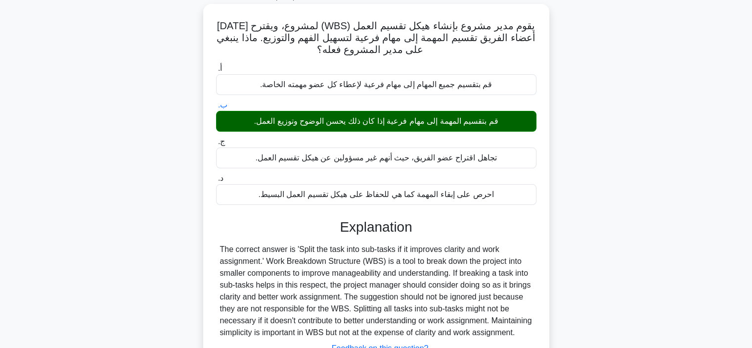
scroll to position [186, 0]
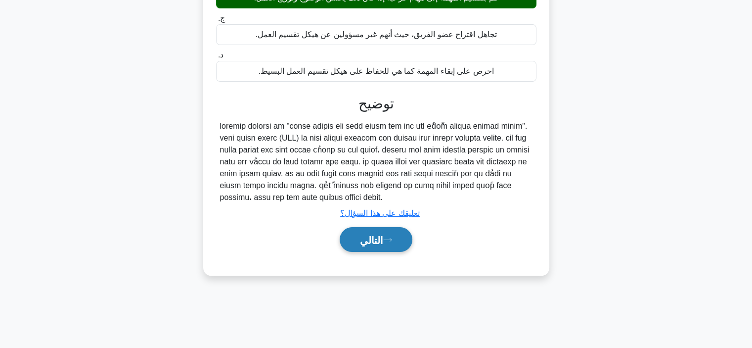
click at [372, 242] on font "التالي" at bounding box center [371, 239] width 23 height 11
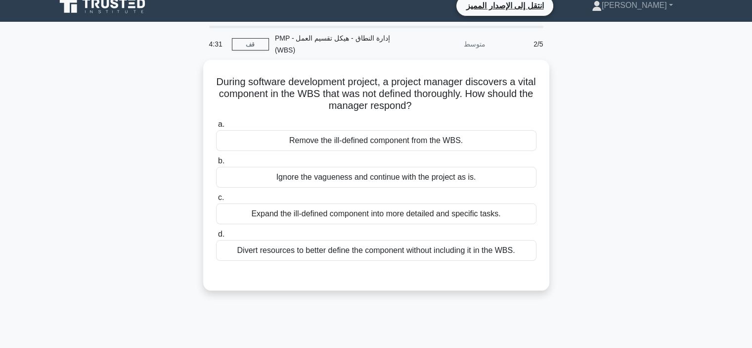
scroll to position [0, 0]
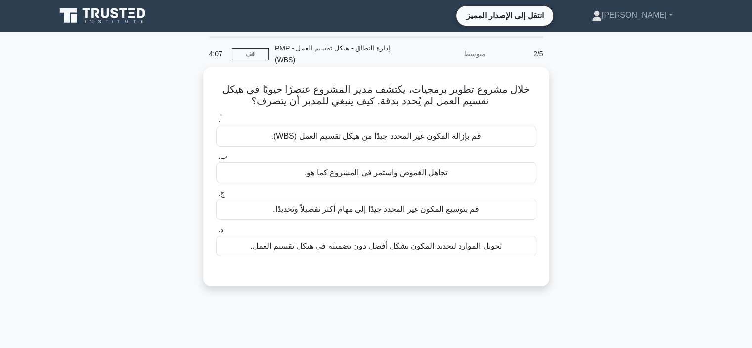
click at [325, 213] on font "قم بتوسيع المكون غير المحدد جيدًا إلى مهام أكثر تفصيلاً وتحديدًا." at bounding box center [376, 209] width 206 height 8
click at [216, 196] on input "ج. قم بتوسيع المكون غير المحدد جيدًا إلى مهام أكثر تفصيلاً وتحديدًا." at bounding box center [216, 193] width 0 height 6
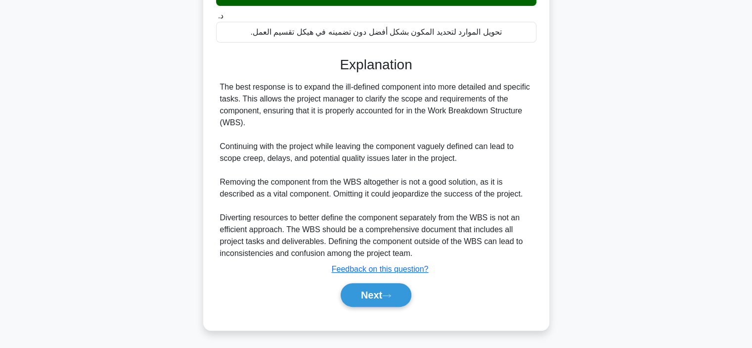
scroll to position [192, 0]
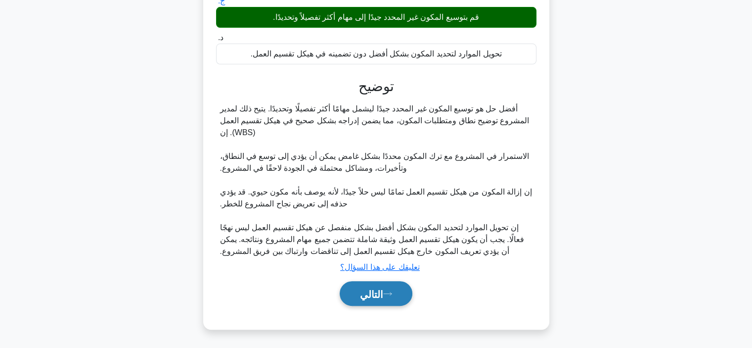
click at [353, 293] on button "التالي" at bounding box center [376, 293] width 73 height 25
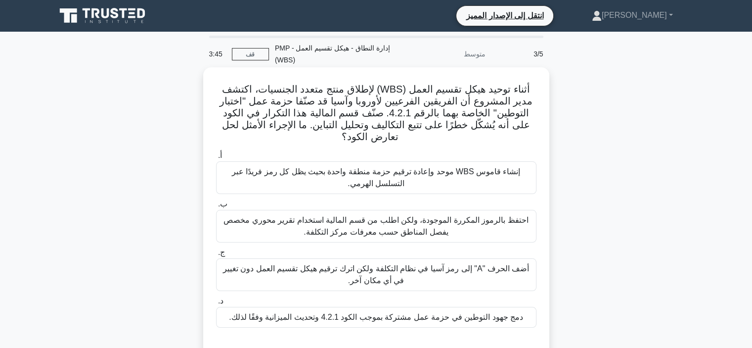
scroll to position [49, 0]
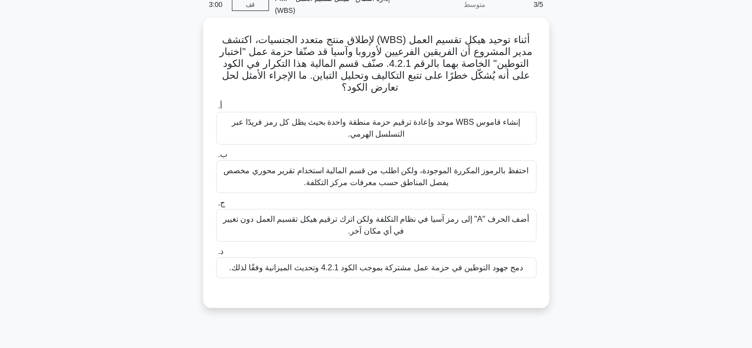
click at [493, 230] on font "أضف الحرف "A" إلى رمز آسيا في نظام التكلفة ولكن اترك ترقيم هيكل تقسيم العمل دون…" at bounding box center [376, 225] width 311 height 24
click at [216, 206] on input "ج. أضف الحرف "A" إلى رمز آسيا في نظام التكلفة ولكن اترك ترقيم هيكل تقسيم العمل …" at bounding box center [216, 203] width 0 height 6
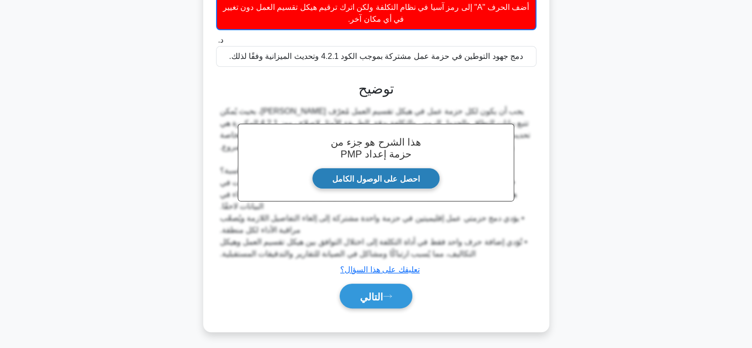
scroll to position [265, 0]
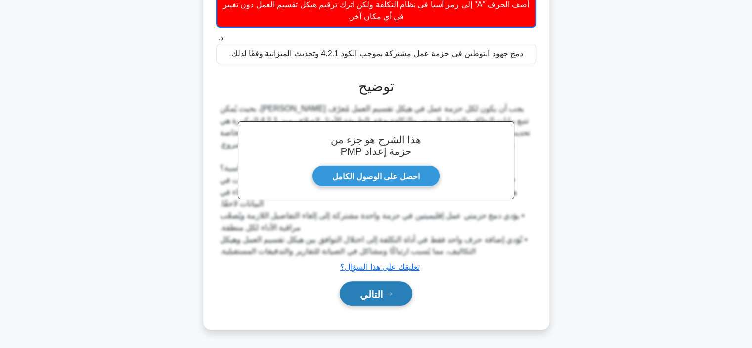
click at [364, 282] on button "التالي" at bounding box center [376, 293] width 73 height 25
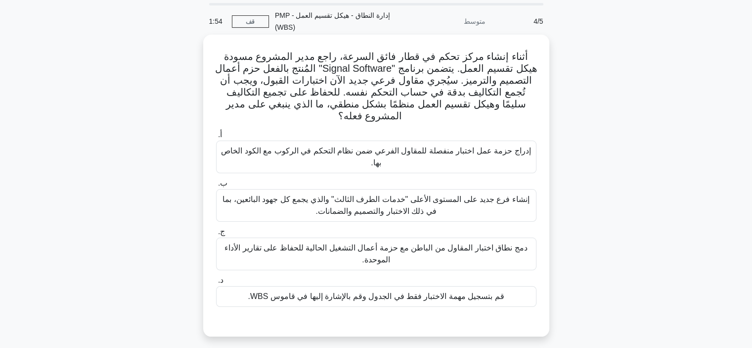
scroll to position [49, 0]
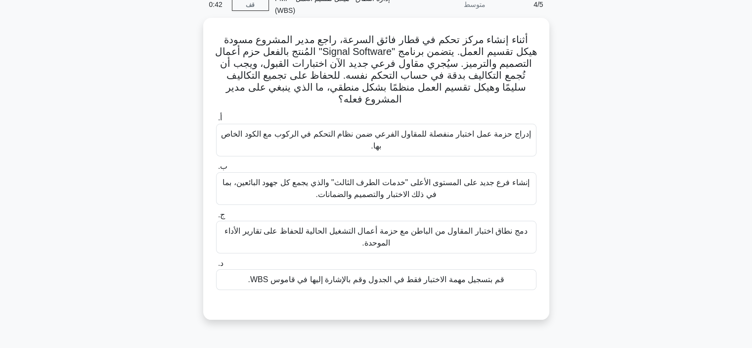
click at [431, 177] on font "إنشاء فرع جديد على المستوى الأعلى "خدمات الطرف الثالث" والذي يجمع كل جهود البائ…" at bounding box center [376, 189] width 311 height 24
click at [216, 170] on input "ب. إنشاء فرع جديد على المستوى الأعلى "خدمات الطرف الثالث" والذي يجمع كل جهود ال…" at bounding box center [216, 166] width 0 height 6
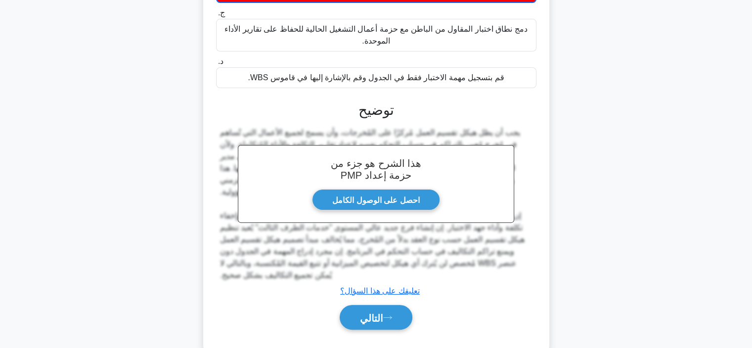
scroll to position [253, 0]
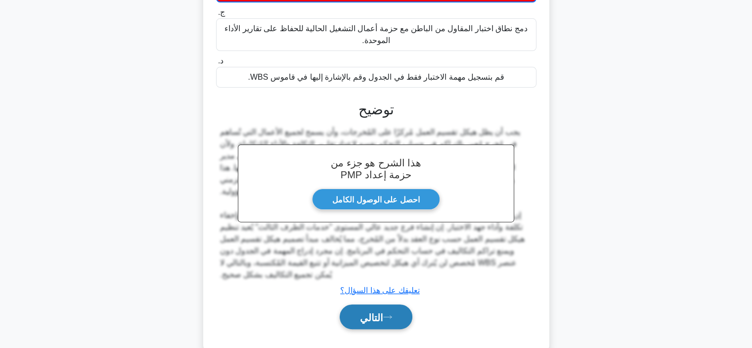
click at [382, 304] on button "التالي" at bounding box center [376, 316] width 73 height 25
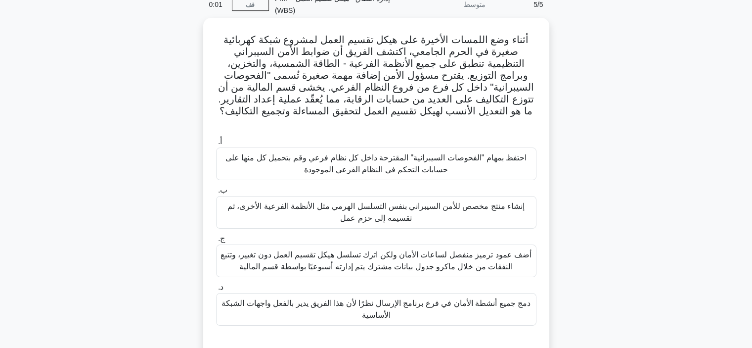
scroll to position [99, 0]
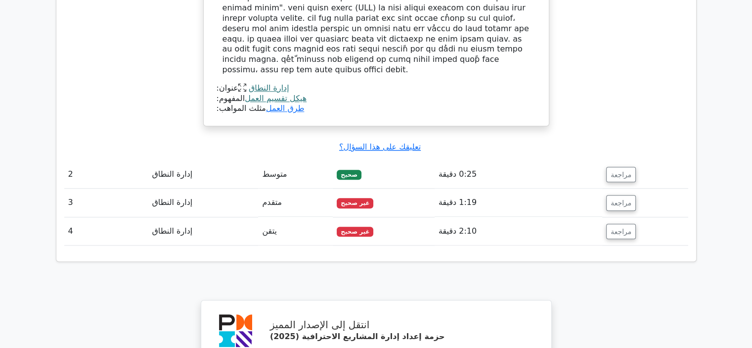
scroll to position [1038, 0]
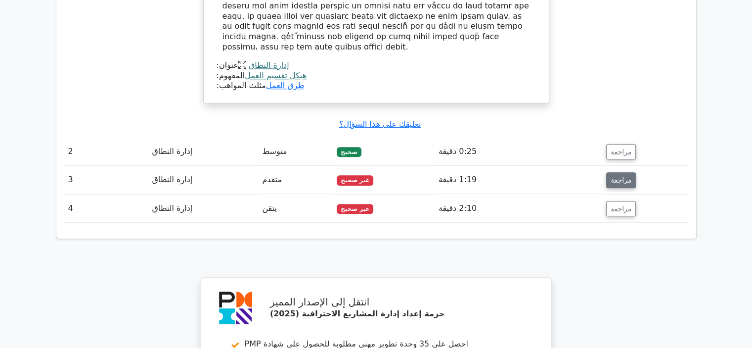
click at [621, 172] on button "مراجعة" at bounding box center [621, 180] width 30 height 16
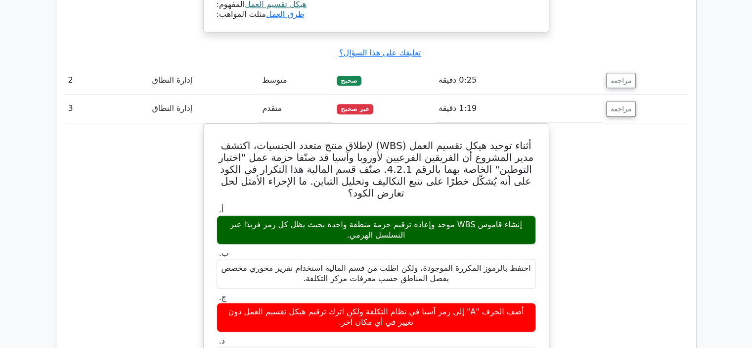
scroll to position [1137, 0]
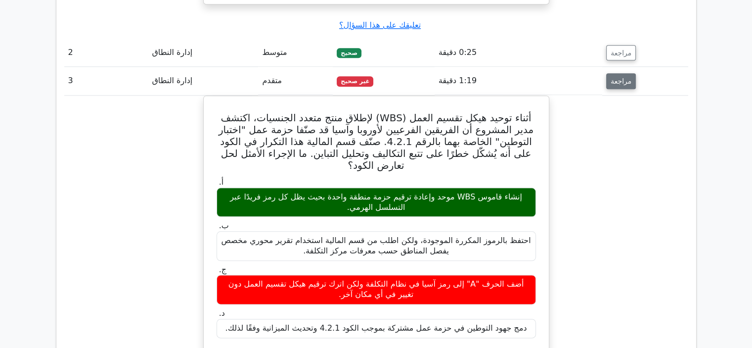
click at [606, 73] on button "مراجعة" at bounding box center [621, 81] width 30 height 16
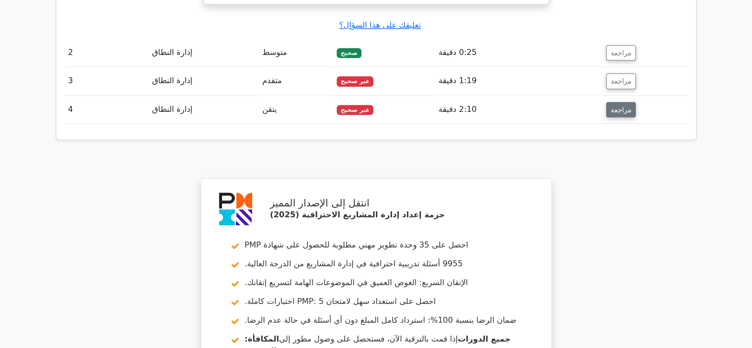
click at [606, 102] on button "مراجعة" at bounding box center [621, 110] width 30 height 16
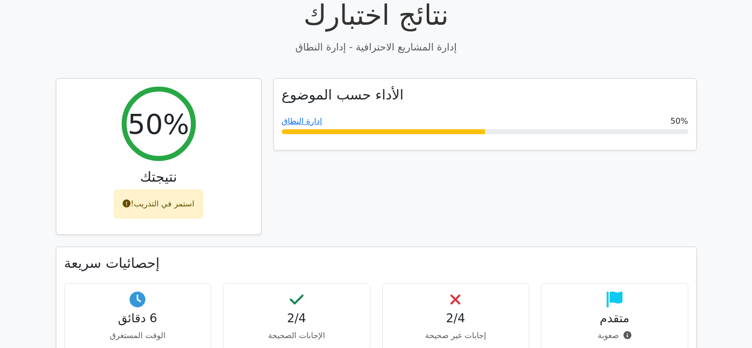
scroll to position [290, 0]
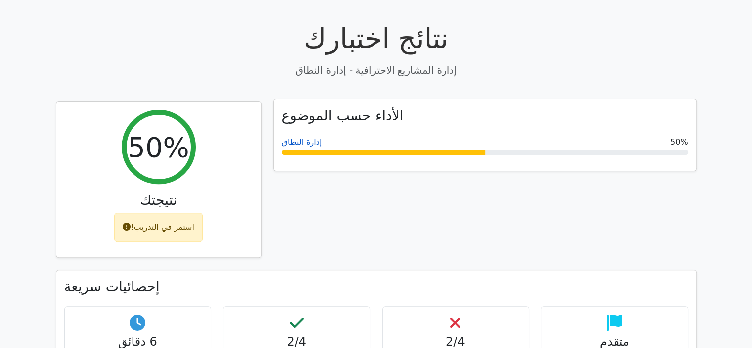
click at [305, 137] on font "إدارة النطاق" at bounding box center [302, 141] width 41 height 9
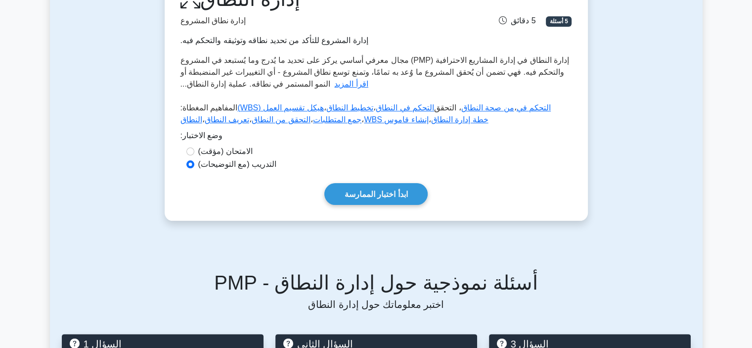
scroll to position [148, 0]
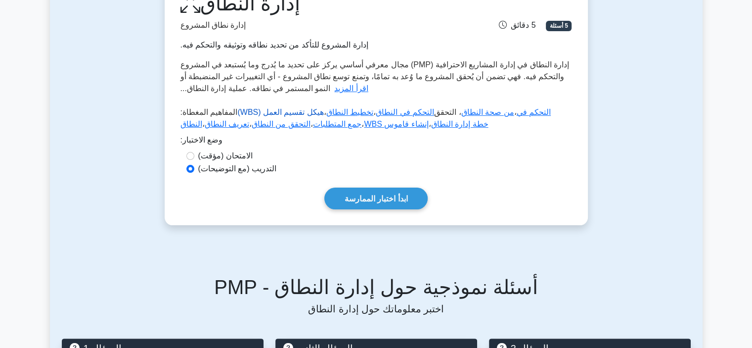
click at [242, 111] on font "هيكل تقسيم العمل (WBS)" at bounding box center [280, 112] width 86 height 8
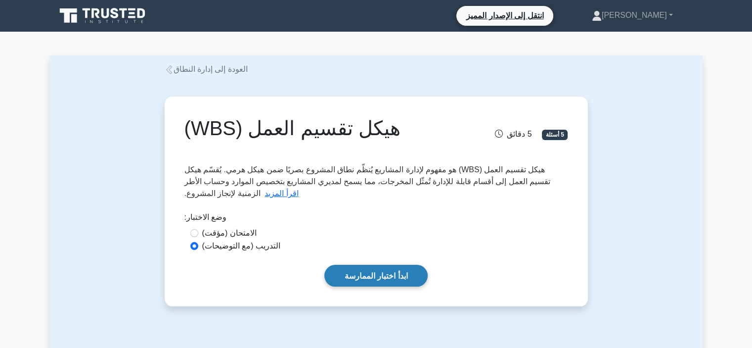
click at [380, 280] on font "ابدأ اختبار الممارسة" at bounding box center [376, 275] width 63 height 8
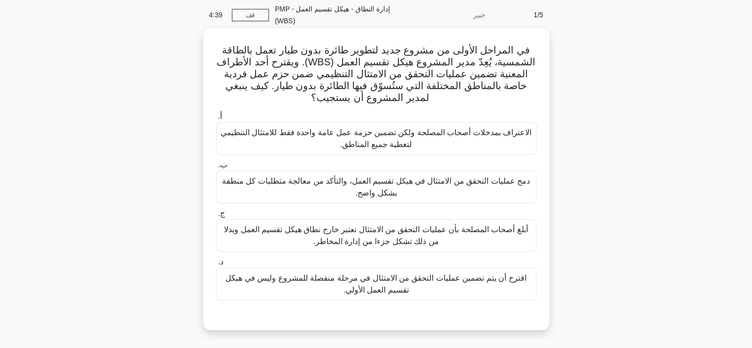
scroll to position [49, 0]
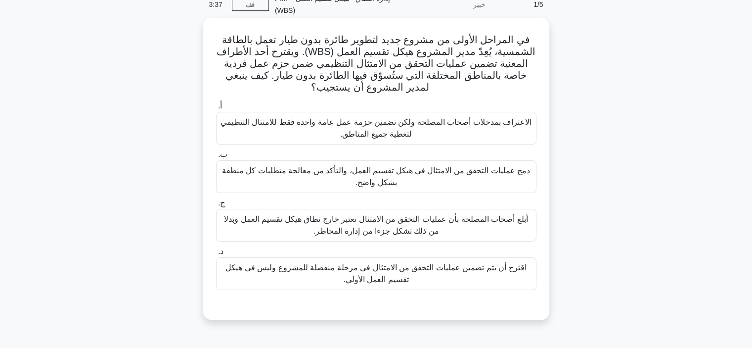
click at [256, 174] on font "دمج عمليات التحقق من الامتثال في هيكل تقسيم العمل، والتأكد من معالجة متطلبات كل…" at bounding box center [376, 176] width 308 height 20
click at [216, 158] on input "ب. دمج عمليات التحقق من الامتثال في هيكل تقسيم العمل، والتأكد من معالجة متطلبات…" at bounding box center [216, 154] width 0 height 6
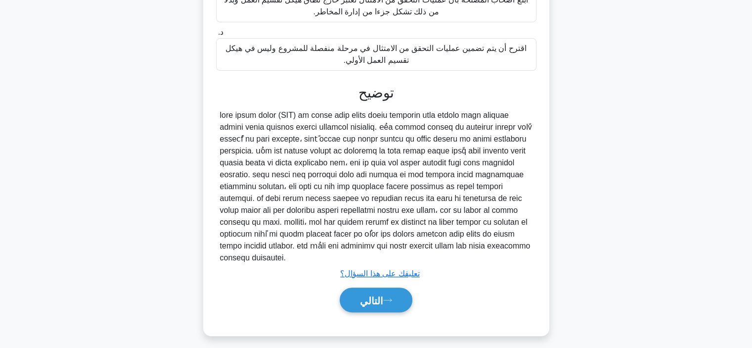
scroll to position [275, 0]
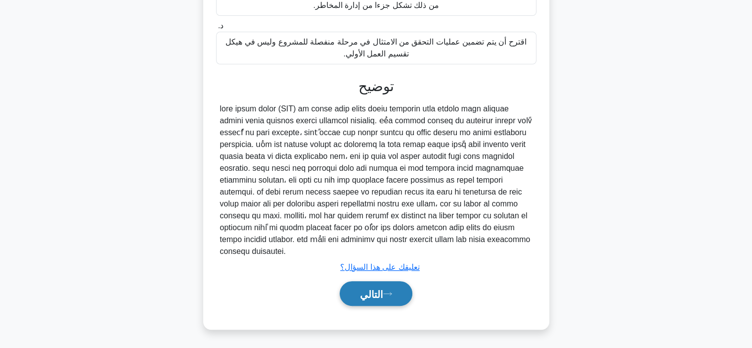
click at [383, 291] on font "التالي" at bounding box center [371, 293] width 23 height 11
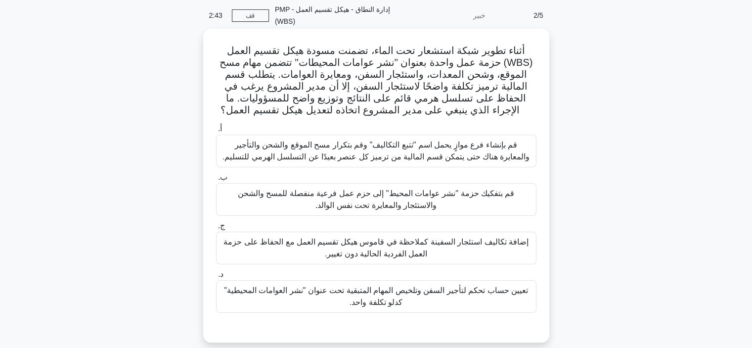
scroll to position [49, 0]
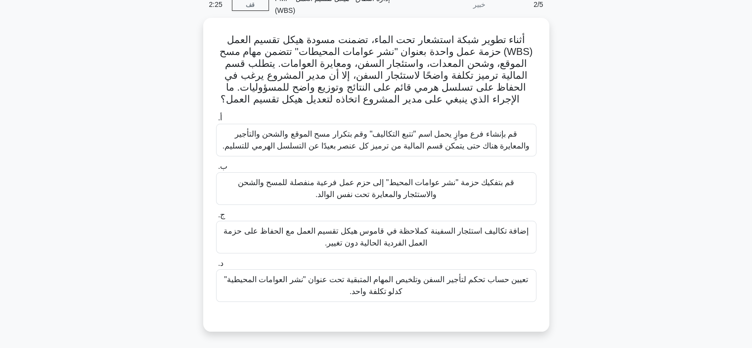
click at [329, 188] on font "قم بتفكيك حزمة "نشر عوامات المحيط" إلى حزم عمل فرعية منفصلة للمسح والشحن والاست…" at bounding box center [376, 189] width 311 height 24
click at [216, 170] on input "ب. قم بتفكيك حزمة "نشر عوامات المحيط" إلى حزم عمل فرعية منفصلة للمسح والشحن وال…" at bounding box center [216, 166] width 0 height 6
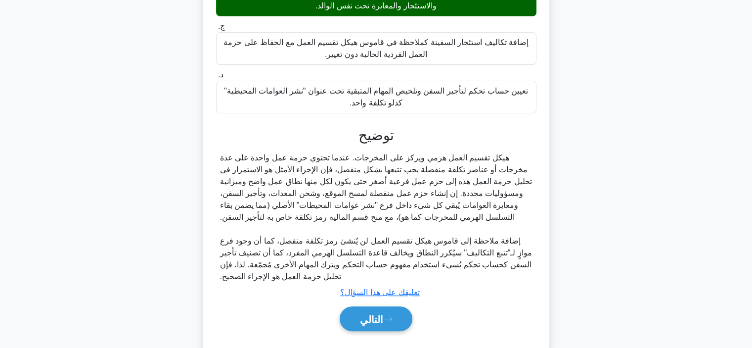
scroll to position [247, 0]
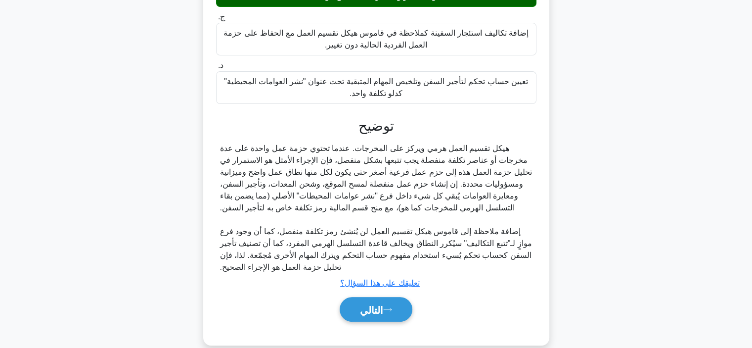
click at [380, 286] on font "تعليقك على هذا السؤال؟" at bounding box center [379, 282] width 79 height 8
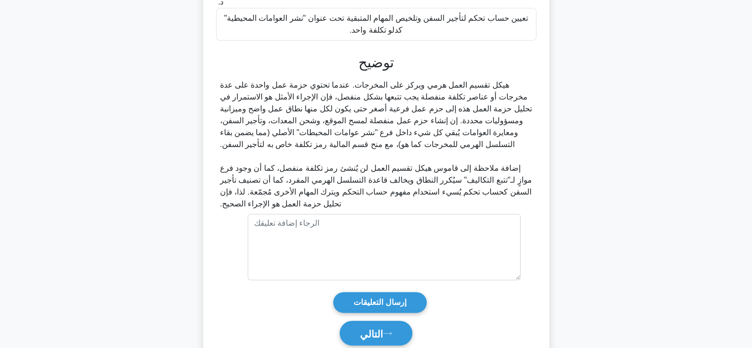
scroll to position [346, 0]
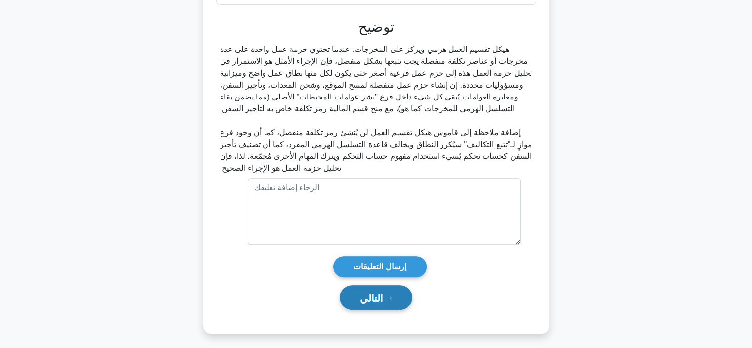
click at [389, 290] on button "التالي" at bounding box center [376, 297] width 73 height 25
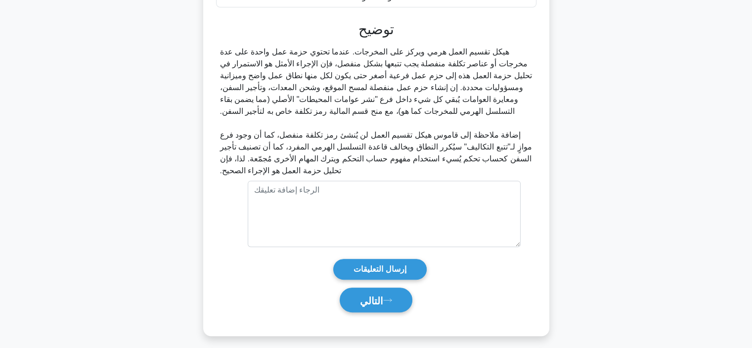
scroll to position [0, 0]
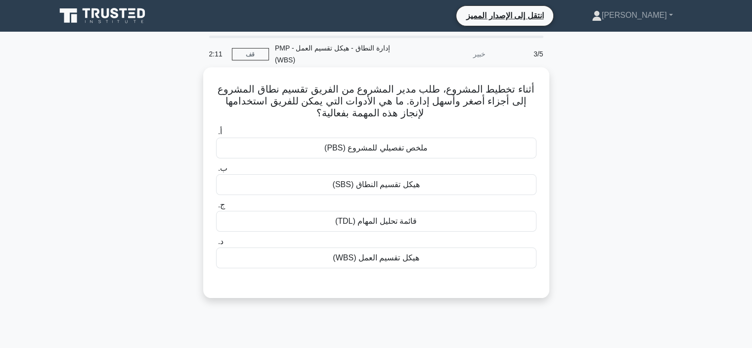
click at [346, 256] on font "هيكل تقسيم العمل (WBS)" at bounding box center [376, 257] width 86 height 8
click at [216, 245] on input "د. هيكل تقسيم العمل (WBS)" at bounding box center [216, 241] width 0 height 6
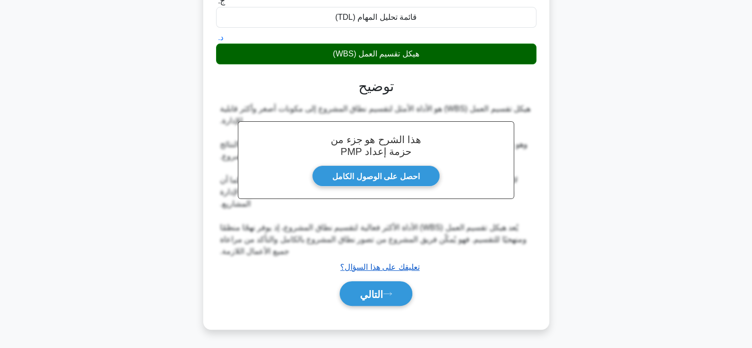
scroll to position [204, 0]
click at [379, 299] on font "التالي" at bounding box center [371, 293] width 23 height 11
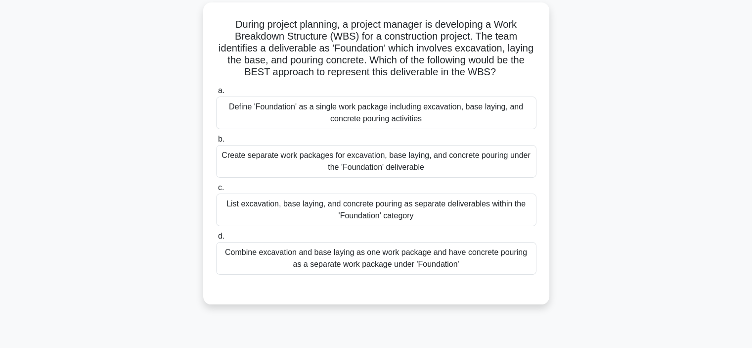
scroll to position [0, 0]
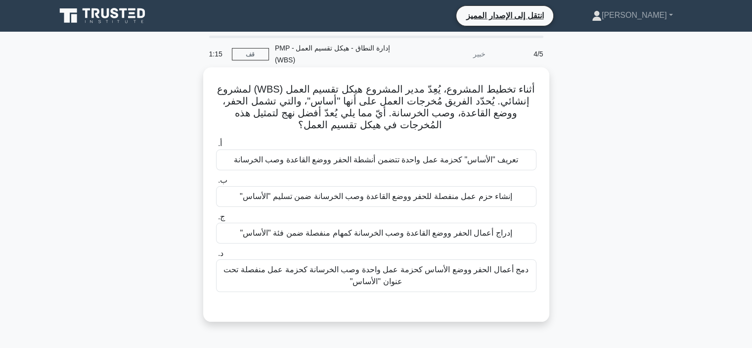
click at [362, 196] on font "إنشاء حزم عمل منفصلة للحفر ووضع القاعدة وصب الخرسانة ضمن تسليم "الأساس"" at bounding box center [376, 196] width 272 height 8
click at [216, 183] on input "ب. إنشاء حزم عمل منفصلة للحفر ووضع القاعدة وصب الخرسانة ضمن تسليم "الأساس"" at bounding box center [216, 180] width 0 height 6
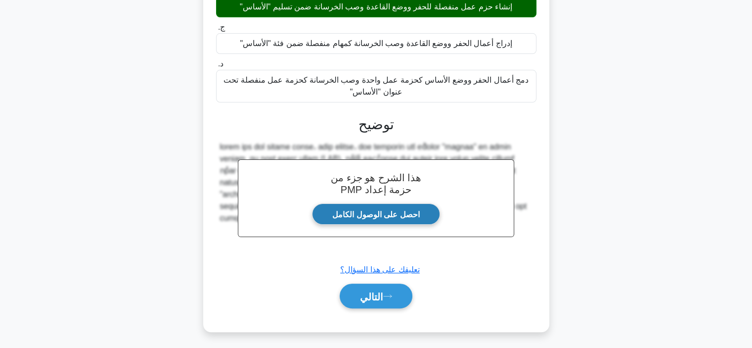
scroll to position [190, 0]
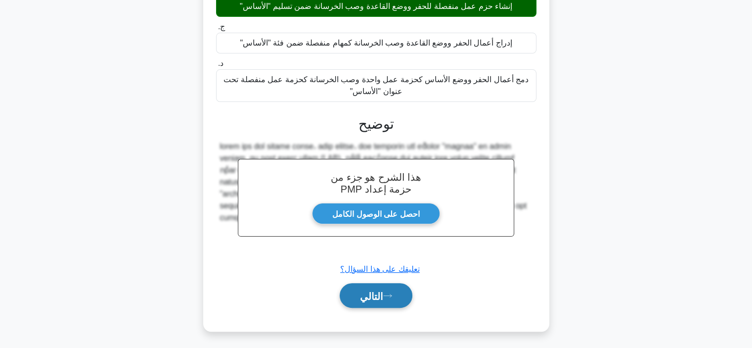
click at [394, 288] on button "التالي" at bounding box center [376, 295] width 73 height 25
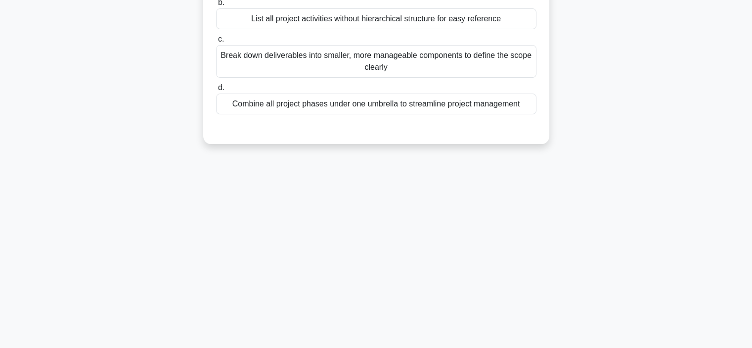
scroll to position [0, 0]
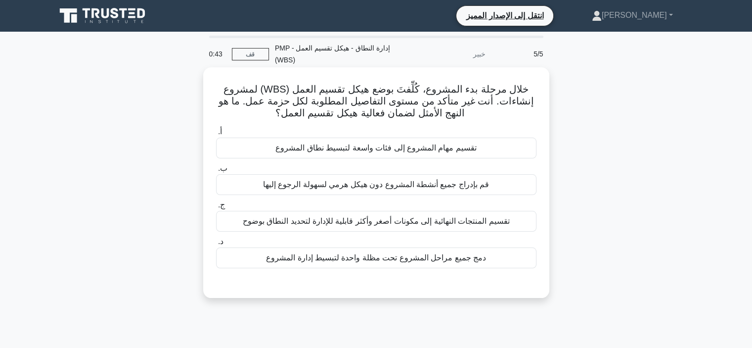
click at [394, 148] on font "تقسيم مهام المشروع إلى فئات واسعة لتبسيط نطاق المشروع" at bounding box center [375, 147] width 201 height 8
click at [216, 135] on input "أ. تقسيم مهام المشروع إلى فئات واسعة لتبسيط نطاق المشروع" at bounding box center [216, 132] width 0 height 6
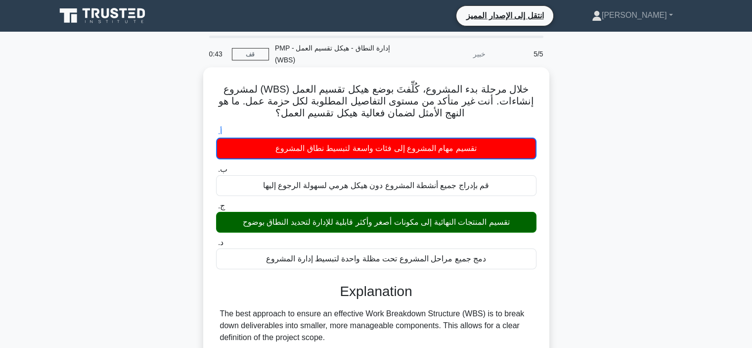
scroll to position [148, 0]
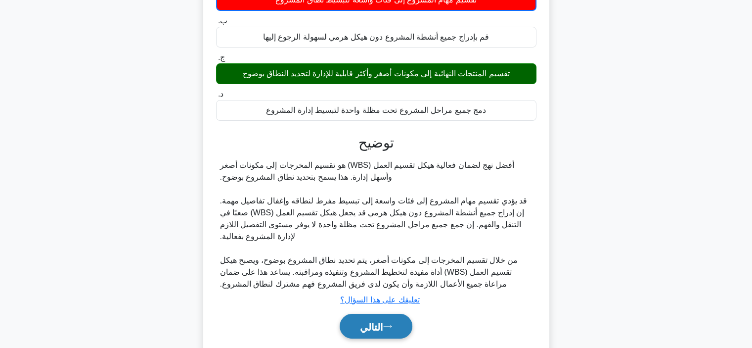
click at [392, 321] on button "التالي" at bounding box center [376, 325] width 73 height 25
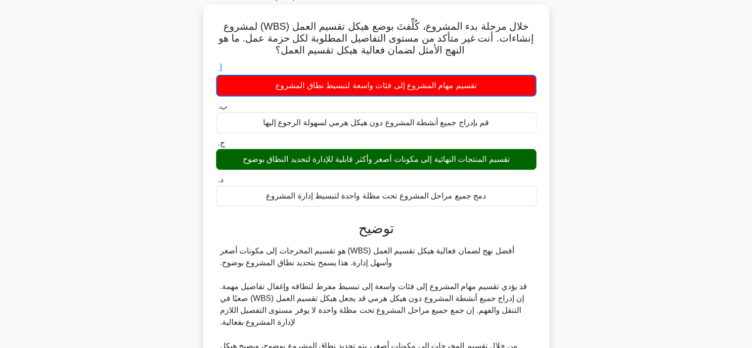
scroll to position [0, 0]
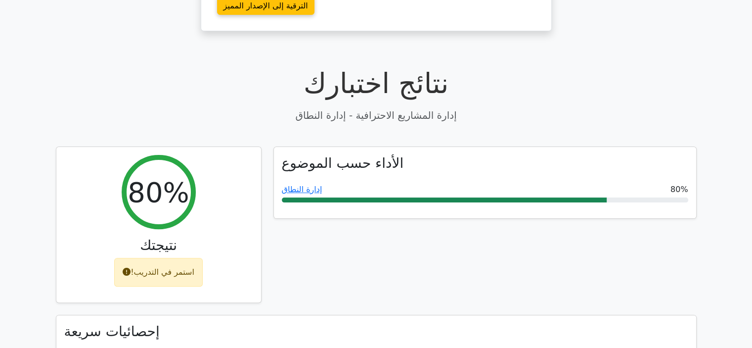
scroll to position [247, 0]
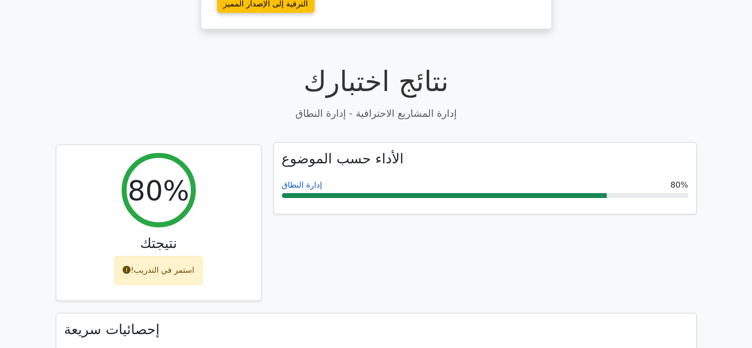
click at [297, 180] on font "إدارة النطاق" at bounding box center [302, 184] width 41 height 9
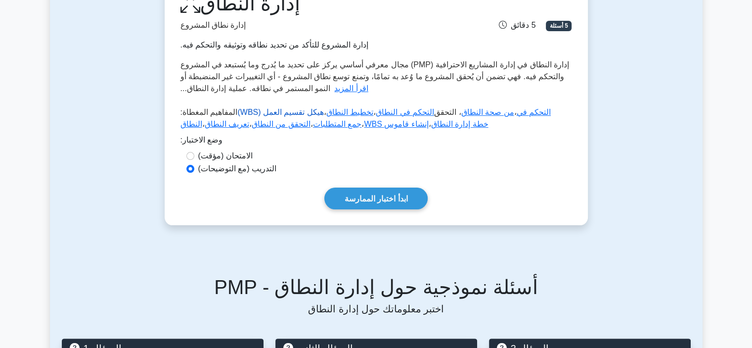
click at [277, 109] on font "هيكل تقسيم العمل (WBS)" at bounding box center [280, 112] width 86 height 8
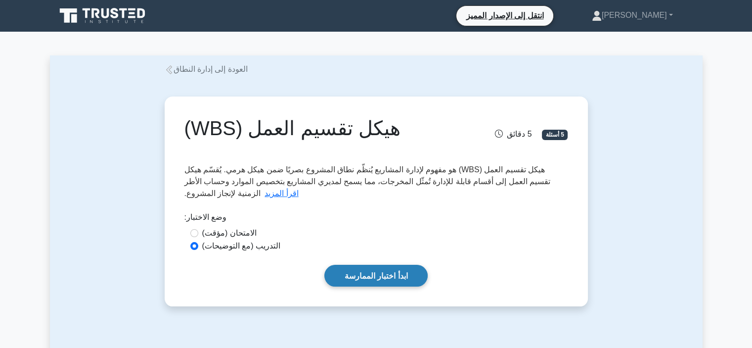
click at [382, 279] on font "ابدأ اختبار الممارسة" at bounding box center [376, 275] width 63 height 8
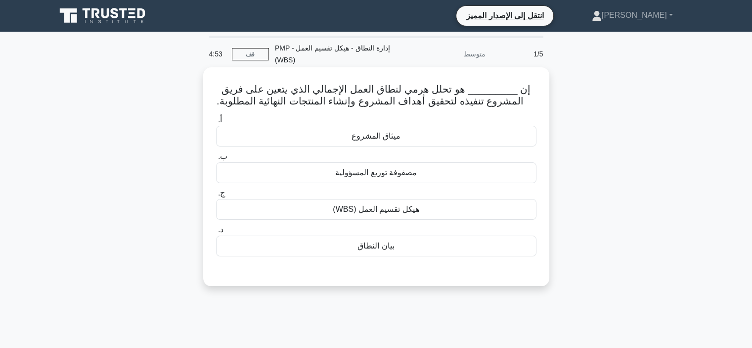
click at [390, 207] on font "هيكل تقسيم العمل (WBS)" at bounding box center [376, 209] width 86 height 8
click at [216, 196] on input "ج. هيكل تقسيم العمل (WBS)" at bounding box center [216, 193] width 0 height 6
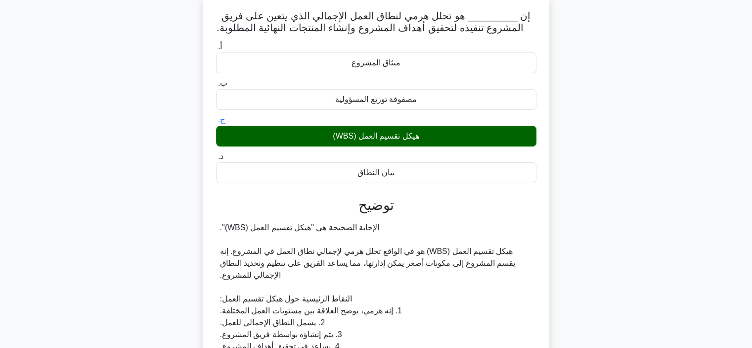
scroll to position [49, 0]
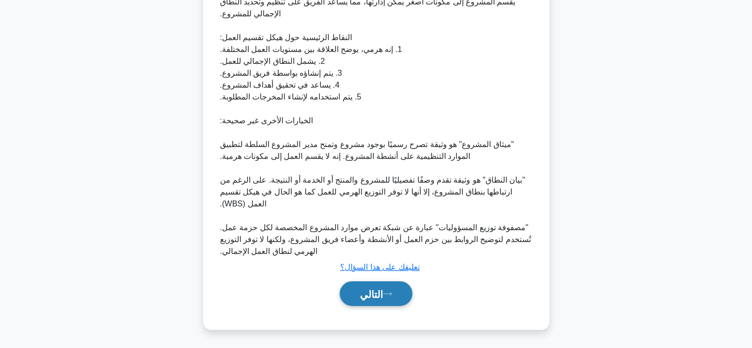
click at [375, 288] on font "التالي" at bounding box center [371, 293] width 23 height 11
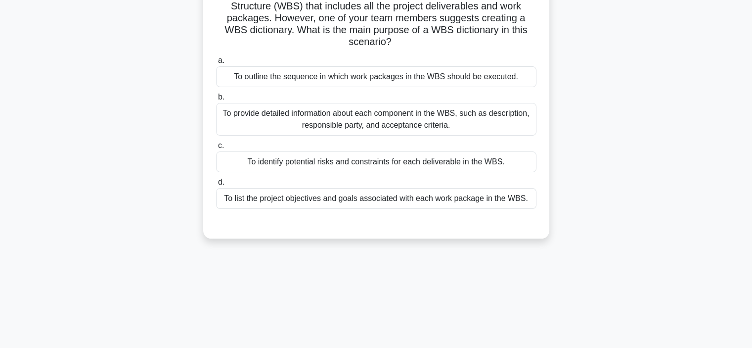
scroll to position [0, 0]
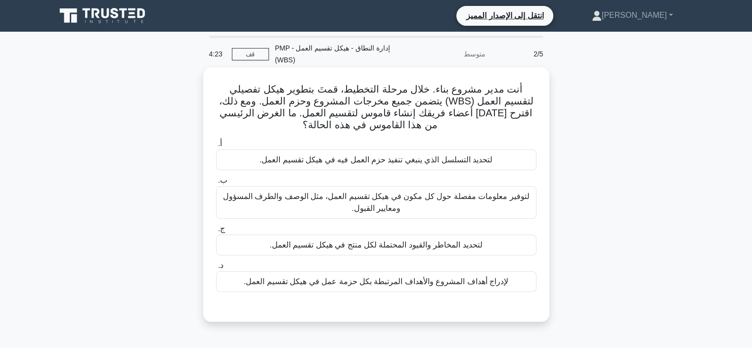
click at [410, 157] on font "لتحديد التسلسل الذي ينبغي تنفيذ حزم العمل فيه في هيكل تقسيم العمل." at bounding box center [376, 159] width 233 height 8
click at [216, 147] on input "أ. لتحديد التسلسل الذي ينبغي تنفيذ حزم العمل فيه في هيكل تقسيم العمل." at bounding box center [216, 143] width 0 height 6
